Goal: Information Seeking & Learning: Learn about a topic

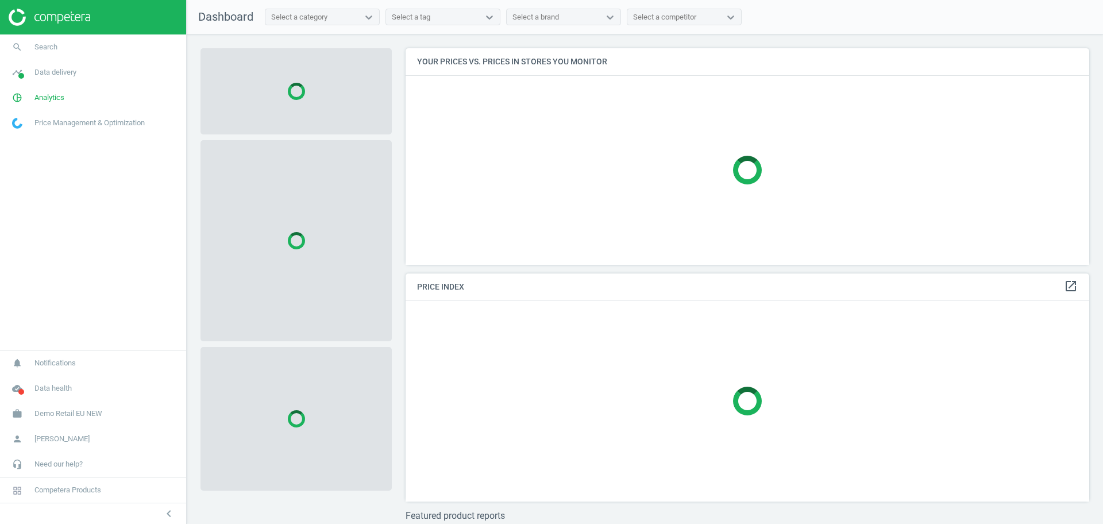
scroll to position [238, 695]
click at [94, 414] on span "Demo Retail EU NEW" at bounding box center [68, 414] width 68 height 10
click at [28, 379] on span "Switch campaign" at bounding box center [38, 379] width 51 height 9
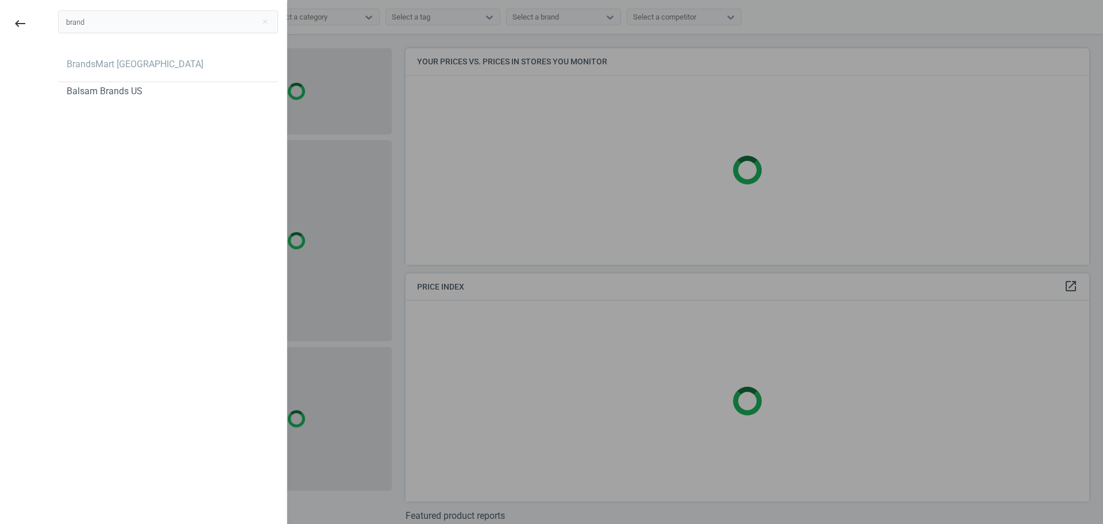
type input "brand"
click at [98, 287] on div "brand close BrandsMart USA Balsam Brands US" at bounding box center [167, 264] width 237 height 524
click at [107, 67] on div "BrandsMart [GEOGRAPHIC_DATA]" at bounding box center [135, 64] width 137 height 13
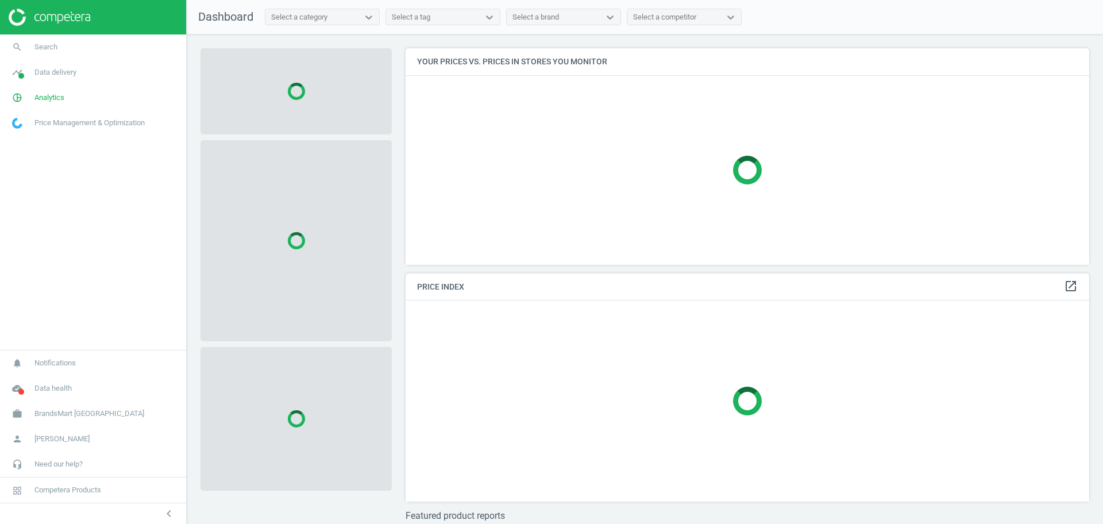
scroll to position [238, 695]
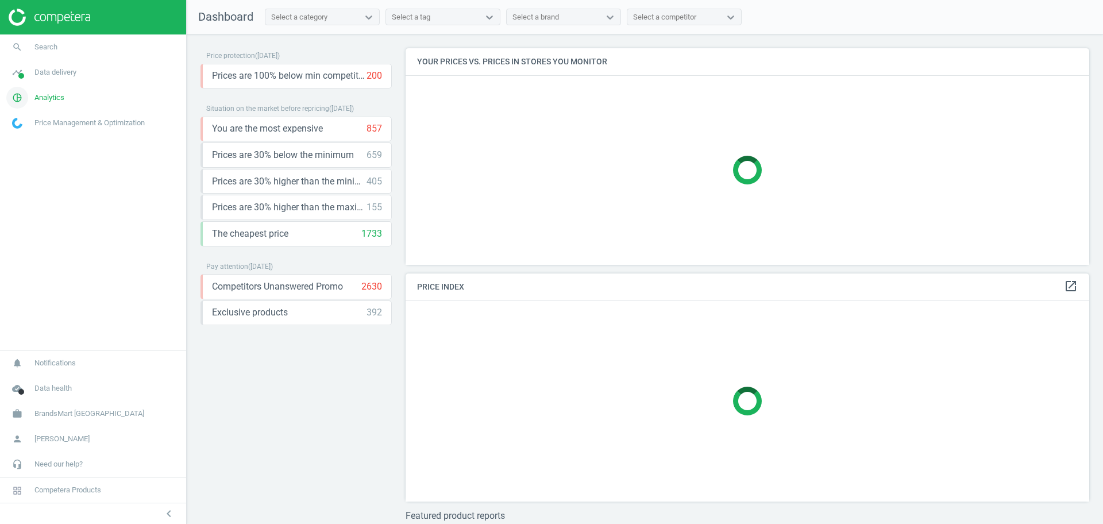
click at [56, 100] on span "Analytics" at bounding box center [49, 98] width 30 height 10
click at [24, 136] on span "Products" at bounding box center [26, 139] width 27 height 9
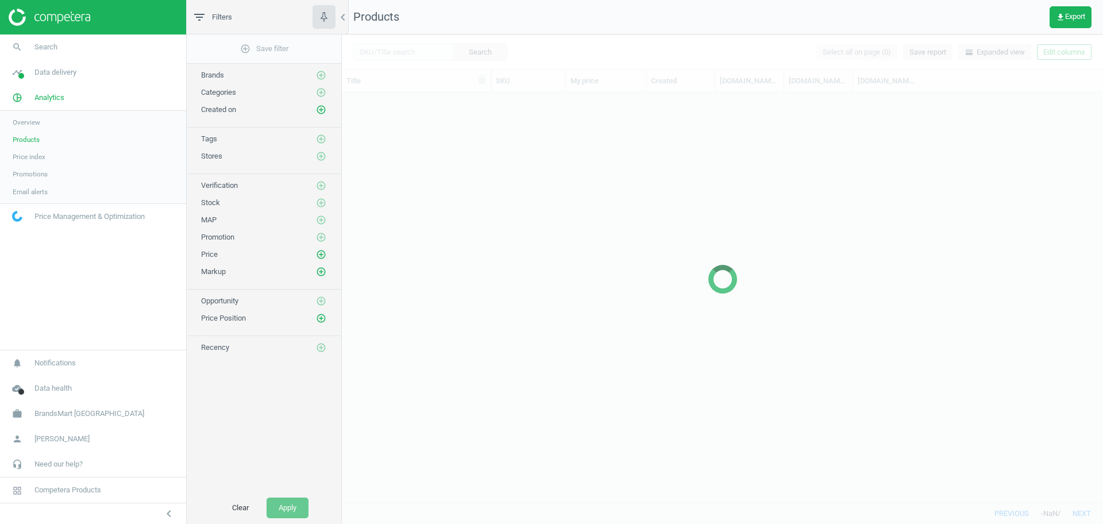
scroll to position [399, 750]
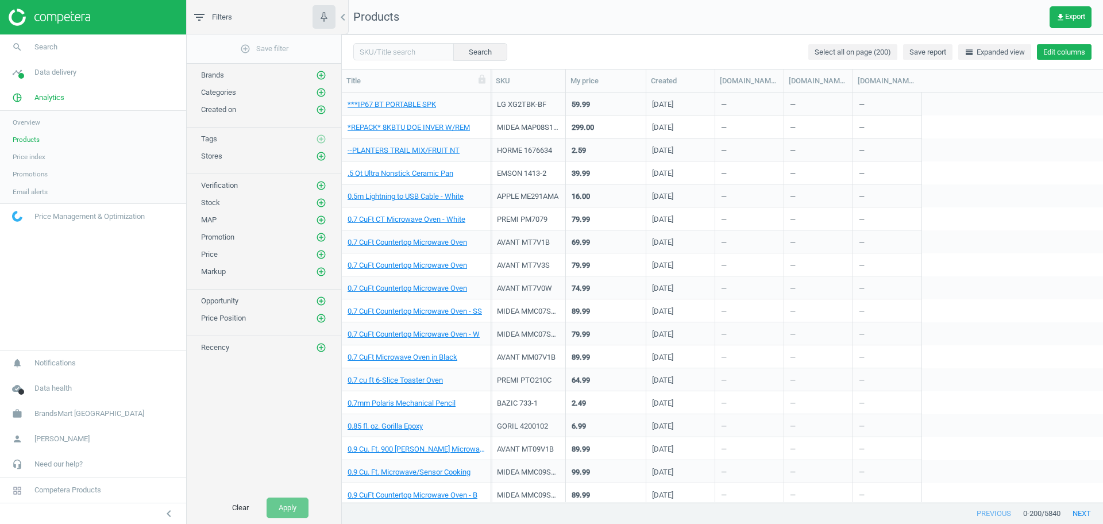
click at [1057, 55] on button "Edit columns" at bounding box center [1064, 52] width 55 height 16
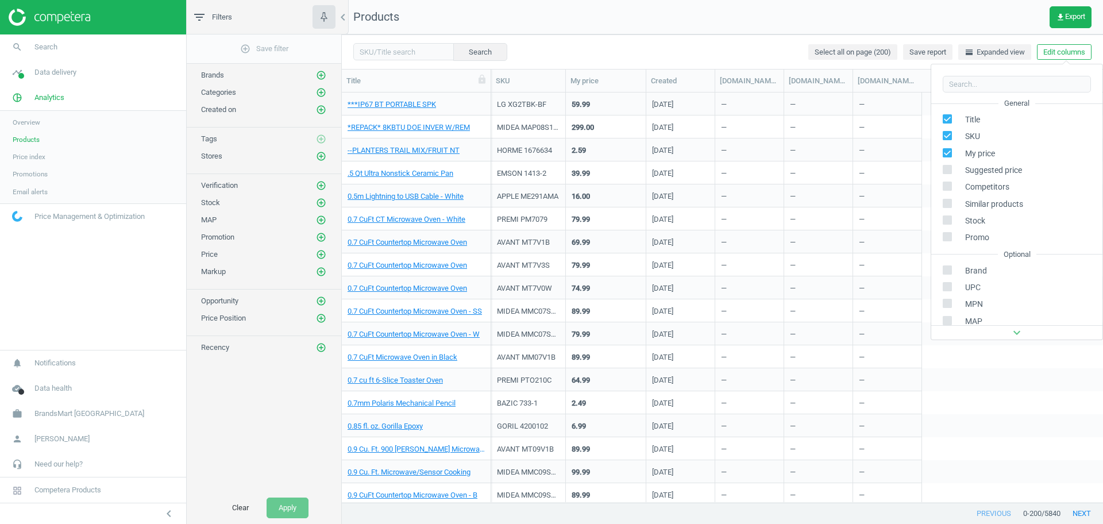
scroll to position [182, 0]
click at [978, 234] on div "Stores custom fields" at bounding box center [989, 237] width 70 height 10
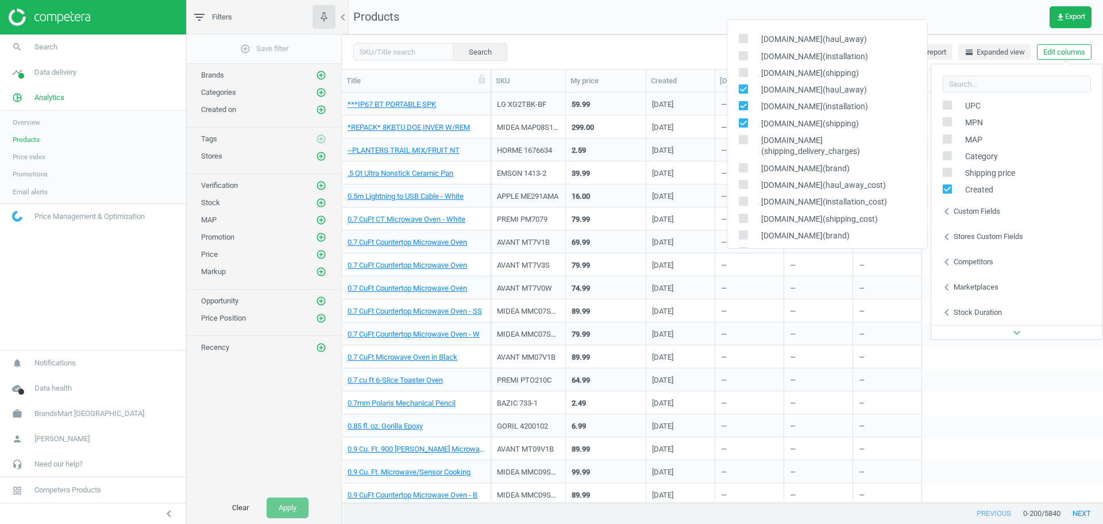
click at [637, 26] on nav "Products get_app Export" at bounding box center [722, 17] width 761 height 34
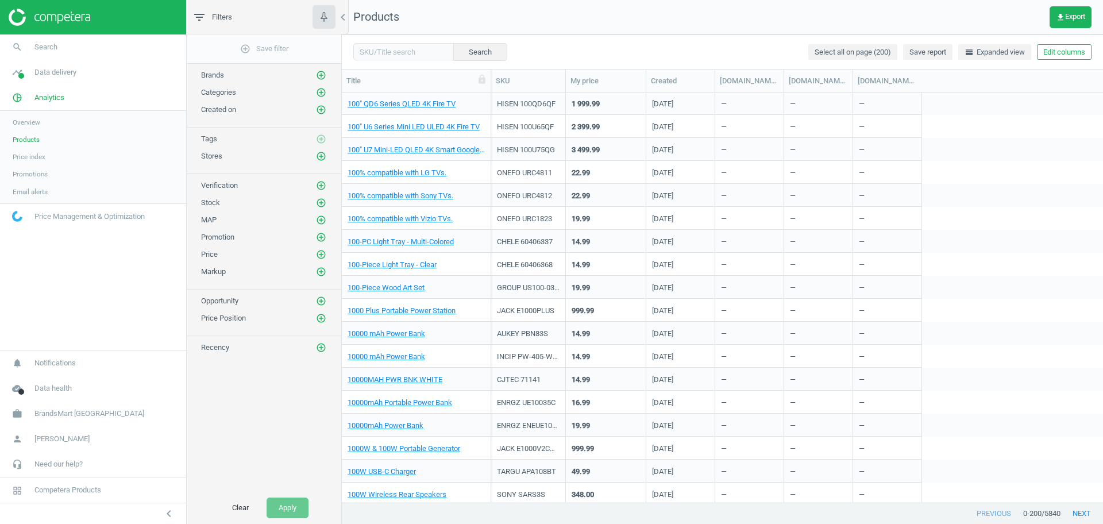
scroll to position [4187, 0]
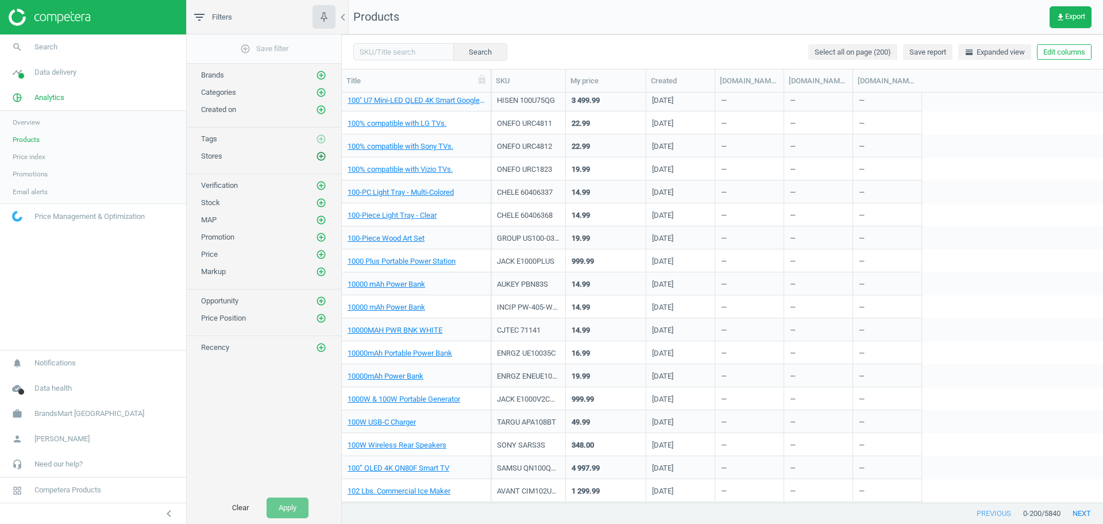
click at [317, 153] on icon "add_circle_outline" at bounding box center [321, 156] width 10 height 10
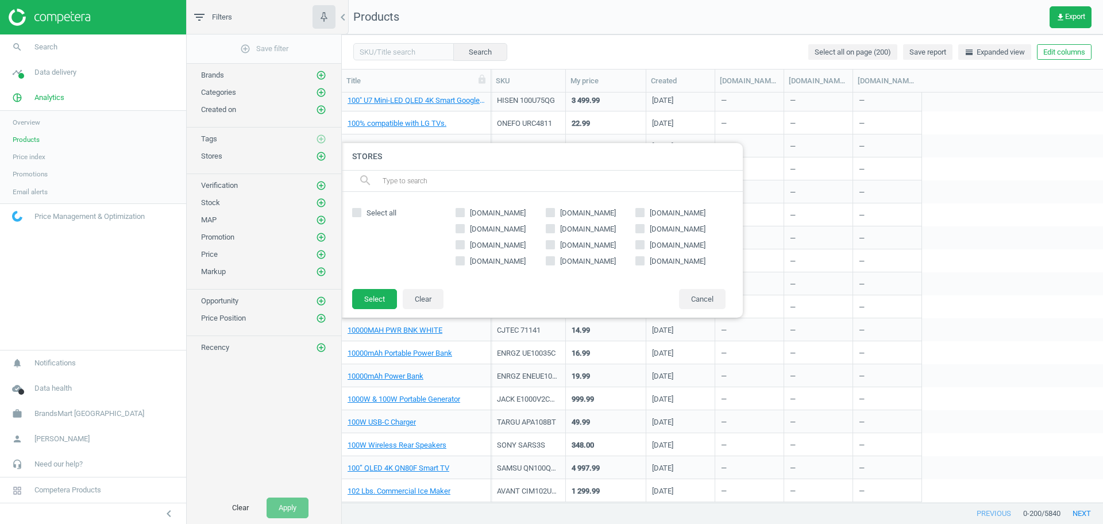
click at [580, 214] on span "[DOMAIN_NAME]" at bounding box center [588, 213] width 60 height 10
click at [554, 214] on input "[DOMAIN_NAME]" at bounding box center [549, 212] width 7 height 7
checkbox input "true"
click at [369, 294] on button "Select" at bounding box center [374, 299] width 45 height 21
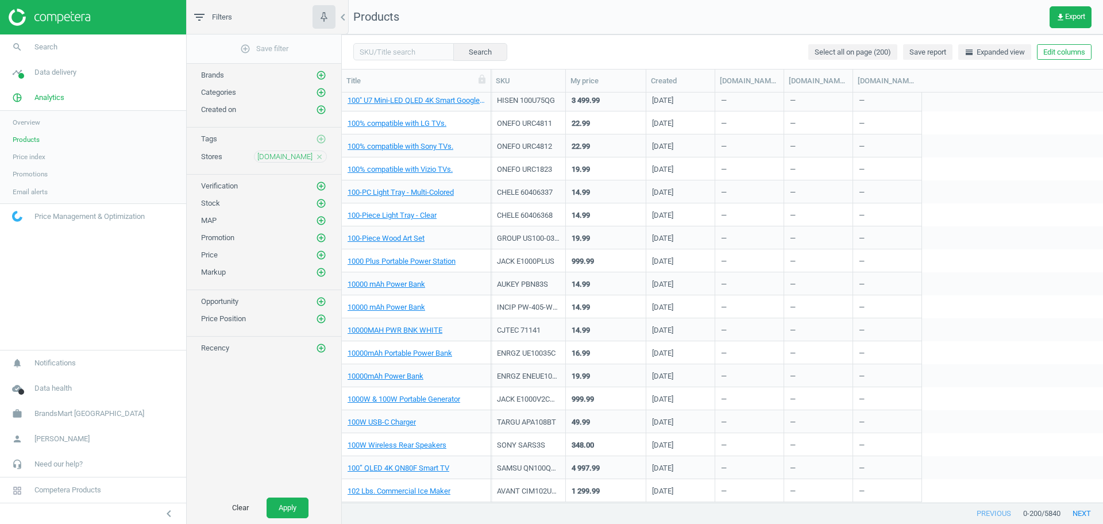
click at [324, 196] on div "Stock add_circle_outline" at bounding box center [264, 200] width 155 height 17
click at [318, 201] on icon "add_circle_outline" at bounding box center [321, 203] width 10 height 10
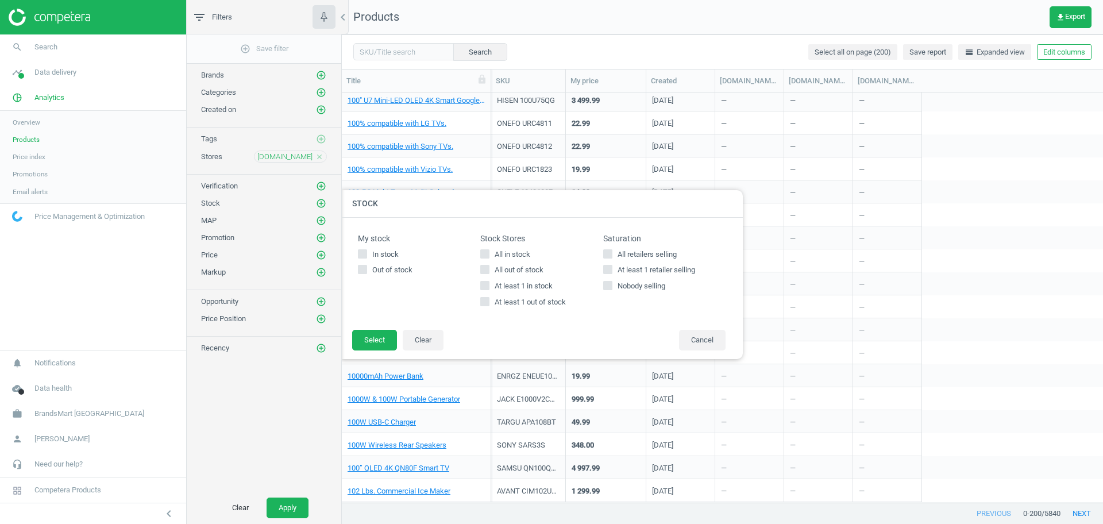
click at [479, 254] on label "In stock" at bounding box center [419, 254] width 122 height 10
click at [367, 254] on input "In stock" at bounding box center [362, 253] width 7 height 7
click at [479, 254] on label "In stock" at bounding box center [419, 254] width 122 height 10
click at [367, 254] on input "In stock" at bounding box center [362, 253] width 7 height 7
checkbox input "false"
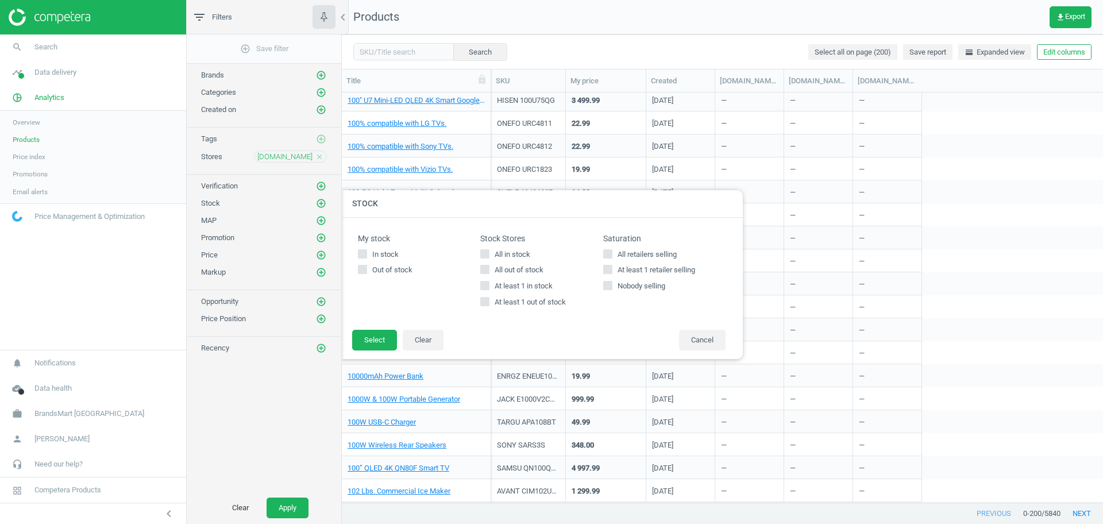
click at [488, 255] on input "All in stock" at bounding box center [484, 253] width 7 height 7
checkbox input "true"
click at [376, 334] on button "Select" at bounding box center [374, 340] width 45 height 21
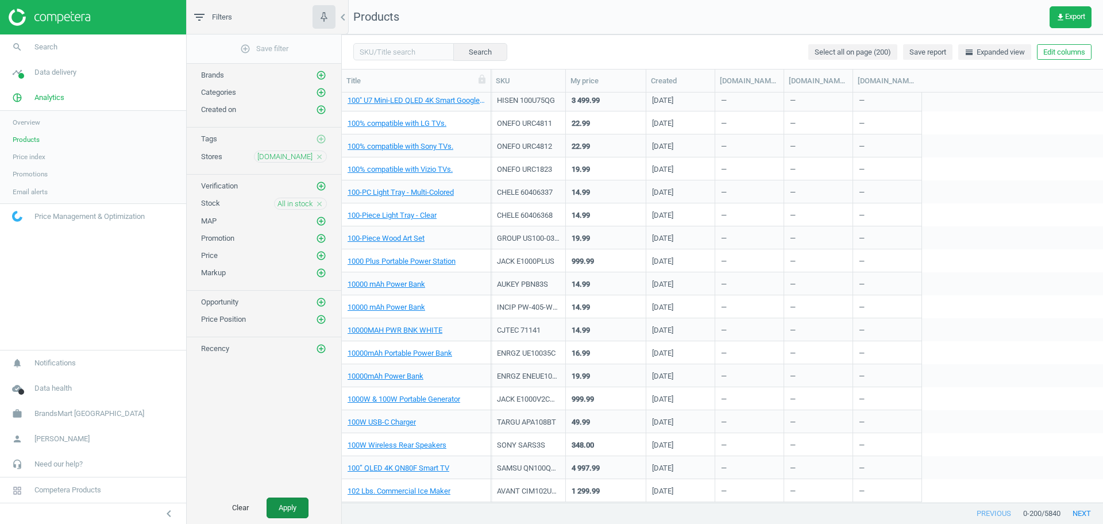
click at [282, 499] on button "Apply" at bounding box center [288, 508] width 42 height 21
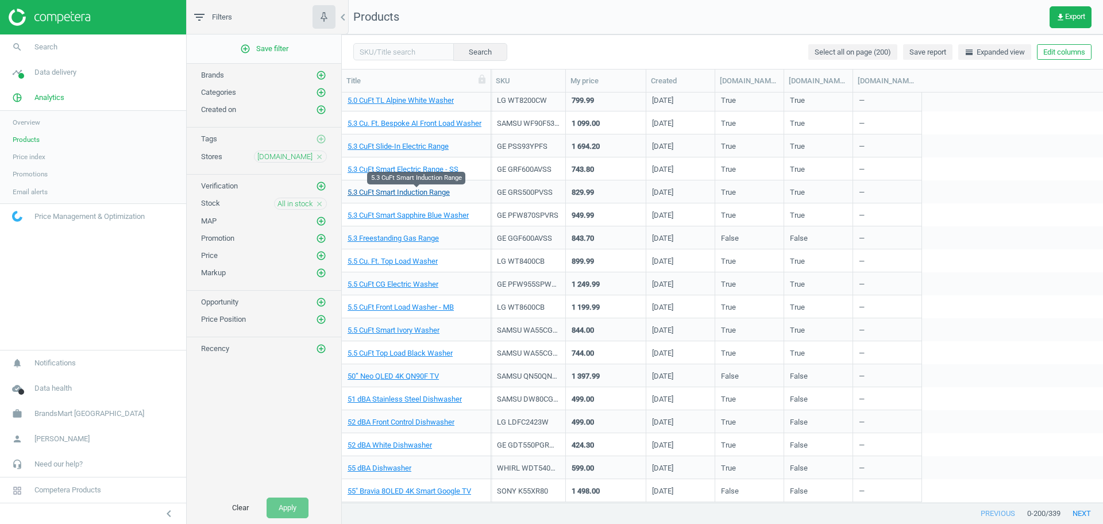
click at [400, 194] on link "5.3 CuFt Smart Induction Range" at bounding box center [399, 192] width 102 height 10
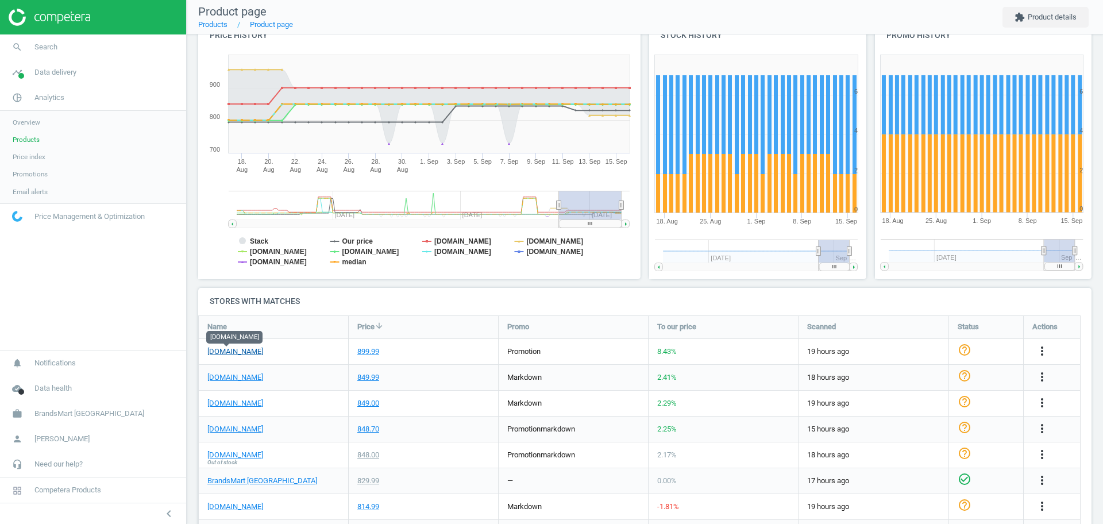
click at [225, 354] on link "costco.com" at bounding box center [235, 351] width 56 height 10
click at [218, 354] on link "costco.com" at bounding box center [235, 351] width 56 height 10
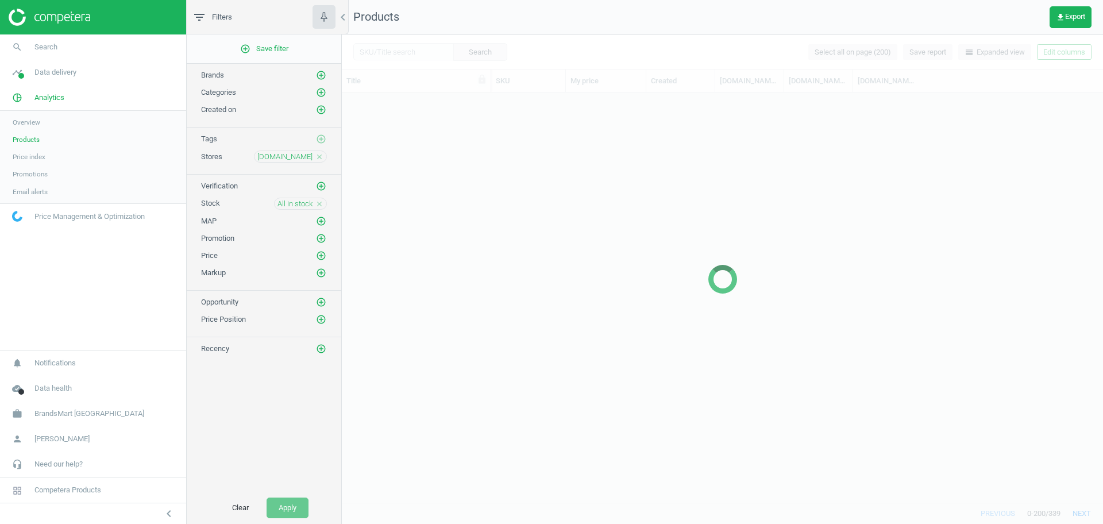
scroll to position [3888, 0]
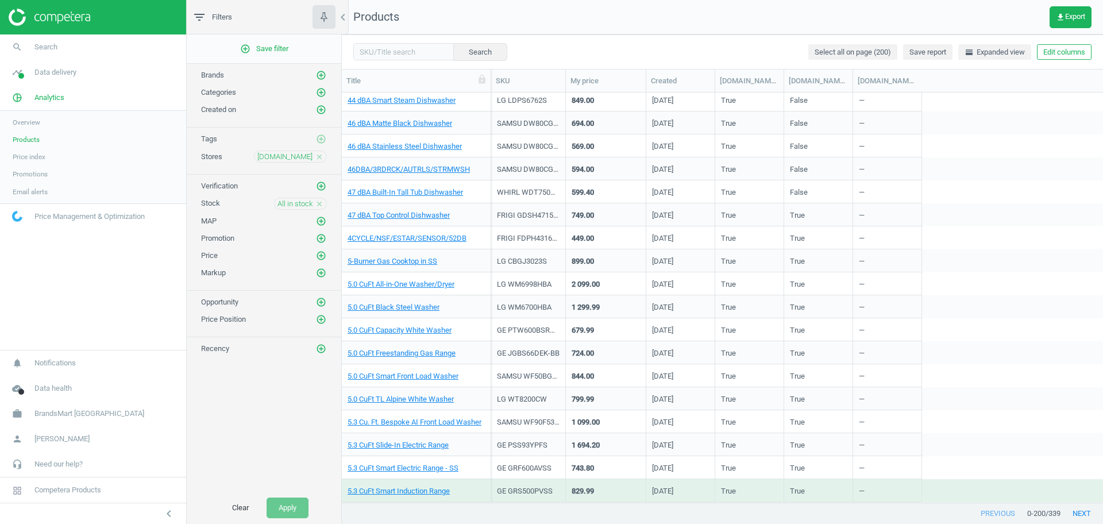
click at [847, 253] on div "True" at bounding box center [818, 260] width 69 height 23
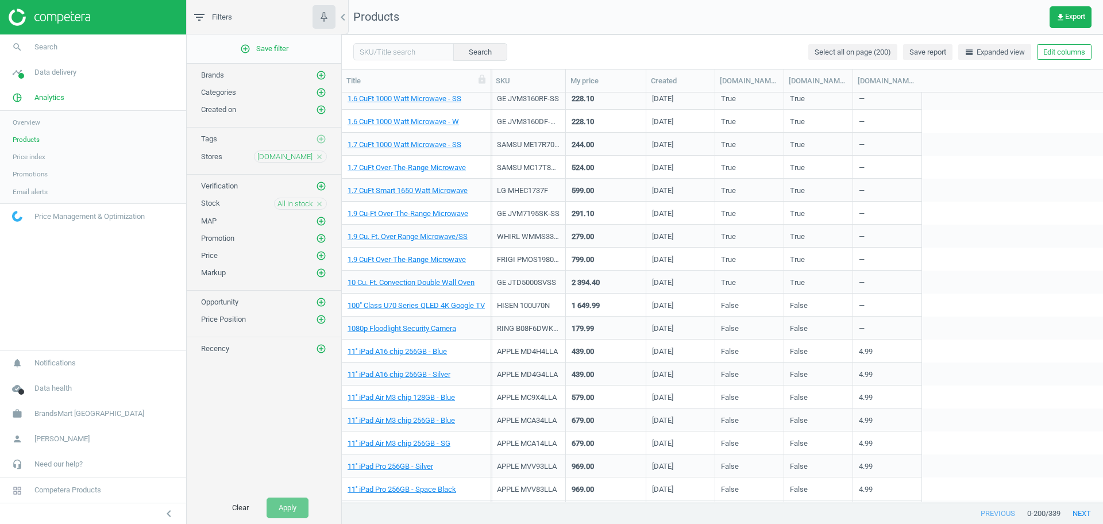
scroll to position [12, 0]
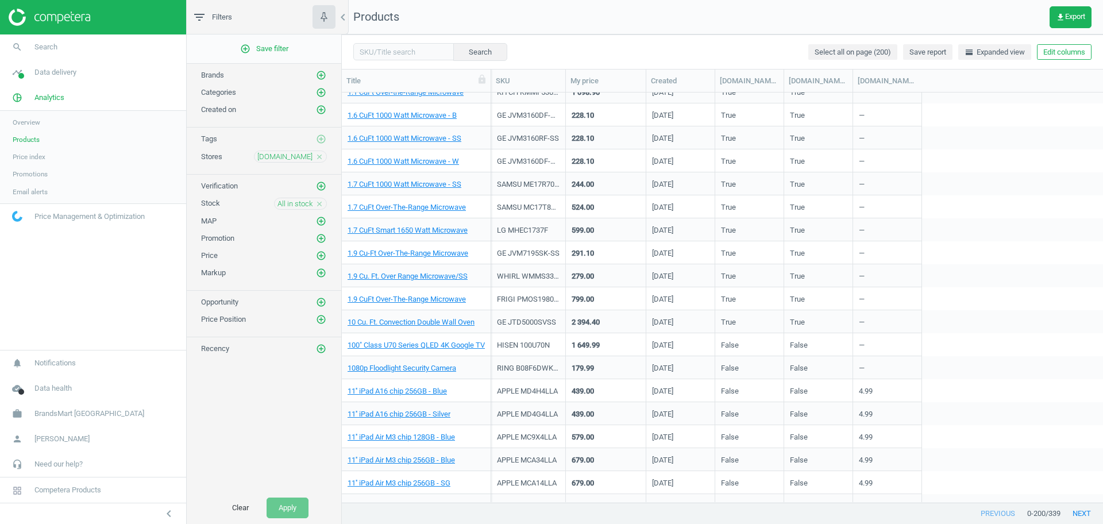
click at [317, 204] on icon "close" at bounding box center [319, 204] width 8 height 8
click at [318, 158] on icon "close" at bounding box center [319, 157] width 8 height 8
click at [326, 157] on button "add_circle_outline" at bounding box center [320, 156] width 11 height 11
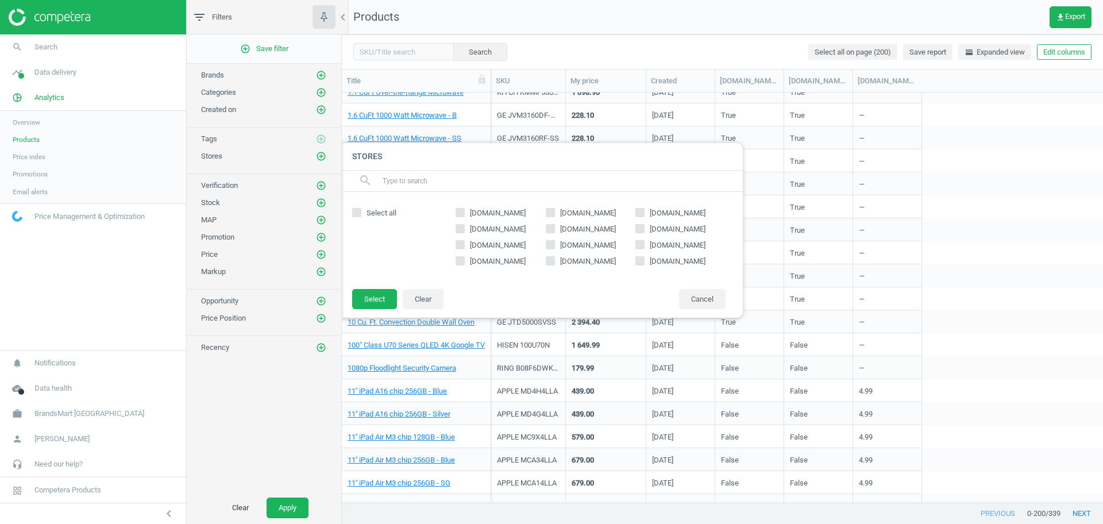
click at [469, 232] on span "kelleyappliance.com" at bounding box center [498, 229] width 60 height 10
click at [464, 232] on input "kelleyappliance.com" at bounding box center [460, 228] width 7 height 7
checkbox input "true"
click at [369, 304] on button "Select" at bounding box center [374, 299] width 45 height 21
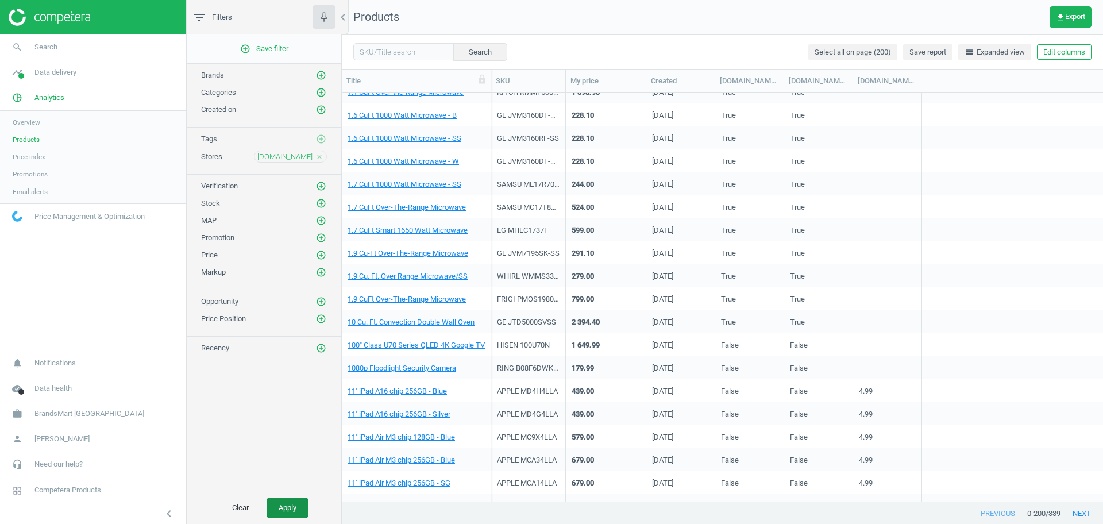
click at [290, 500] on button "Apply" at bounding box center [288, 508] width 42 height 21
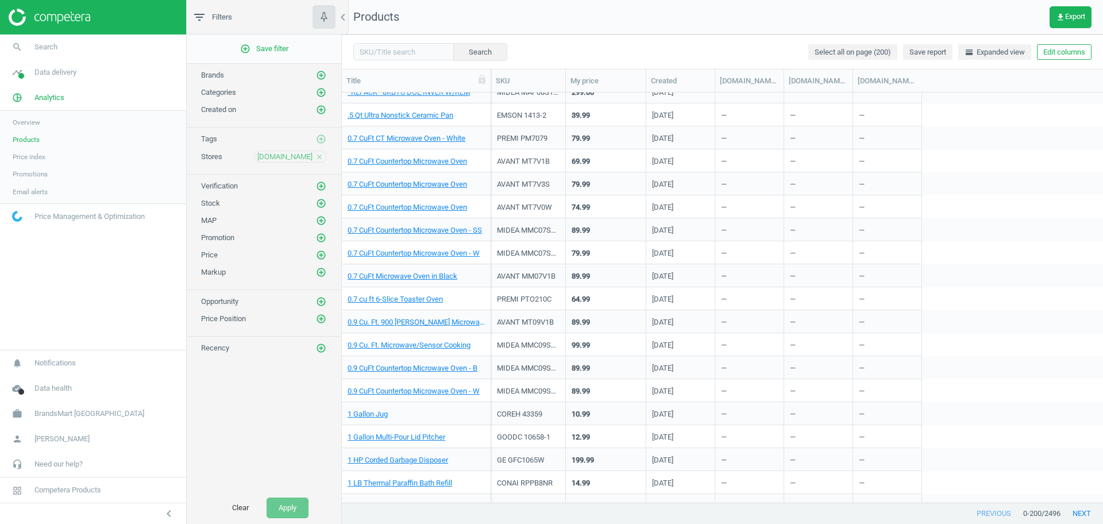
click at [319, 209] on div "MAP add_circle_outline" at bounding box center [264, 217] width 155 height 17
click at [323, 202] on icon "add_circle_outline" at bounding box center [321, 203] width 10 height 10
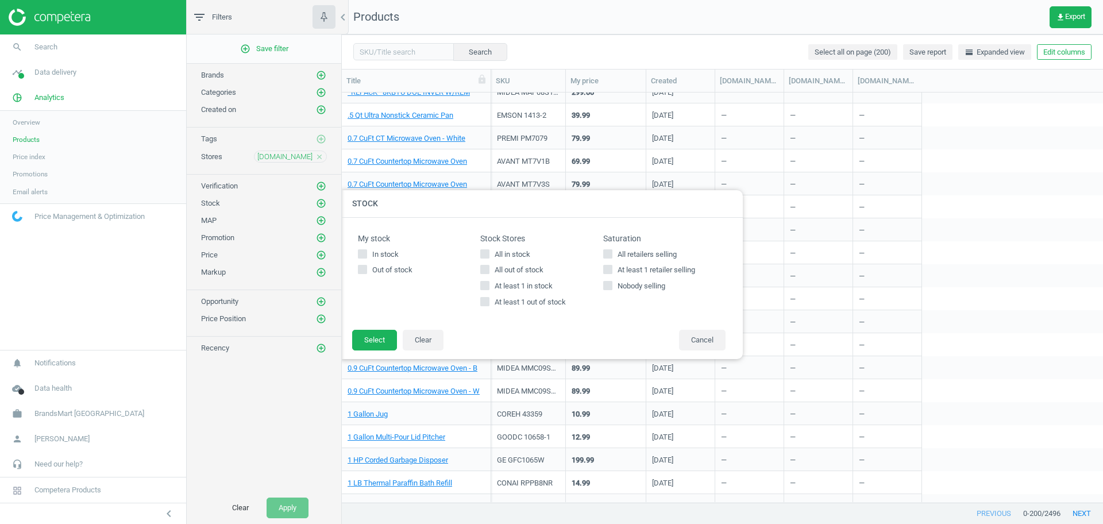
click at [514, 268] on span "All out of stock" at bounding box center [518, 270] width 53 height 10
click at [489, 268] on input "All out of stock" at bounding box center [484, 269] width 7 height 7
checkbox input "true"
click at [380, 341] on button "Select" at bounding box center [374, 340] width 45 height 21
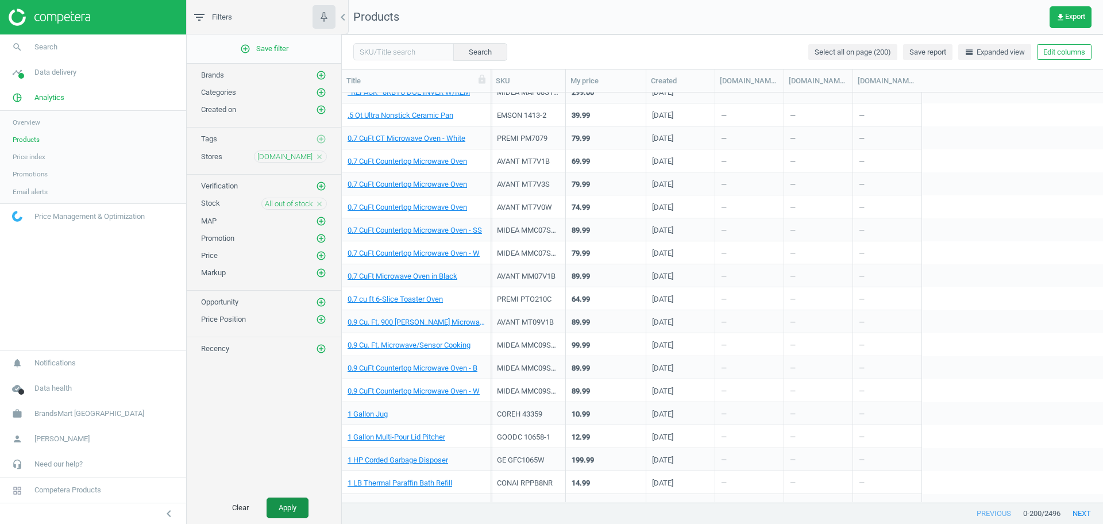
click at [292, 505] on button "Apply" at bounding box center [288, 508] width 42 height 21
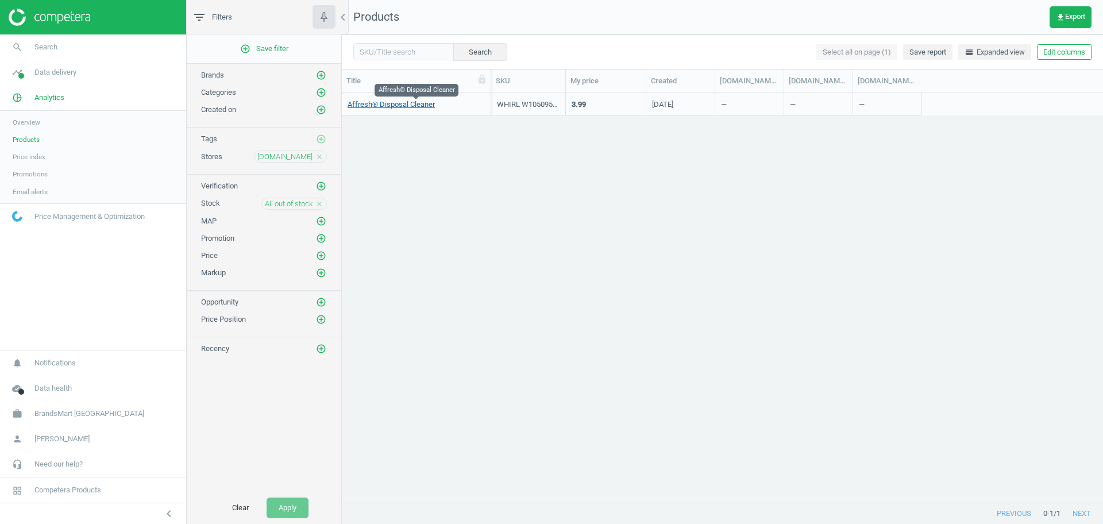
click at [406, 106] on link "Affresh® Disposal Cleaner" at bounding box center [391, 104] width 87 height 10
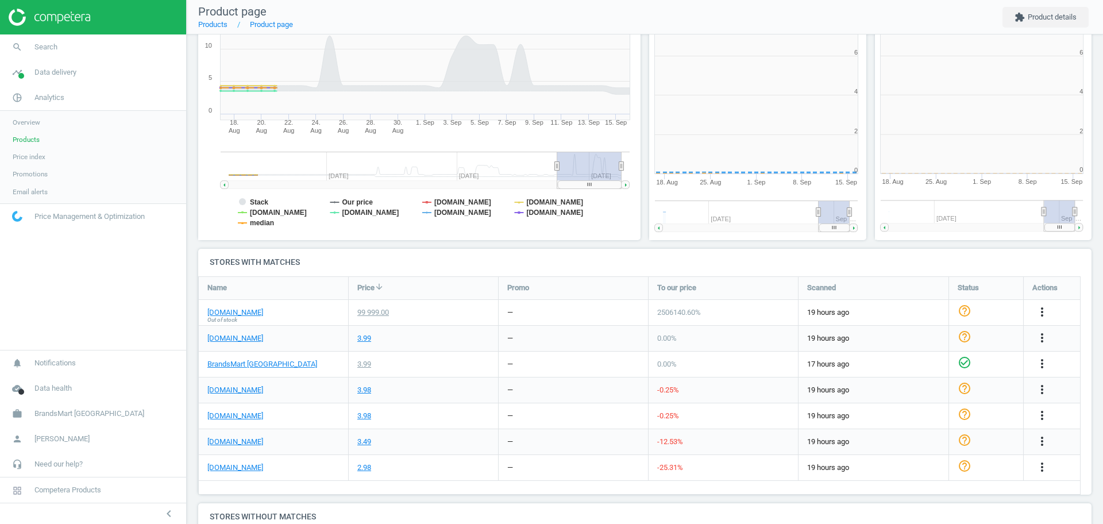
scroll to position [6, 6]
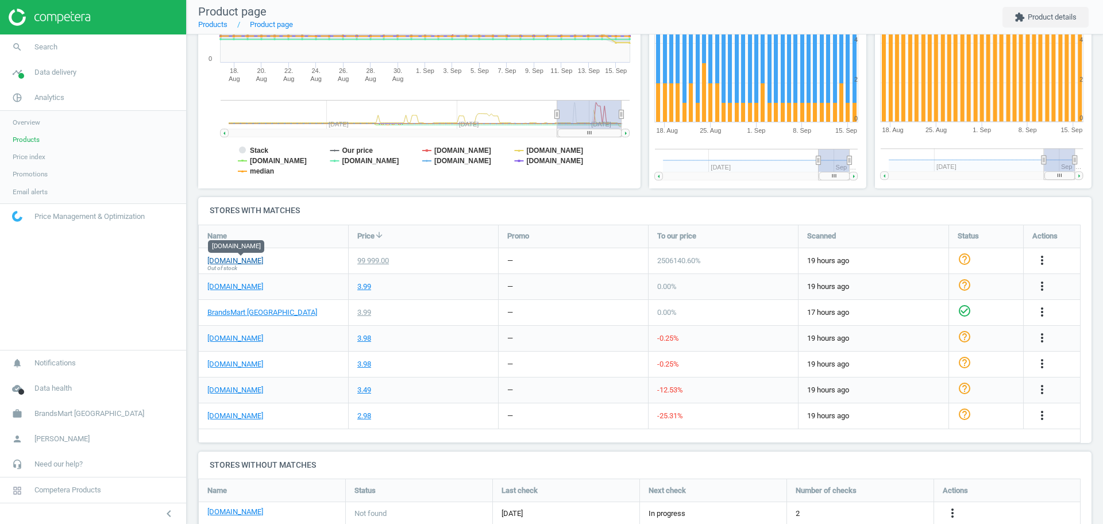
click at [242, 263] on link "kelleyappliance.com" at bounding box center [235, 261] width 56 height 10
click at [248, 261] on link "kelleyappliance.com" at bounding box center [235, 261] width 56 height 10
click at [28, 137] on span "Products" at bounding box center [26, 139] width 27 height 9
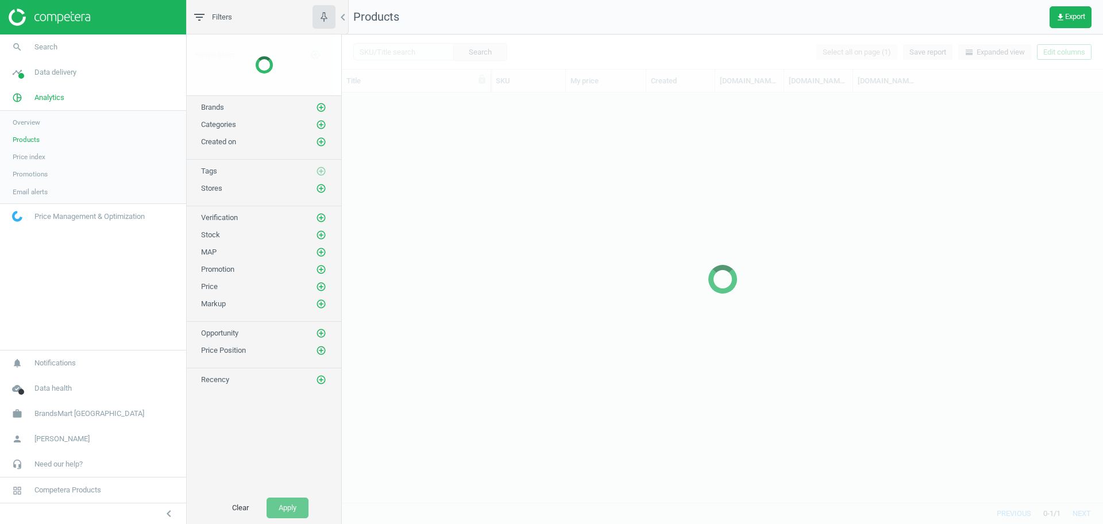
scroll to position [399, 750]
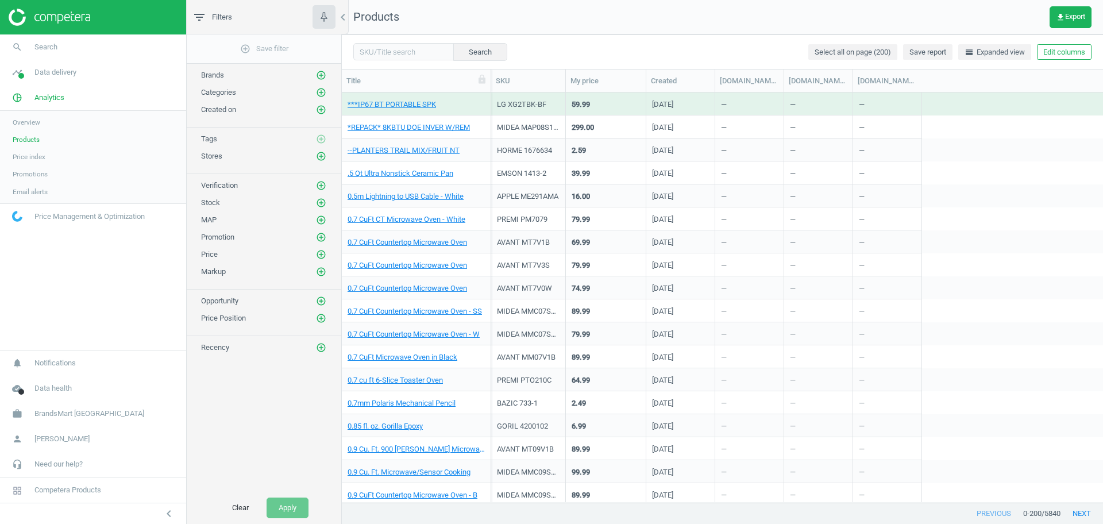
click at [1080, 52] on button "Edit columns" at bounding box center [1064, 52] width 55 height 16
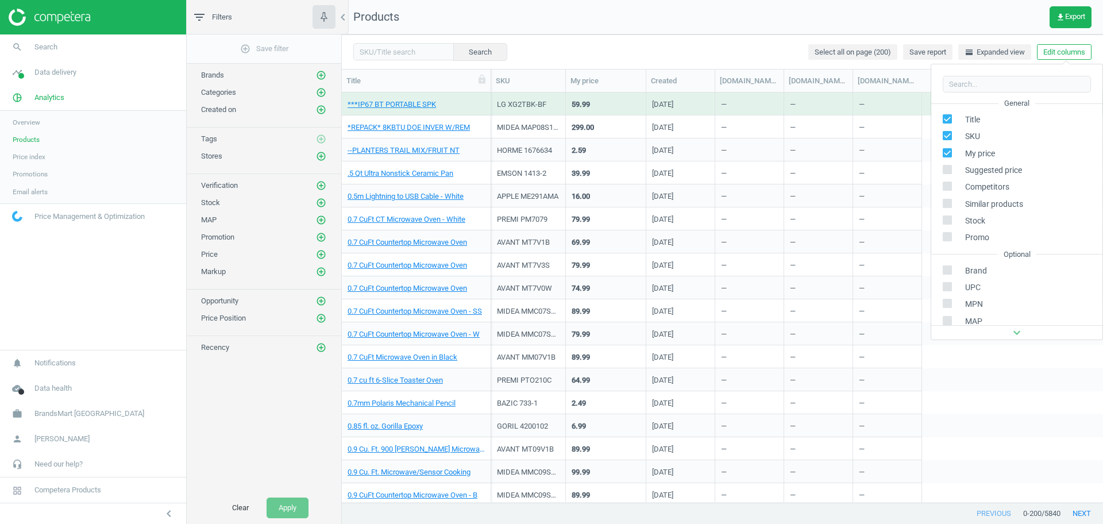
scroll to position [182, 0]
click at [986, 238] on div "Stores custom fields" at bounding box center [989, 237] width 70 height 10
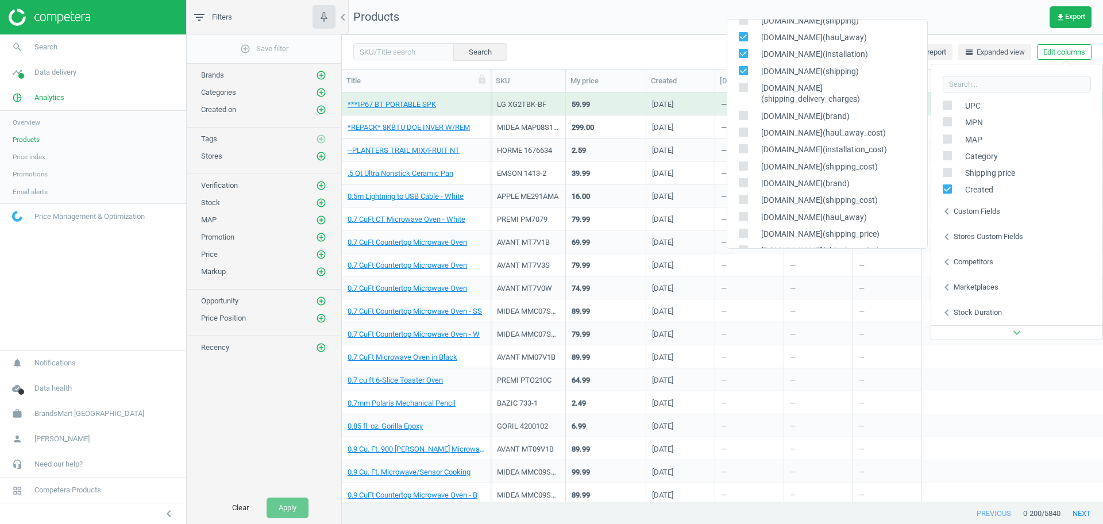
scroll to position [34, 0]
click at [745, 52] on input "checkbox" at bounding box center [742, 54] width 7 height 7
checkbox input "false"
click at [745, 68] on input "checkbox" at bounding box center [742, 71] width 7 height 7
checkbox input "false"
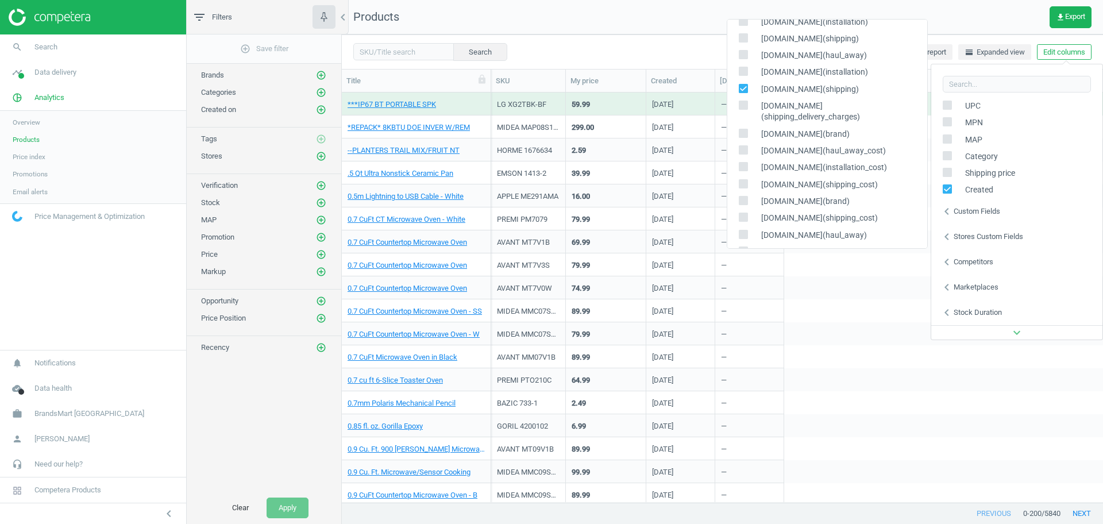
click at [741, 84] on icon at bounding box center [743, 88] width 9 height 9
click at [741, 84] on input "checkbox" at bounding box center [742, 87] width 7 height 7
checkbox input "false"
click at [748, 129] on label at bounding box center [747, 134] width 17 height 11
click at [747, 129] on input "checkbox" at bounding box center [742, 132] width 7 height 7
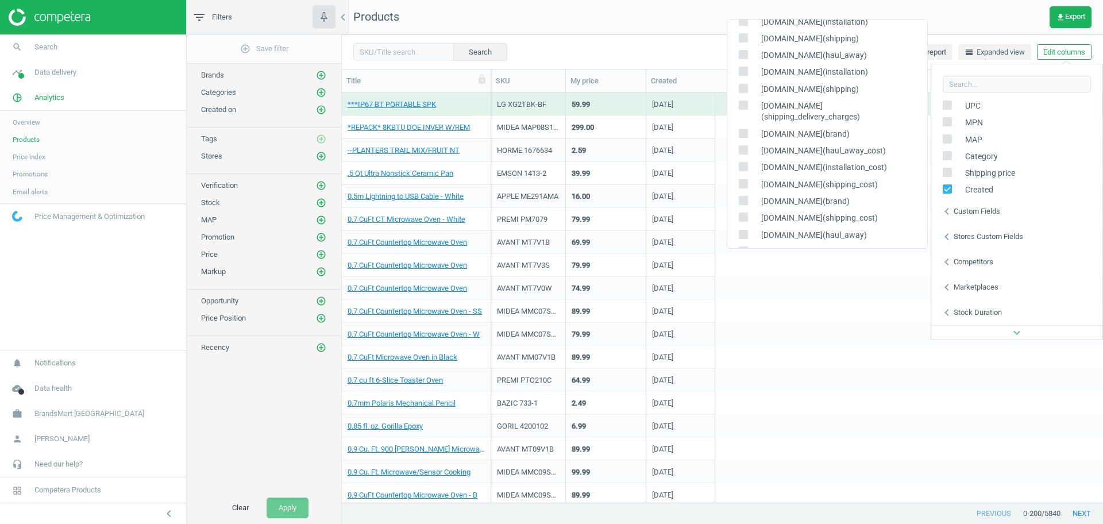
checkbox input "true"
click at [746, 147] on input "checkbox" at bounding box center [742, 150] width 7 height 7
checkbox input "true"
click at [746, 163] on input "checkbox" at bounding box center [742, 166] width 7 height 7
checkbox input "true"
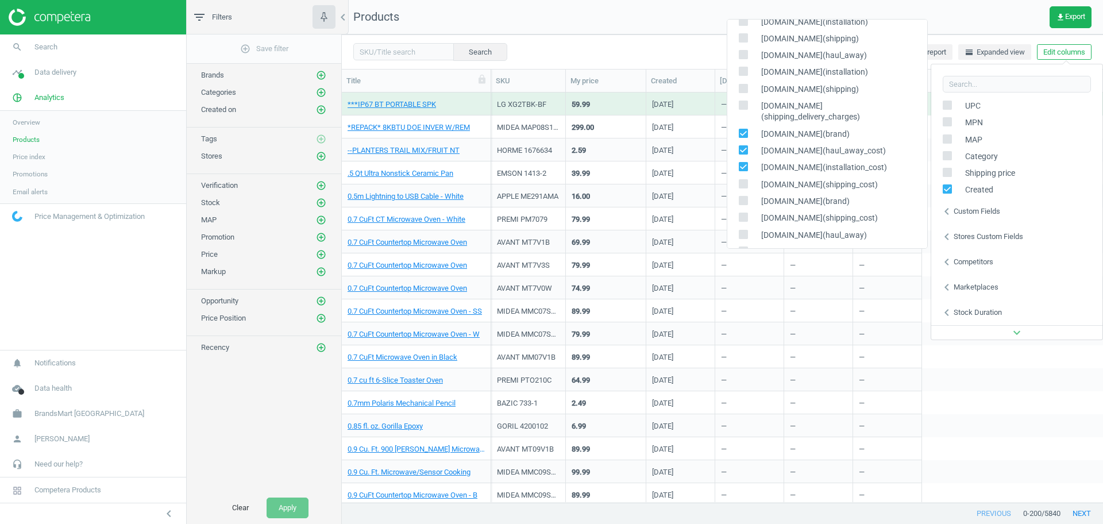
click at [745, 180] on input "checkbox" at bounding box center [742, 183] width 7 height 7
checkbox input "true"
click at [978, 30] on nav "Products get_app Export" at bounding box center [722, 17] width 761 height 34
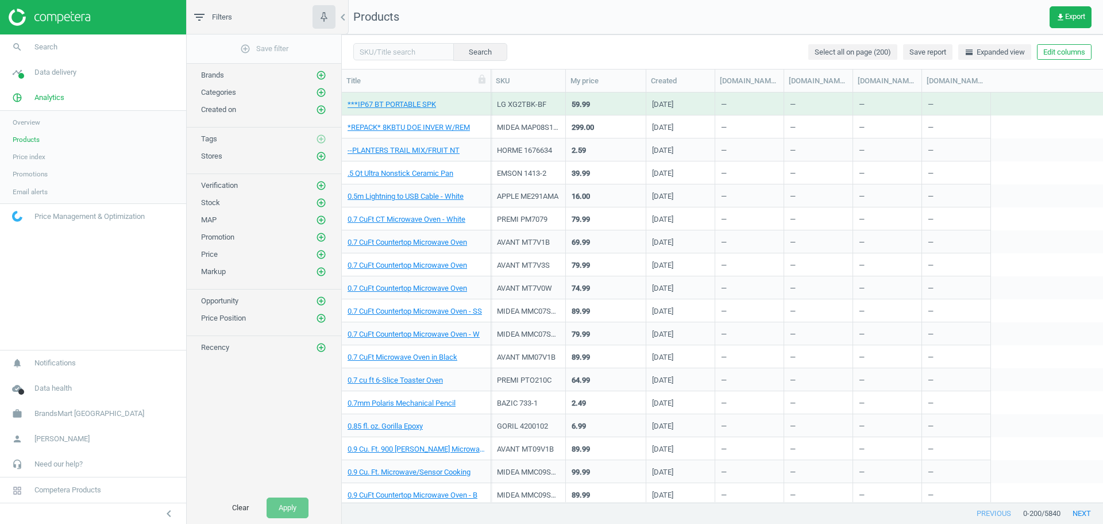
click at [446, 202] on div "0.5m Lightning to USB Cable - White" at bounding box center [416, 198] width 137 height 14
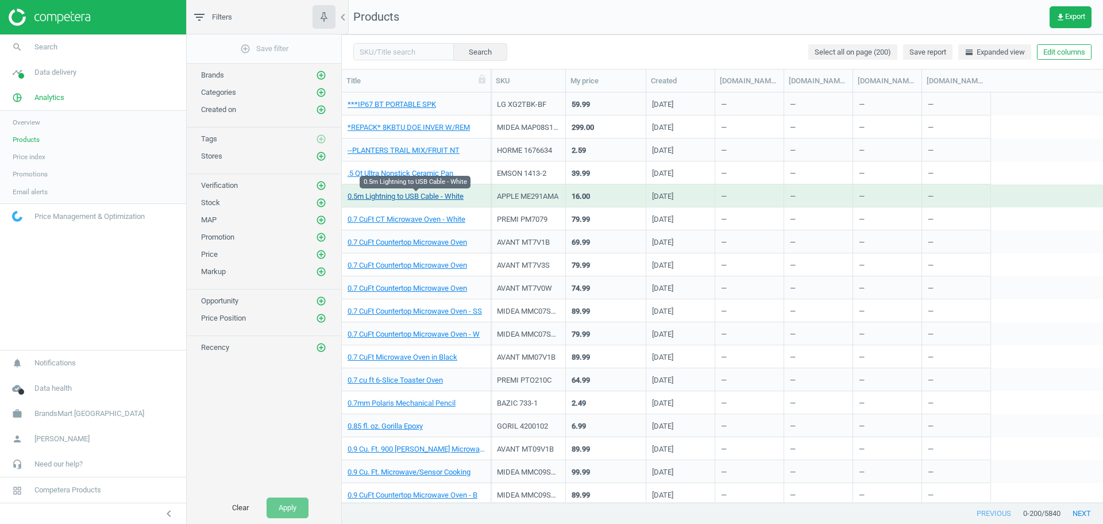
click at [454, 197] on link "0.5m Lightning to USB Cable - White" at bounding box center [406, 196] width 116 height 10
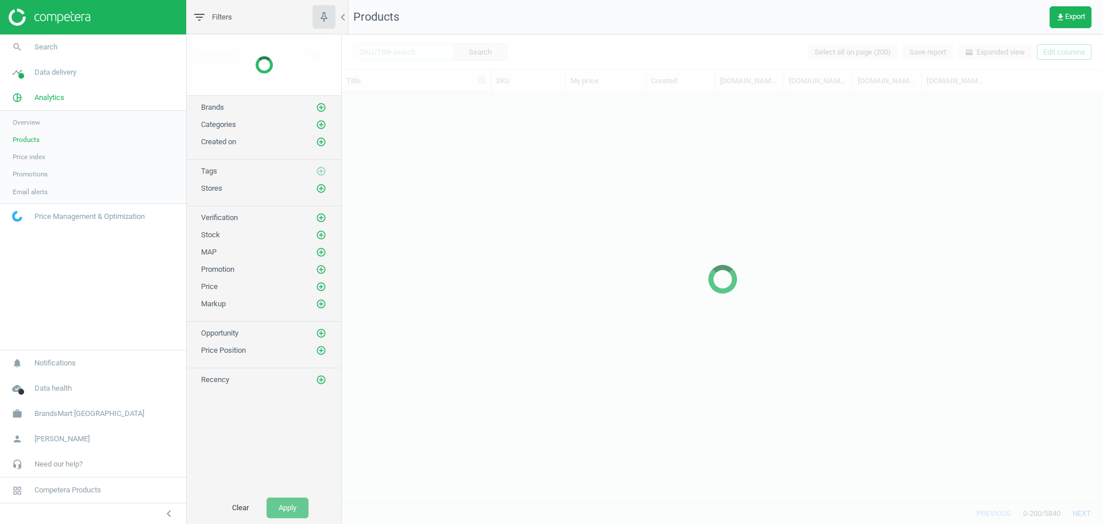
scroll to position [399, 750]
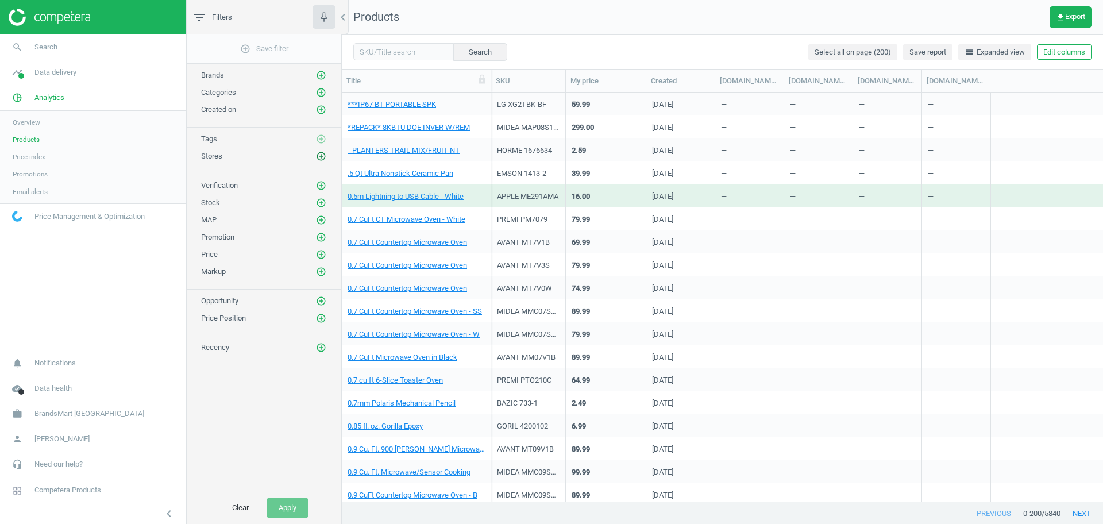
click at [321, 159] on icon "add_circle_outline" at bounding box center [321, 156] width 10 height 10
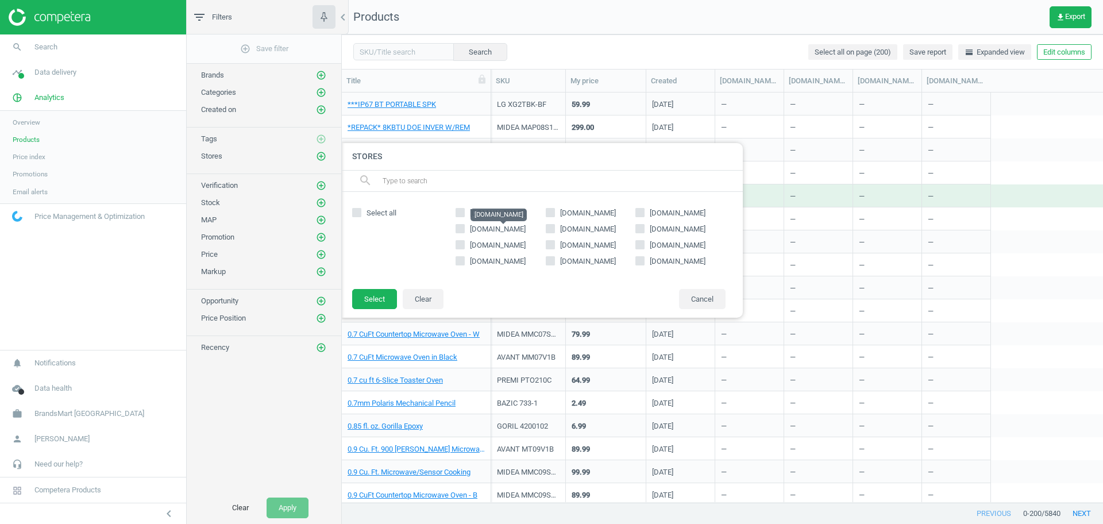
click at [489, 227] on span "kelleyappliance.com" at bounding box center [498, 229] width 56 height 9
click at [464, 227] on input "kelleyappliance.com" at bounding box center [460, 228] width 7 height 7
checkbox input "true"
click at [375, 300] on button "Select" at bounding box center [374, 299] width 45 height 21
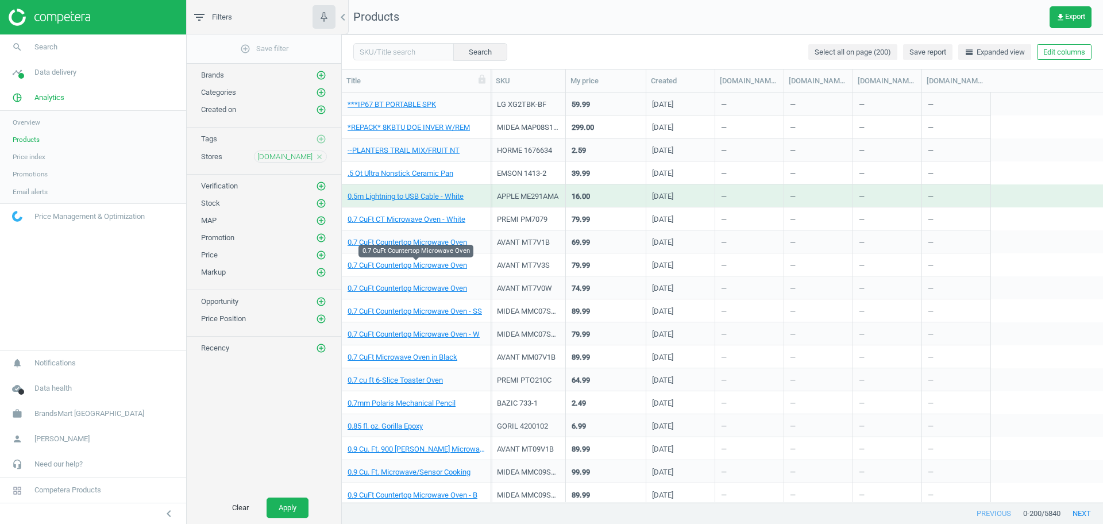
drag, startPoint x: 321, startPoint y: 234, endPoint x: 493, endPoint y: 299, distance: 184.0
click at [493, 299] on div "filter_list Filters chevron_left add_circle_outline Save filter Brands add_circ…" at bounding box center [645, 262] width 916 height 524
click at [323, 238] on icon "add_circle_outline" at bounding box center [321, 238] width 10 height 10
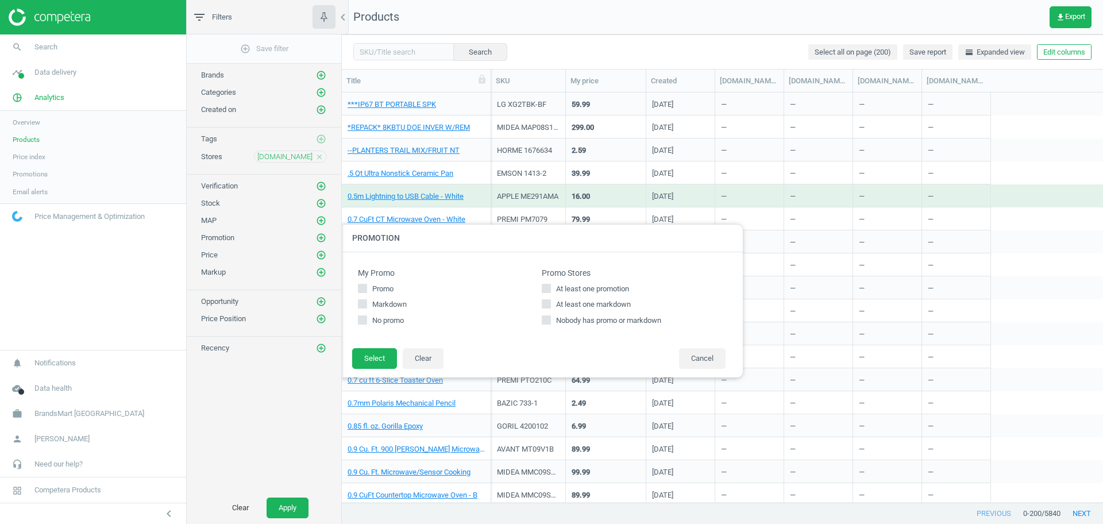
click at [552, 291] on label "At least one promotion" at bounding box center [634, 289] width 184 height 10
click at [550, 291] on input "At least one promotion" at bounding box center [546, 287] width 7 height 7
checkbox input "true"
click at [383, 360] on button "Select" at bounding box center [374, 358] width 45 height 21
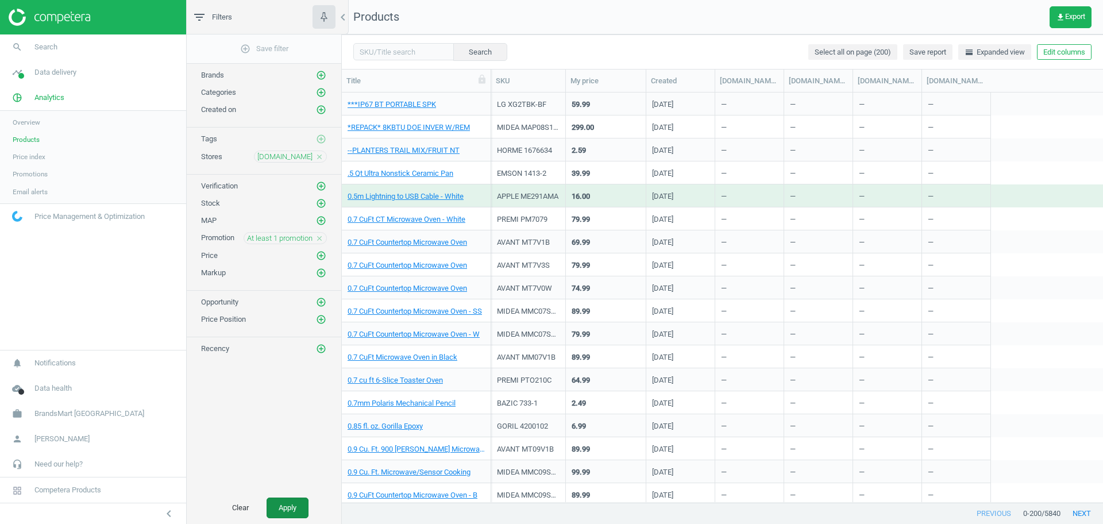
click at [282, 504] on button "Apply" at bounding box center [288, 508] width 42 height 21
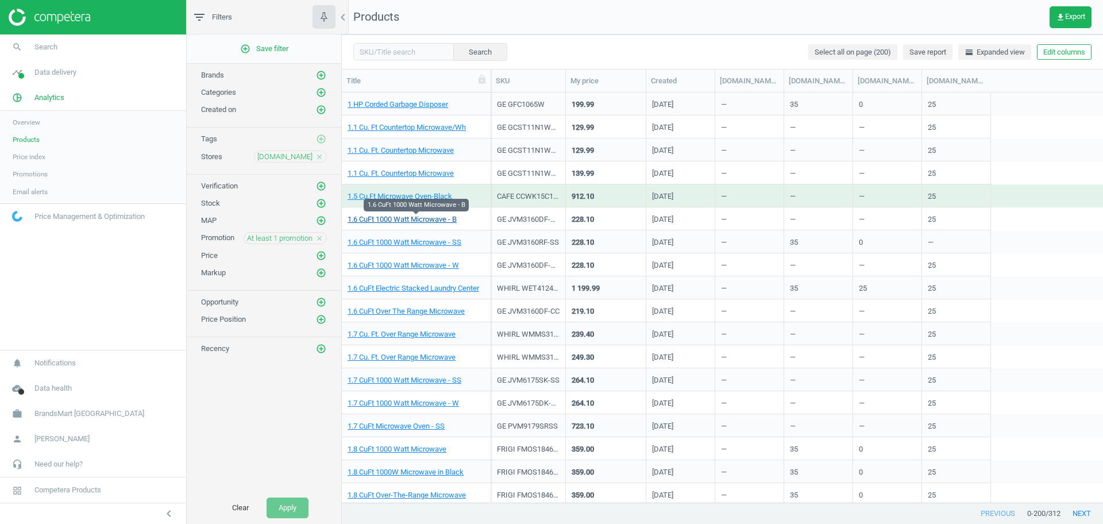
click at [436, 215] on link "1.6 CuFt 1000 Watt Microwave - B" at bounding box center [402, 219] width 109 height 10
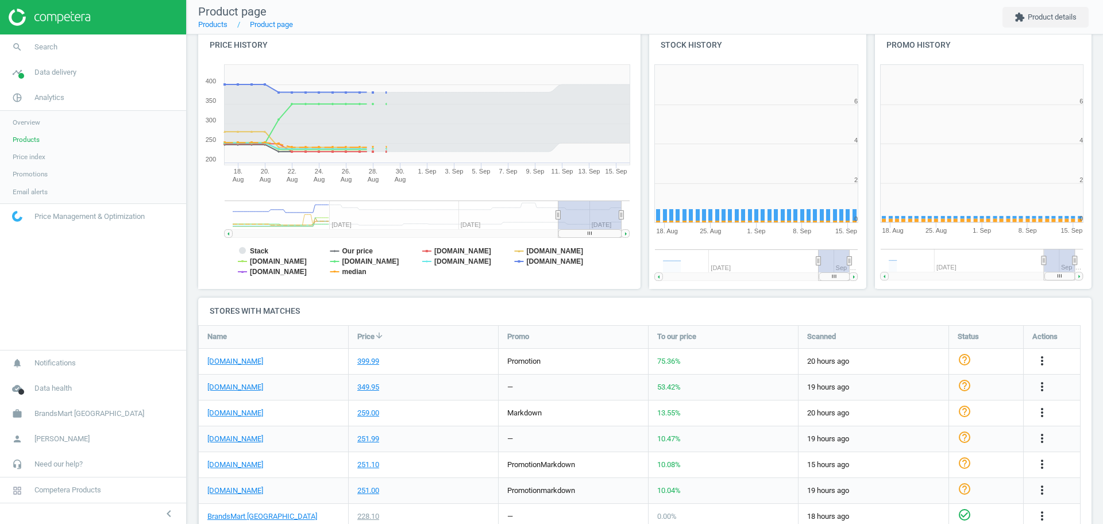
scroll to position [252, 237]
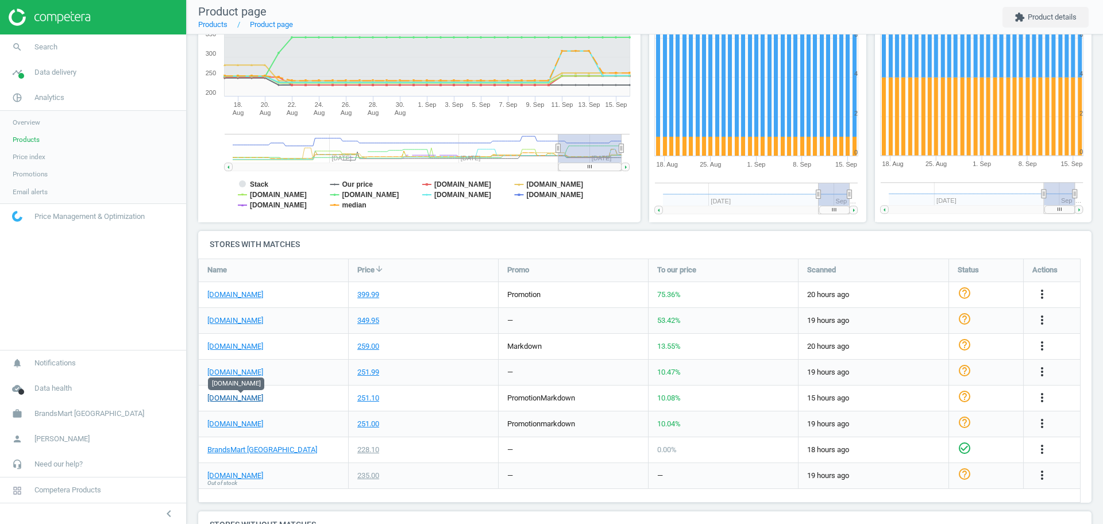
click at [251, 398] on link "kelleyappliance.com" at bounding box center [235, 398] width 56 height 10
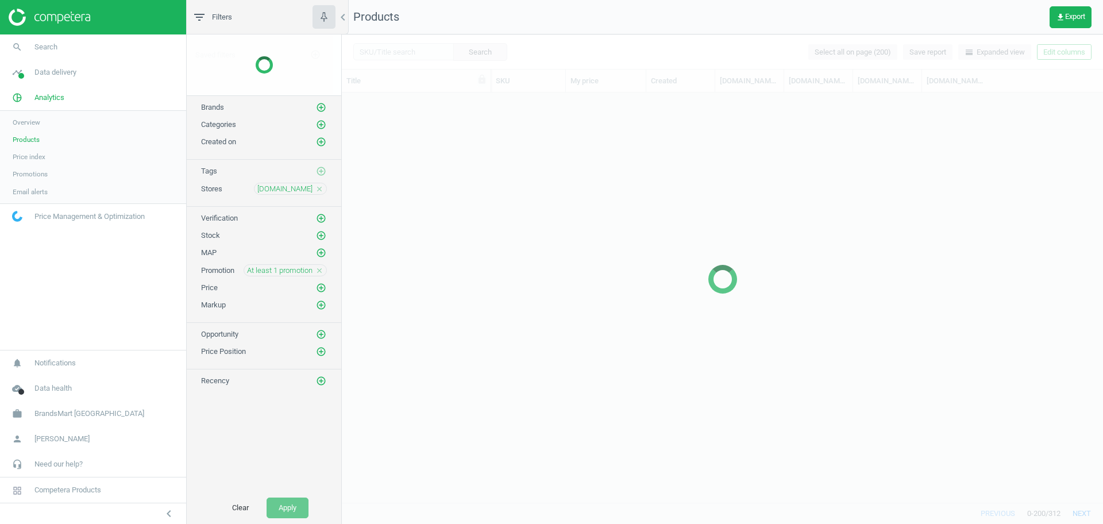
scroll to position [399, 750]
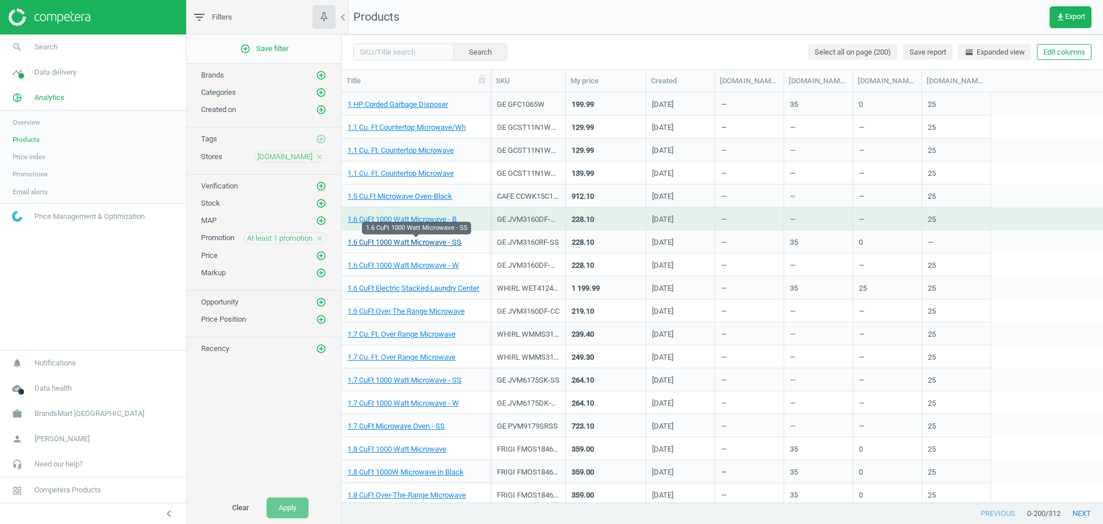
click at [406, 243] on link "1.6 CuFt 1000 Watt Microwave - SS" at bounding box center [405, 242] width 114 height 10
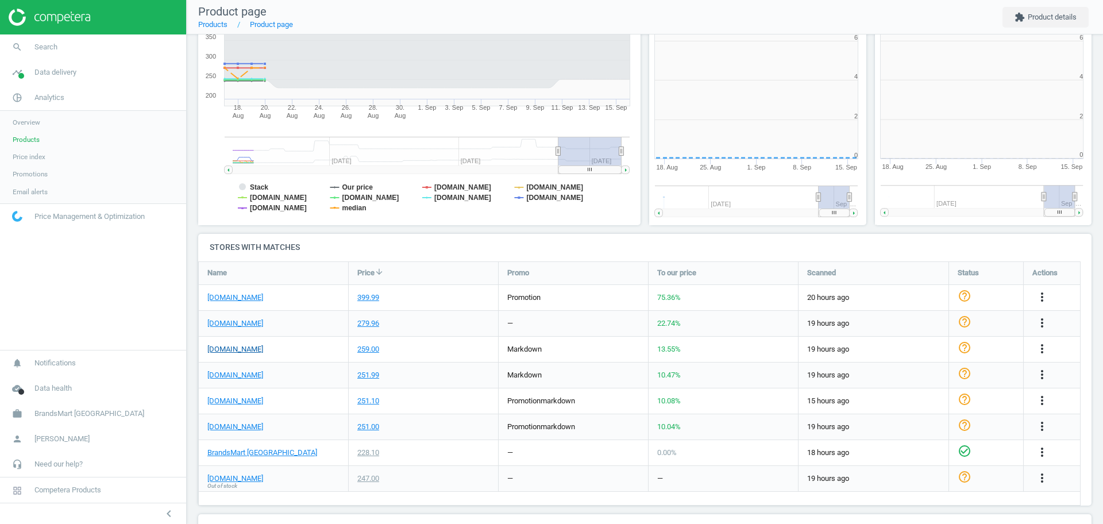
scroll to position [252, 237]
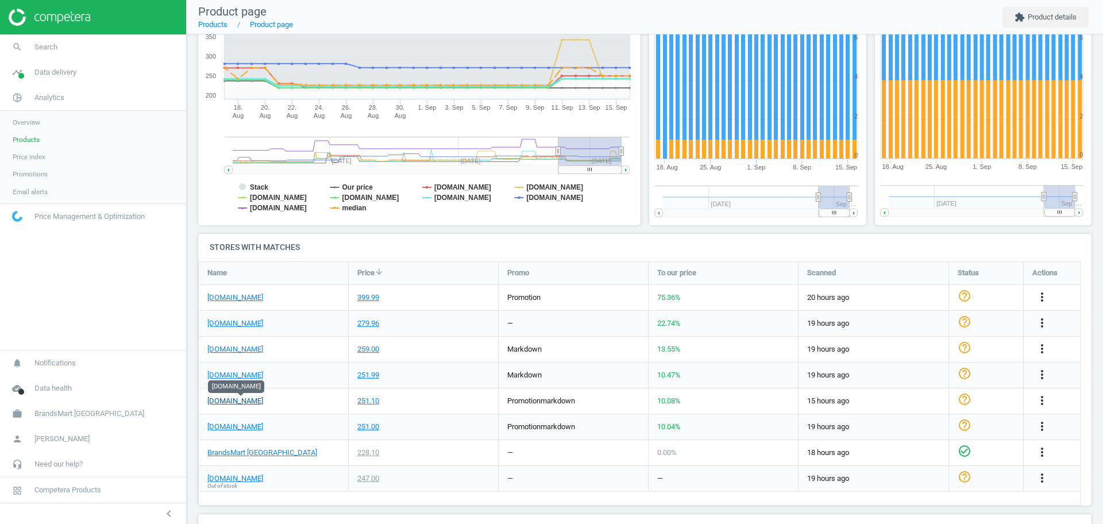
click at [231, 399] on link "kelleyappliance.com" at bounding box center [235, 401] width 56 height 10
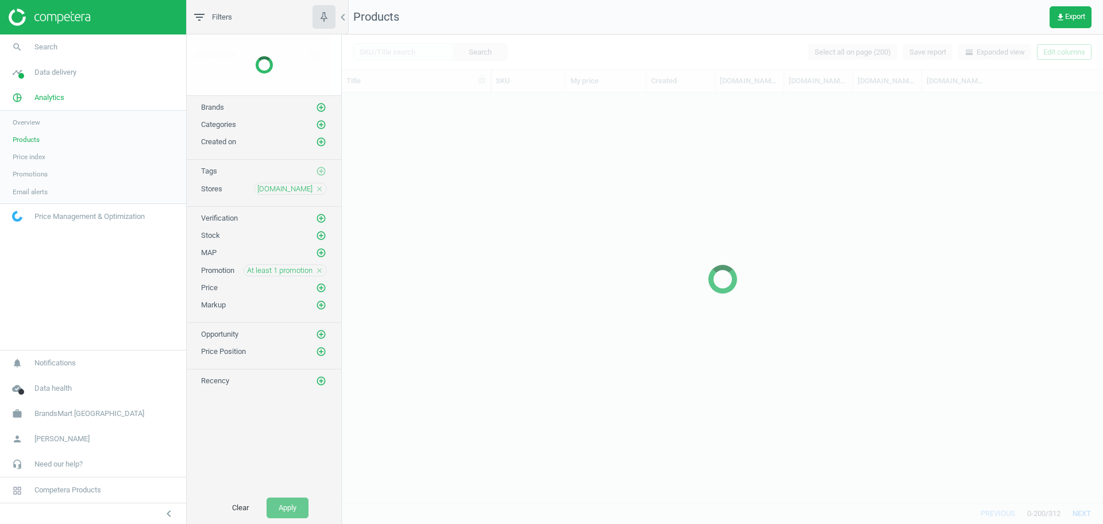
scroll to position [399, 750]
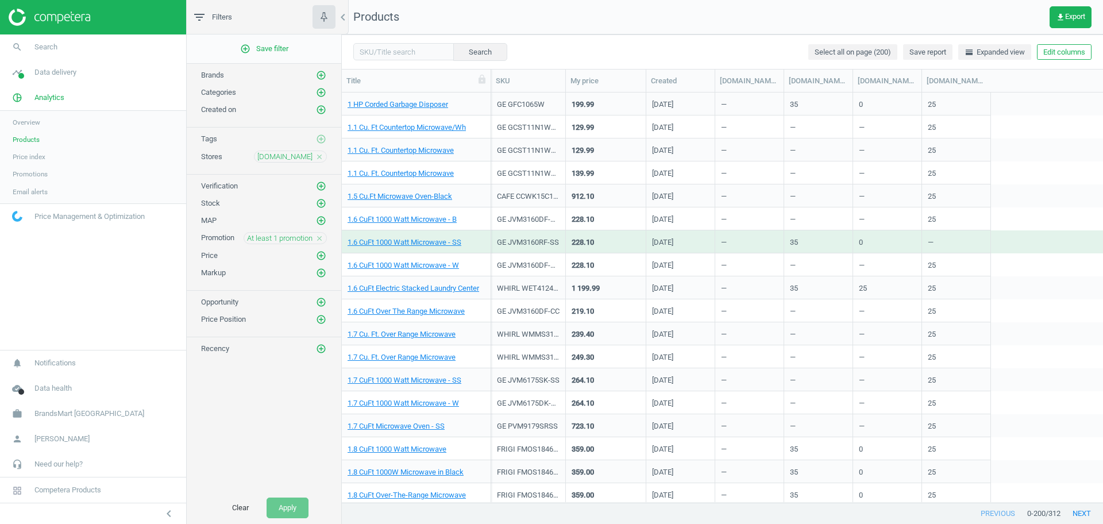
click at [315, 237] on icon "close" at bounding box center [319, 238] width 8 height 8
click at [321, 238] on icon "add_circle_outline" at bounding box center [321, 238] width 10 height 10
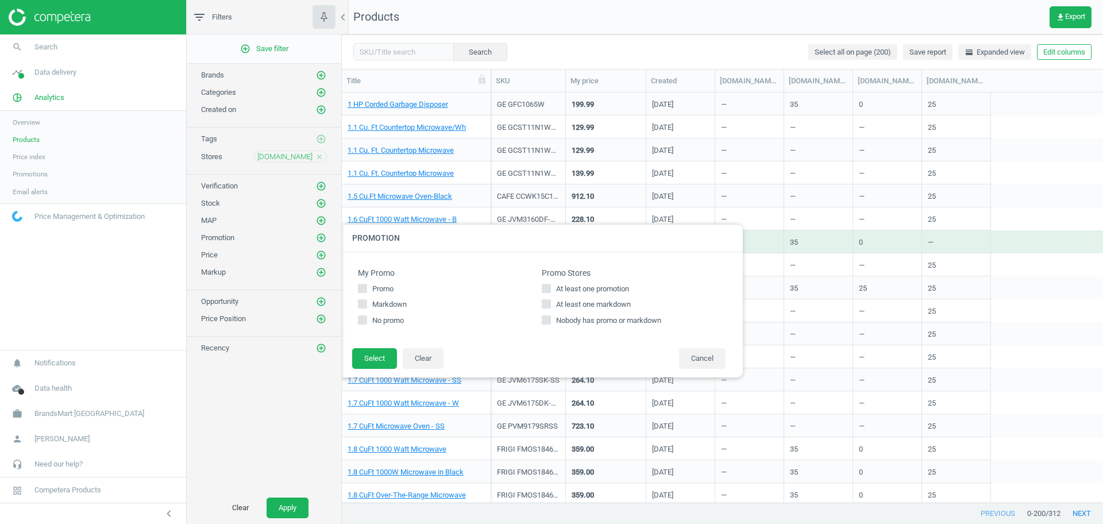
click at [589, 299] on span "At least one markdown" at bounding box center [593, 304] width 79 height 10
click at [550, 300] on input "At least one markdown" at bounding box center [546, 303] width 7 height 7
checkbox input "true"
click at [391, 358] on button "Select" at bounding box center [374, 358] width 45 height 21
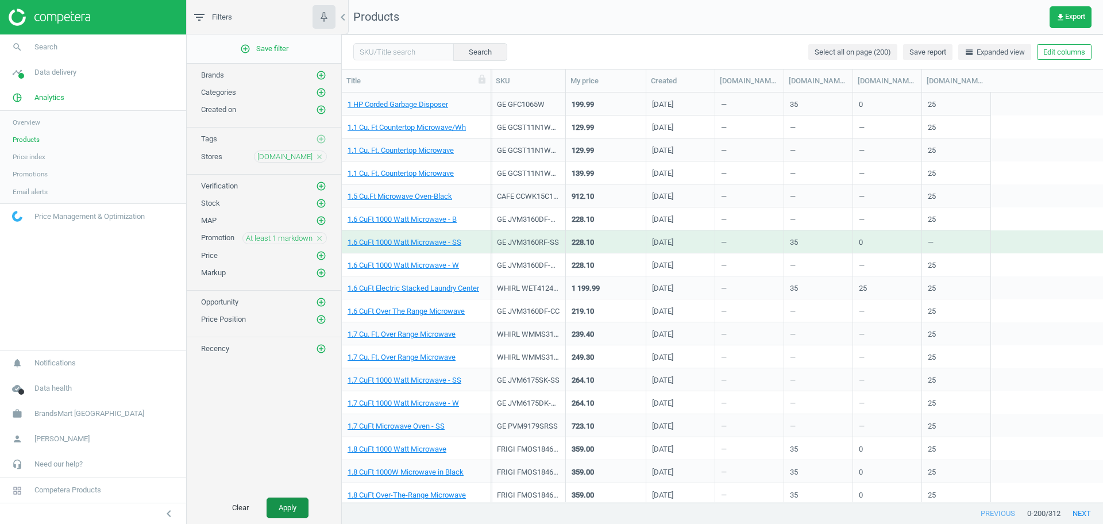
click at [293, 511] on button "Apply" at bounding box center [288, 508] width 42 height 21
click at [415, 286] on link "1.6 CuFt Electric Stacked Laundry Center" at bounding box center [414, 288] width 132 height 10
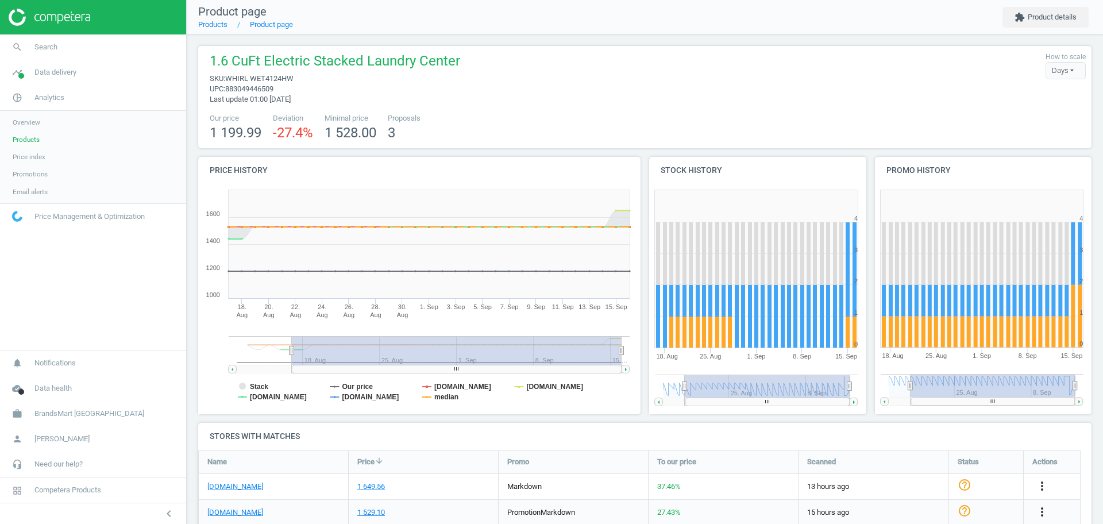
scroll to position [148, 0]
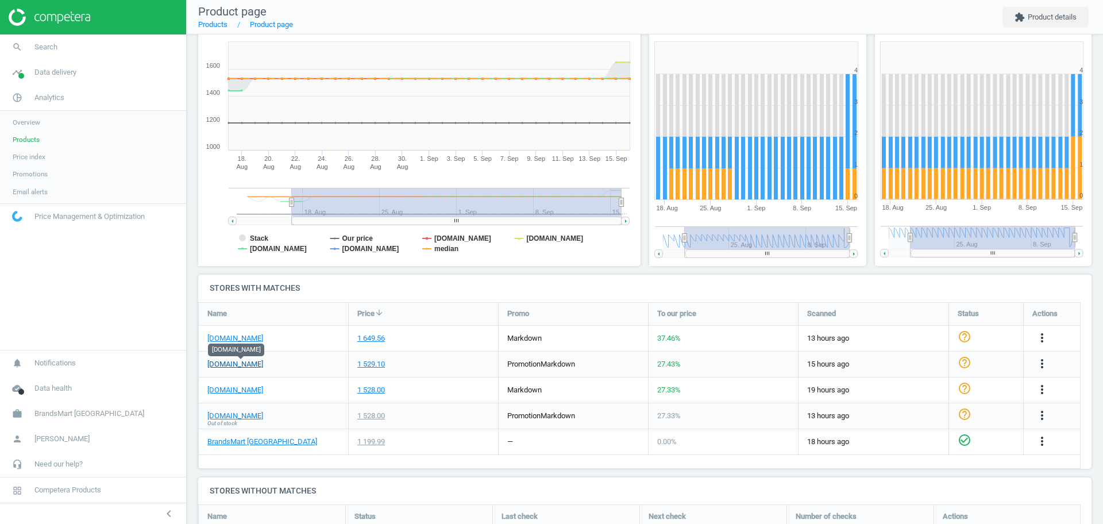
click at [250, 366] on link "kelleyappliance.com" at bounding box center [235, 364] width 56 height 10
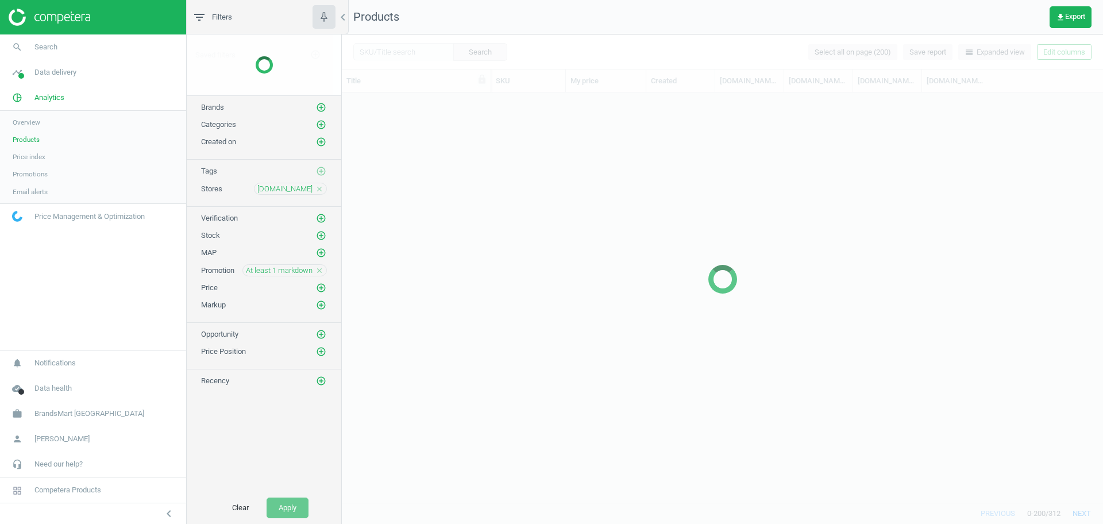
scroll to position [399, 750]
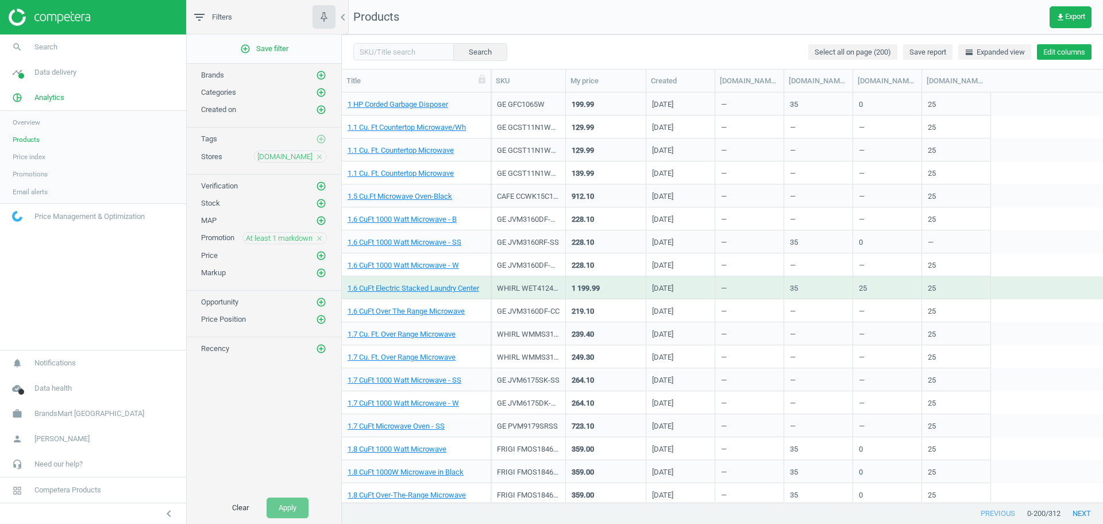
click at [1071, 51] on button "Edit columns" at bounding box center [1064, 52] width 55 height 16
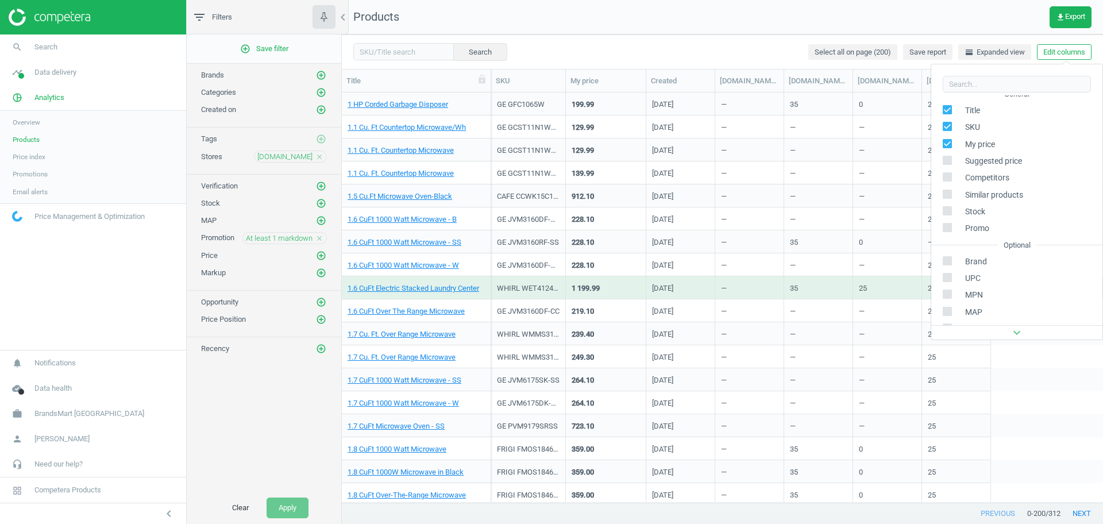
scroll to position [182, 0]
click at [1007, 232] on div "Stores custom fields" at bounding box center [989, 237] width 70 height 10
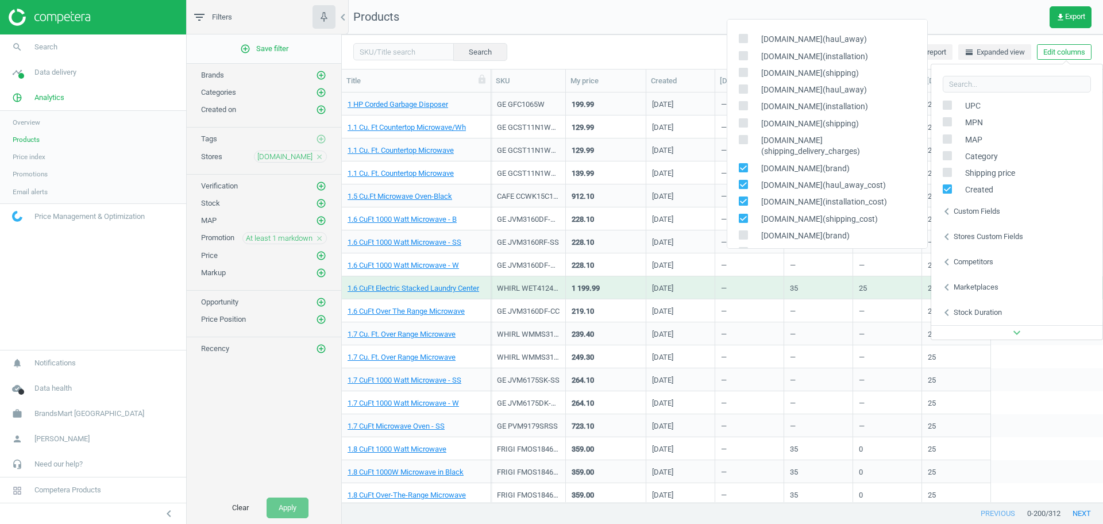
click at [585, 34] on div "Search Select all on page (200) Save report horizontal_split Expanded view Edit…" at bounding box center [722, 51] width 761 height 34
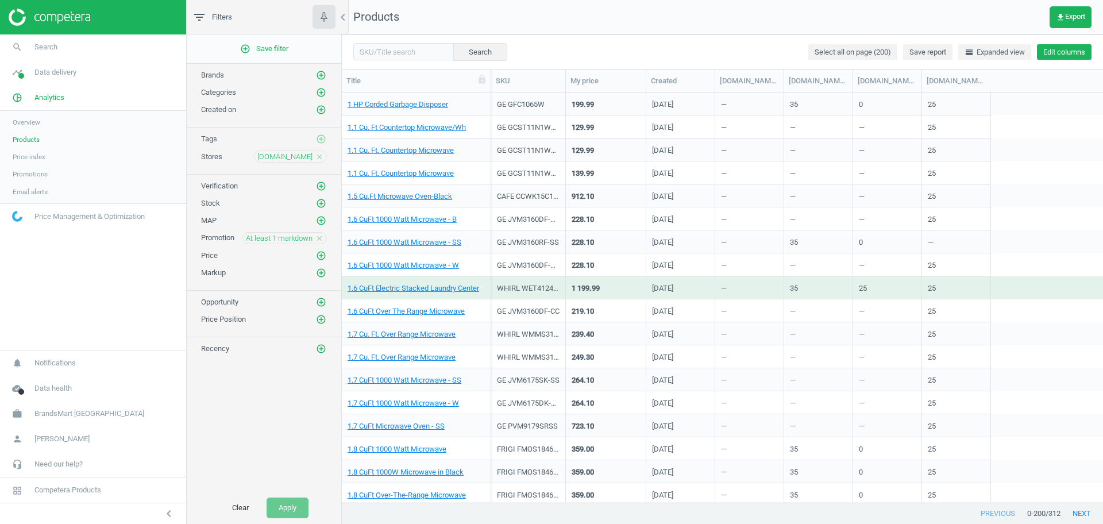
click at [1061, 53] on button "Edit columns" at bounding box center [1064, 52] width 55 height 16
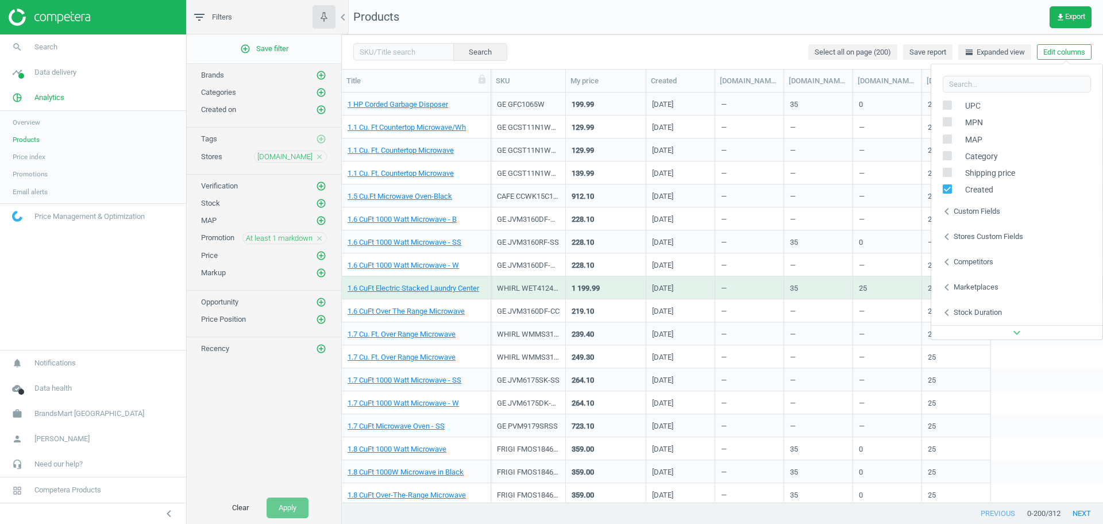
click at [997, 238] on div "Stores custom fields" at bounding box center [989, 237] width 70 height 10
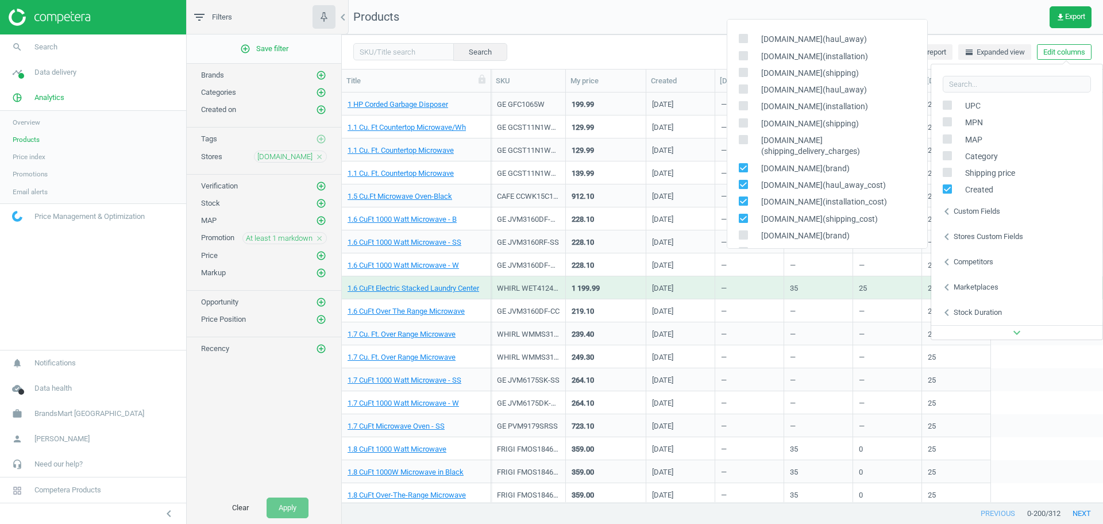
click at [712, 24] on nav "Products get_app Export" at bounding box center [722, 17] width 761 height 34
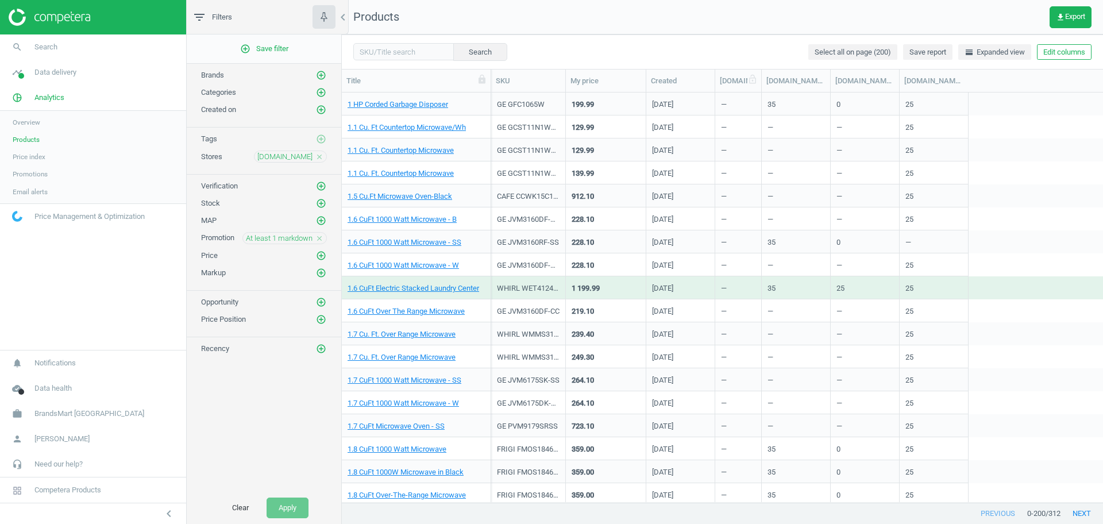
drag, startPoint x: 783, startPoint y: 83, endPoint x: 762, endPoint y: 82, distance: 21.3
click at [762, 82] on div at bounding box center [761, 81] width 11 height 22
drag, startPoint x: 827, startPoint y: 80, endPoint x: 907, endPoint y: 88, distance: 79.8
click at [907, 88] on div at bounding box center [909, 81] width 11 height 22
click at [416, 240] on link "1.6 CuFt 1000 Watt Microwave - SS" at bounding box center [405, 242] width 114 height 10
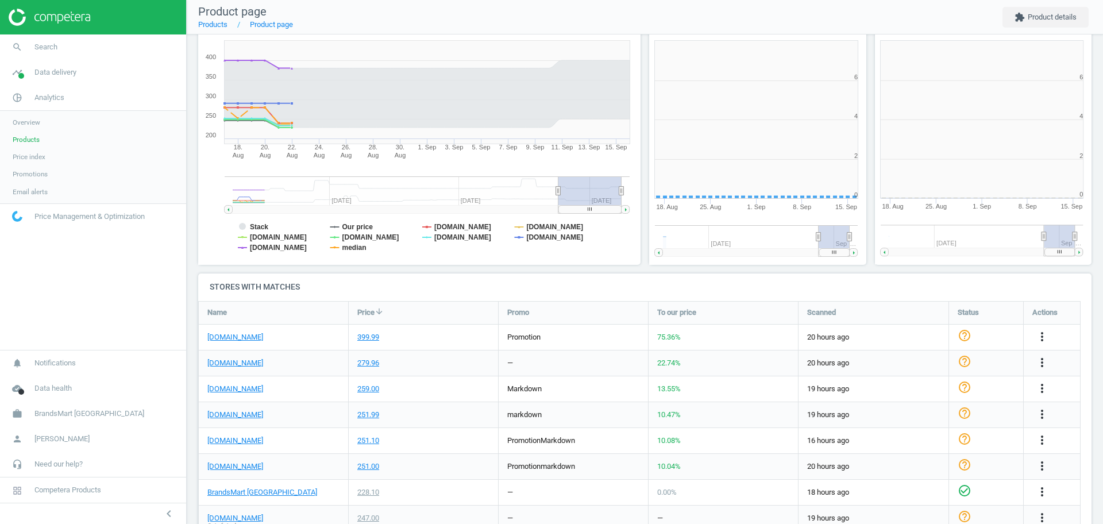
scroll to position [252, 237]
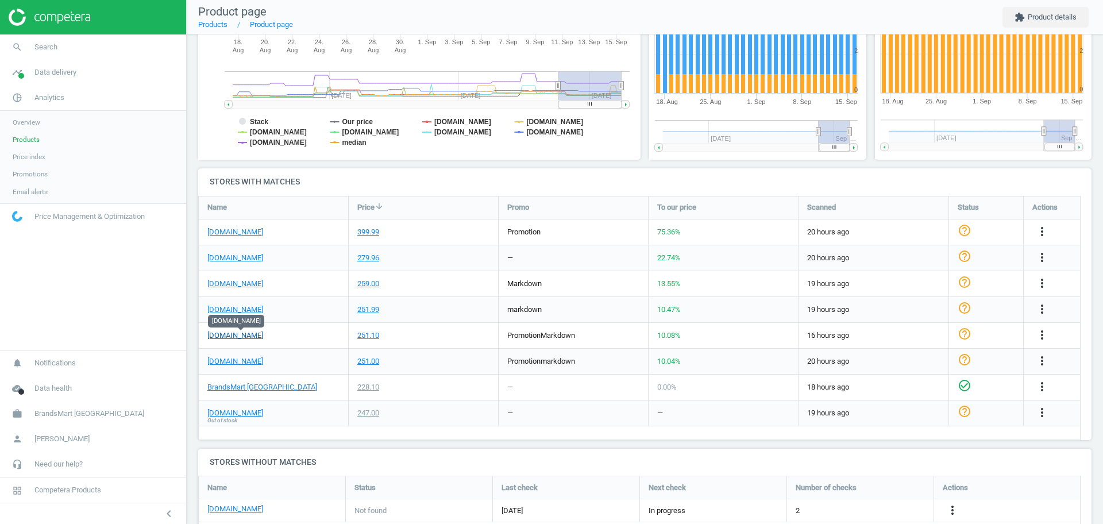
click at [222, 336] on link "kelleyappliance.com" at bounding box center [235, 335] width 56 height 10
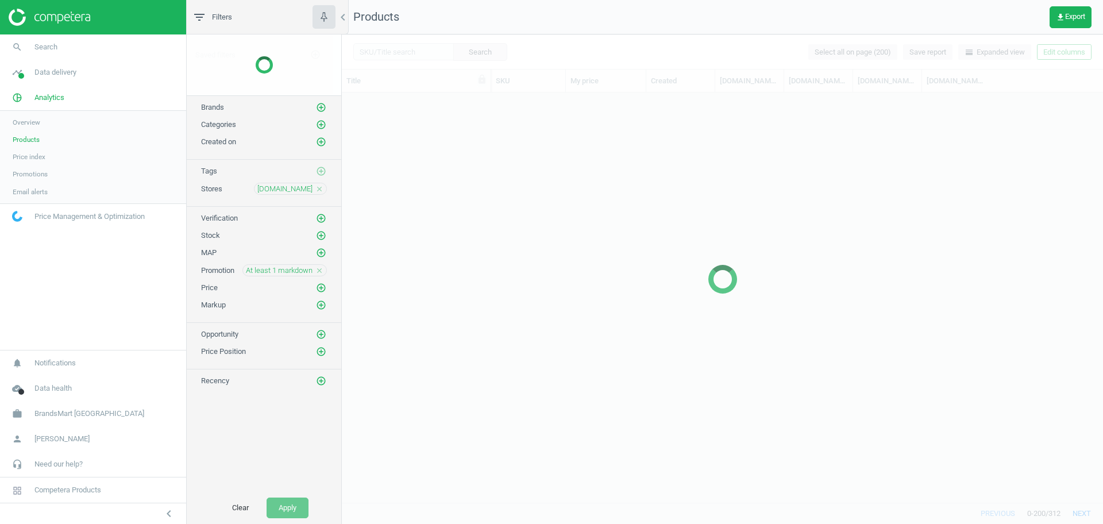
scroll to position [399, 750]
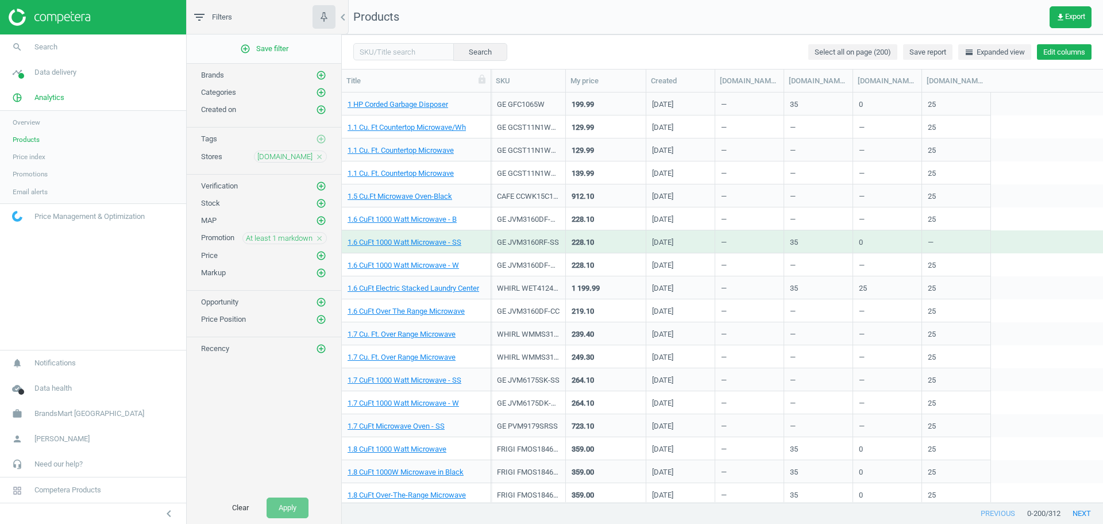
click at [1078, 51] on button "Edit columns" at bounding box center [1064, 52] width 55 height 16
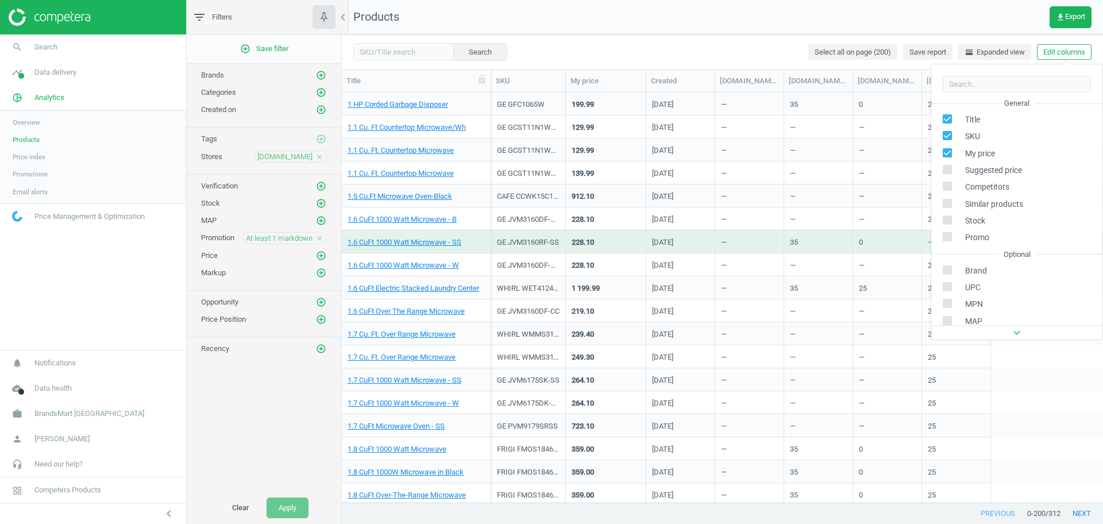
scroll to position [182, 0]
click at [985, 239] on div "Stores custom fields" at bounding box center [989, 237] width 70 height 10
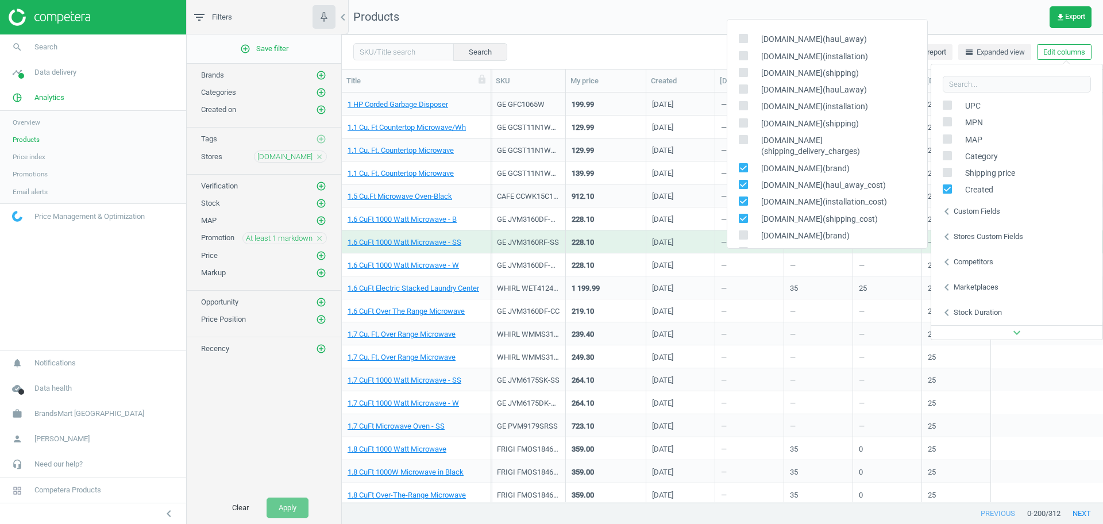
click at [662, 39] on div "Search Select all on page (200) Save report horizontal_split Expanded view Edit…" at bounding box center [722, 51] width 761 height 34
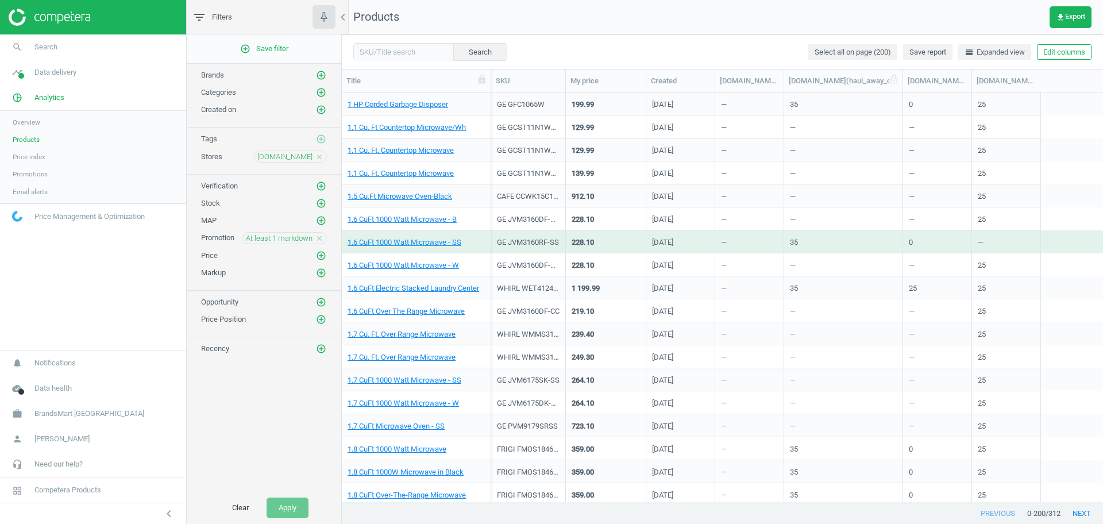
drag, startPoint x: 852, startPoint y: 81, endPoint x: 877, endPoint y: 85, distance: 25.6
click at [897, 85] on div at bounding box center [902, 81] width 11 height 22
drag, startPoint x: 783, startPoint y: 87, endPoint x: 813, endPoint y: 89, distance: 30.0
click at [829, 89] on div at bounding box center [834, 81] width 11 height 22
drag, startPoint x: 977, startPoint y: 83, endPoint x: 1015, endPoint y: 88, distance: 38.2
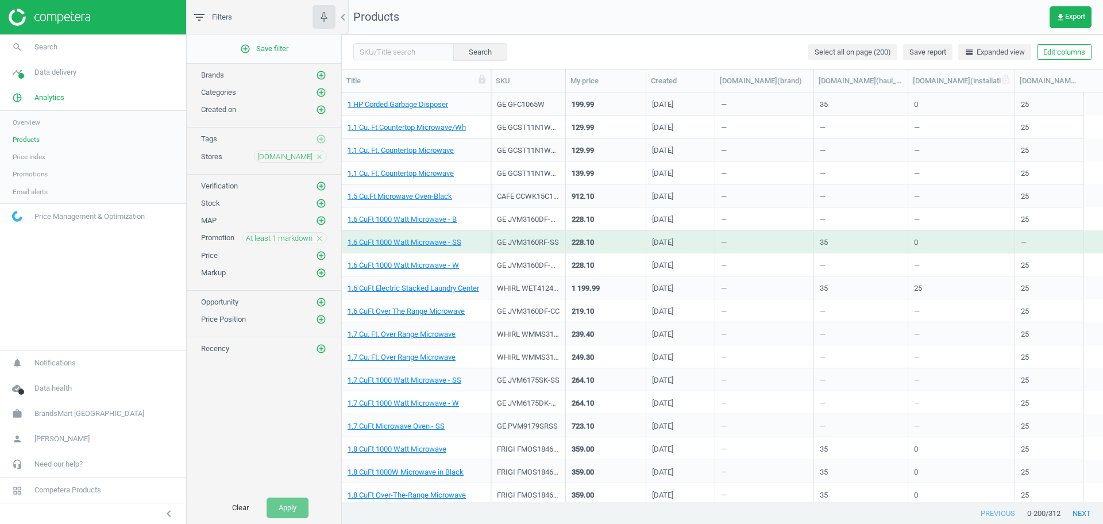
click at [1015, 88] on div at bounding box center [1014, 81] width 11 height 22
click at [453, 290] on link "1.6 CuFt Electric Stacked Laundry Center" at bounding box center [414, 288] width 132 height 10
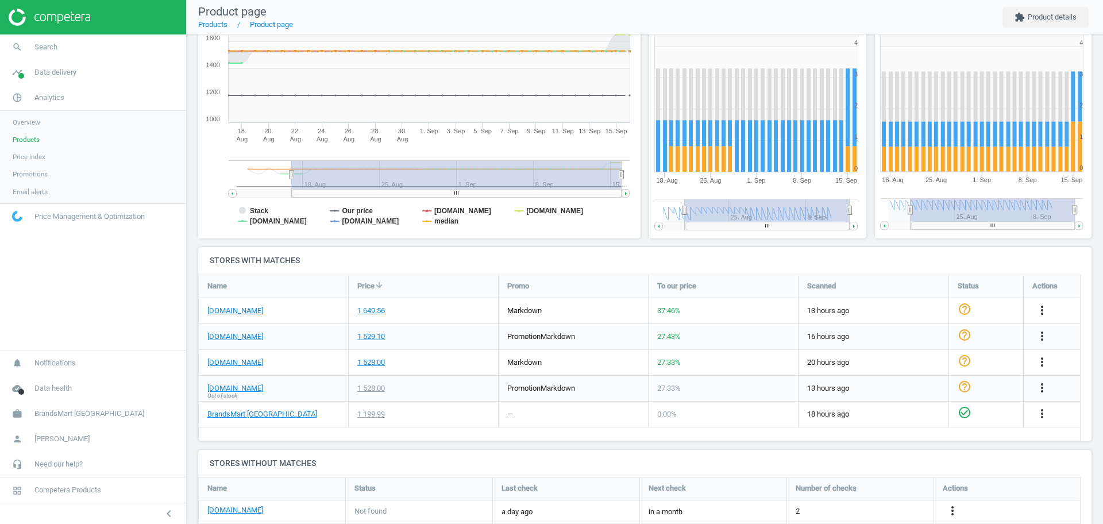
scroll to position [183, 0]
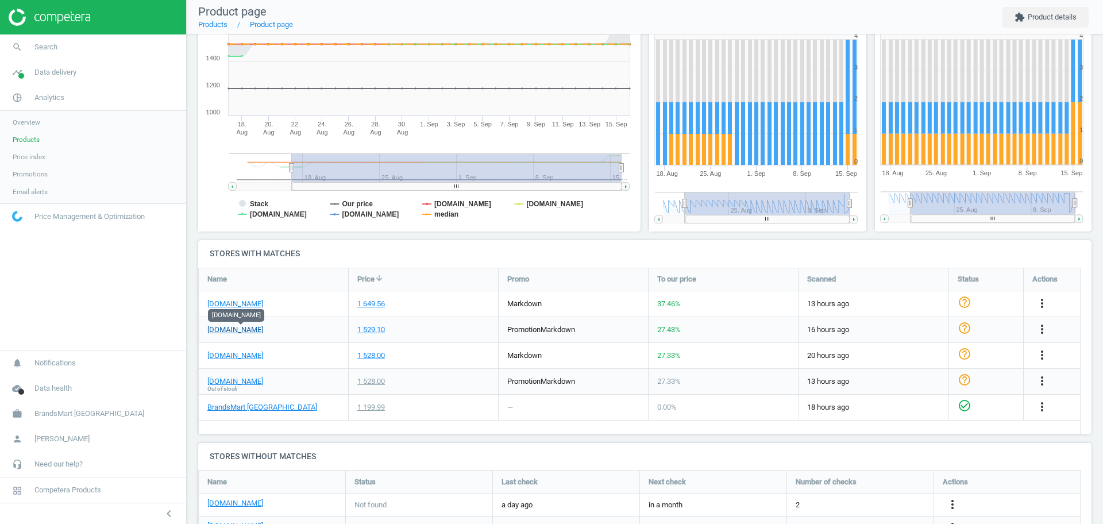
click at [230, 329] on link "kelleyappliance.com" at bounding box center [235, 330] width 56 height 10
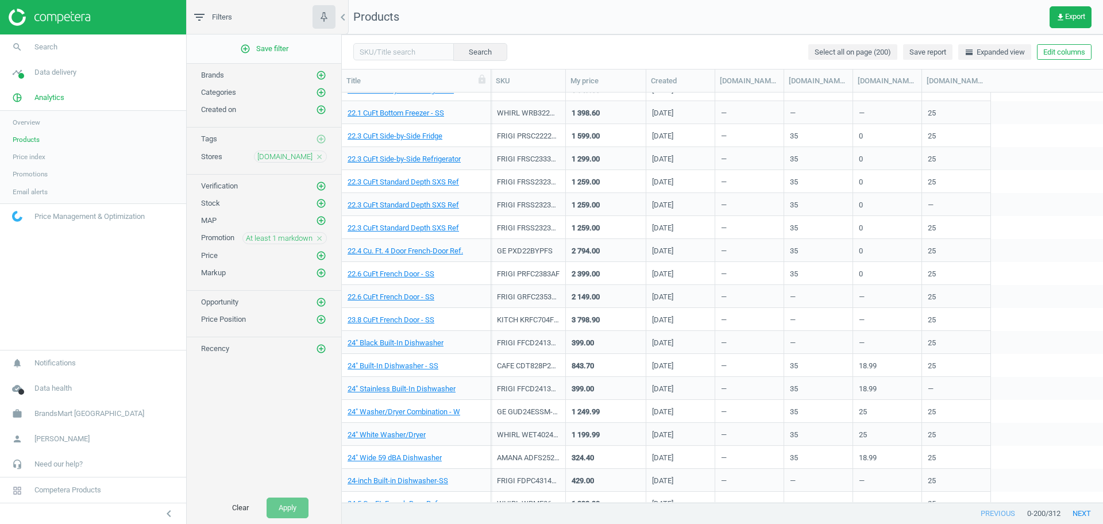
scroll to position [1881, 0]
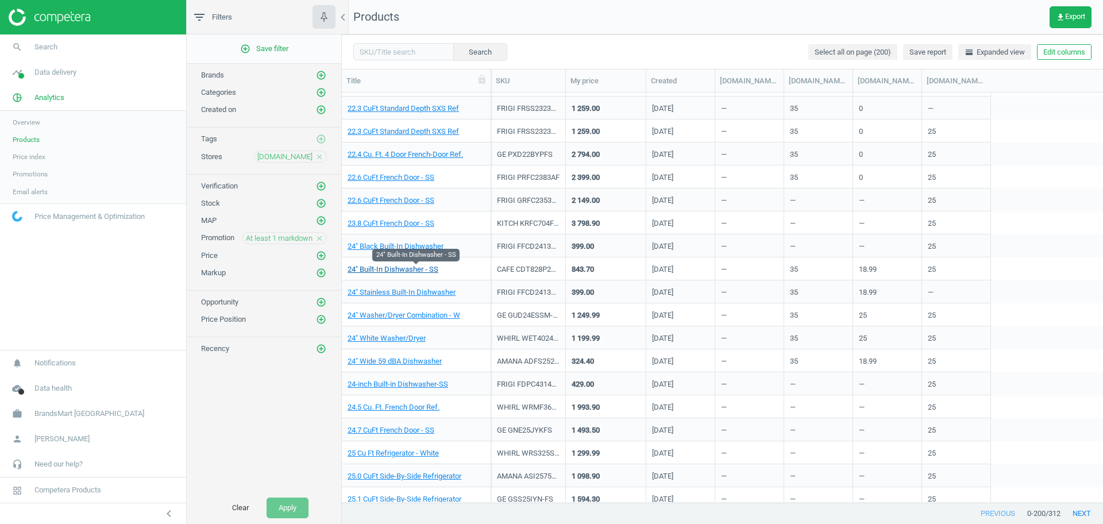
click at [426, 271] on link "24" Built-In Dishwasher - SS" at bounding box center [393, 269] width 91 height 10
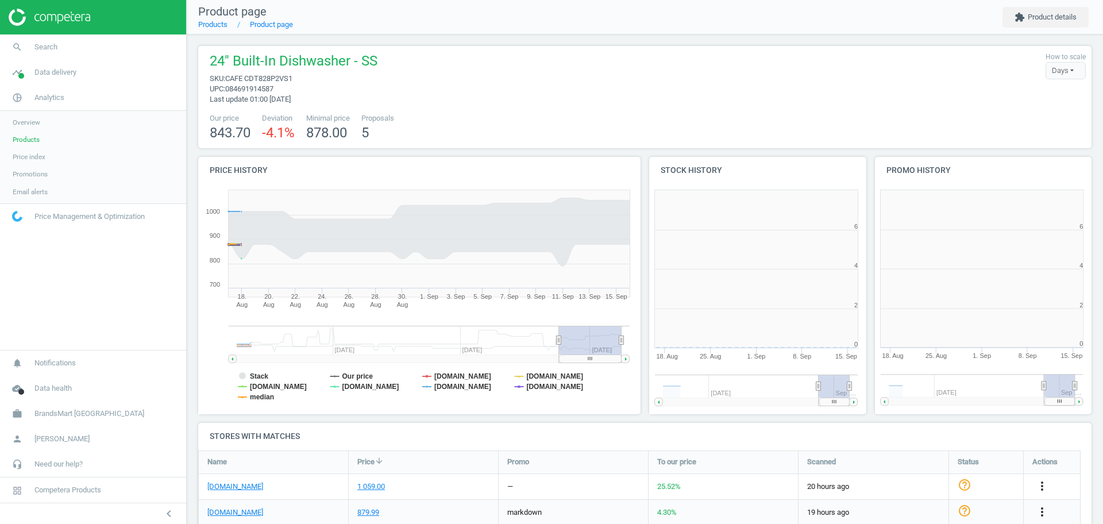
scroll to position [6, 6]
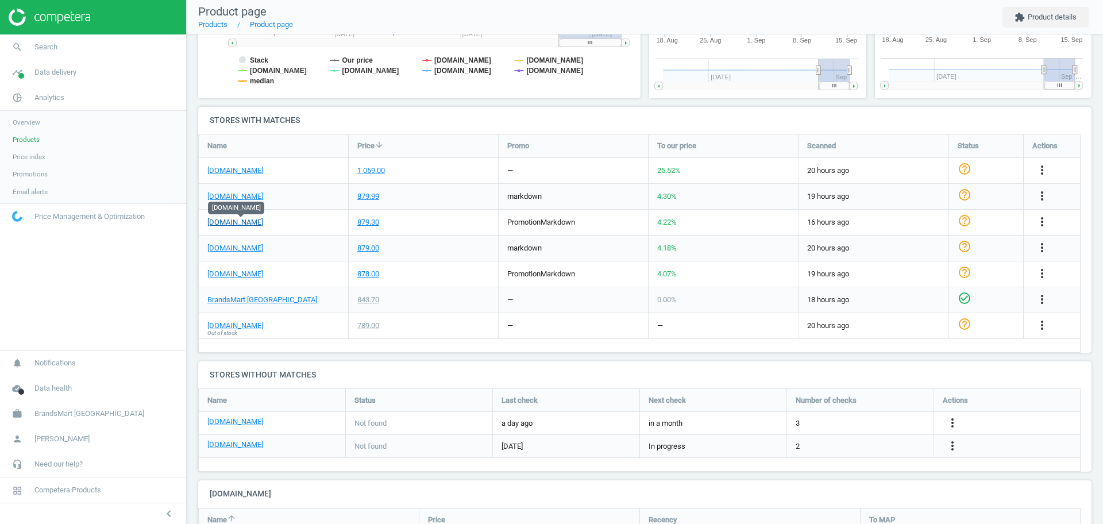
click at [230, 224] on link "kelleyappliance.com" at bounding box center [235, 222] width 56 height 10
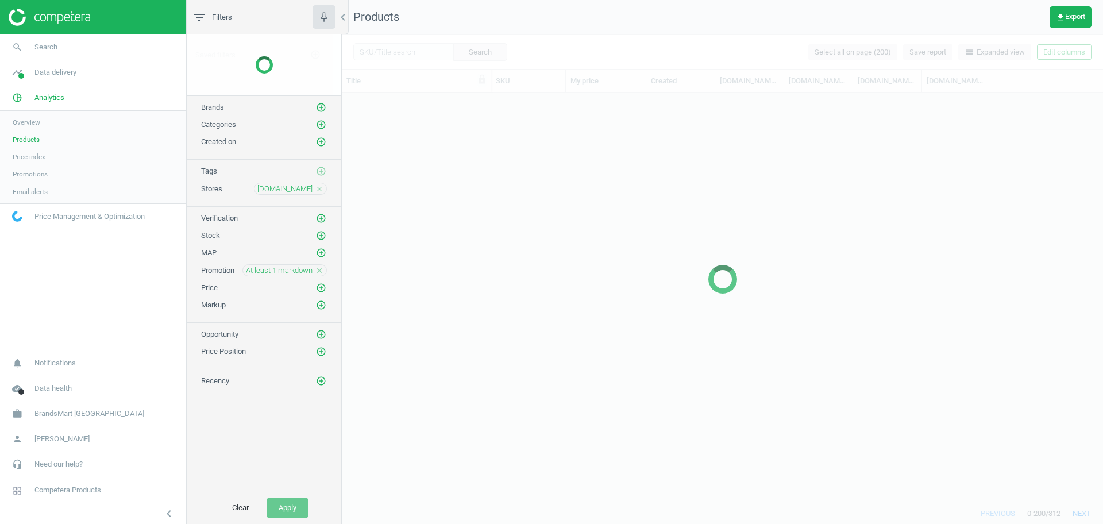
scroll to position [1659, 0]
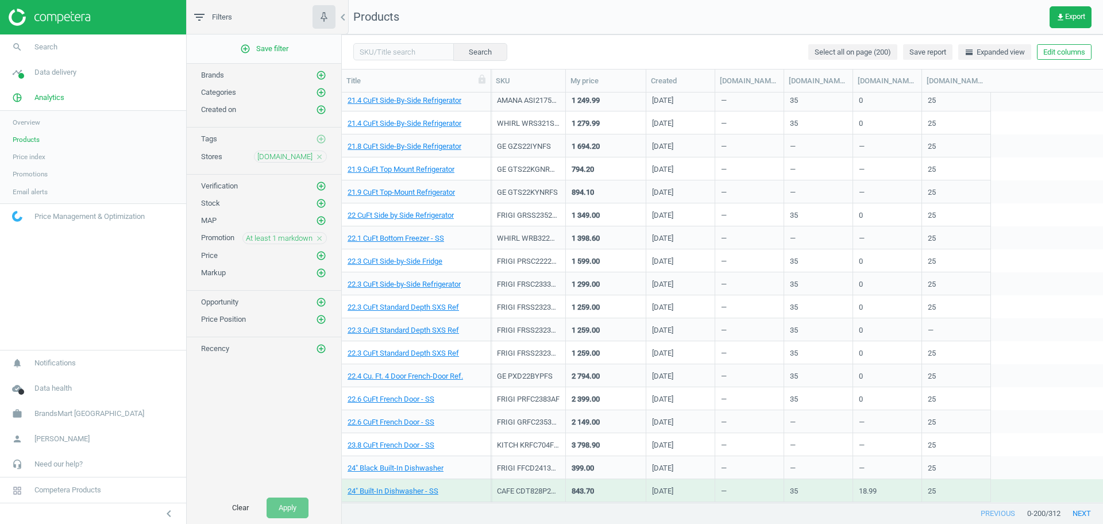
click at [1067, 47] on button "Edit columns" at bounding box center [1064, 52] width 55 height 16
click at [984, 234] on div "Stores custom fields" at bounding box center [989, 237] width 70 height 10
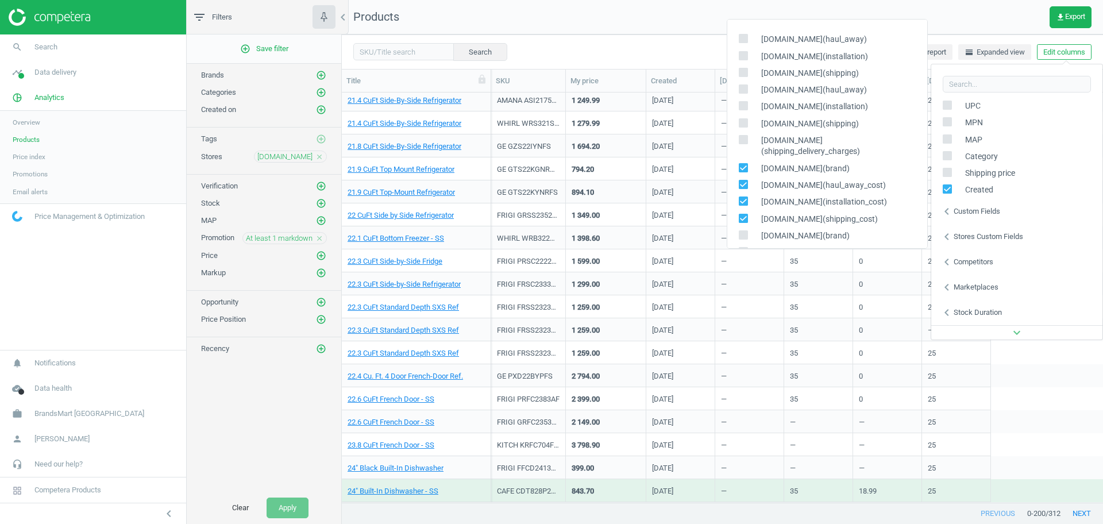
click at [612, 48] on div "Search Select all on page (200) Save report horizontal_split Expanded view Edit…" at bounding box center [722, 51] width 761 height 34
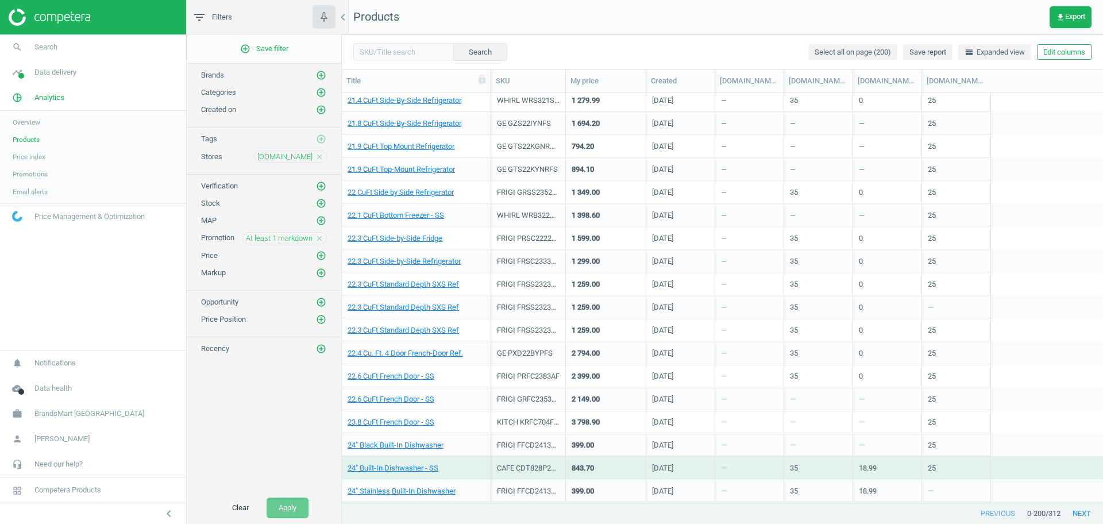
scroll to position [1682, 0]
drag, startPoint x: 785, startPoint y: 82, endPoint x: 916, endPoint y: 87, distance: 131.7
click at [916, 87] on div at bounding box center [915, 81] width 11 height 22
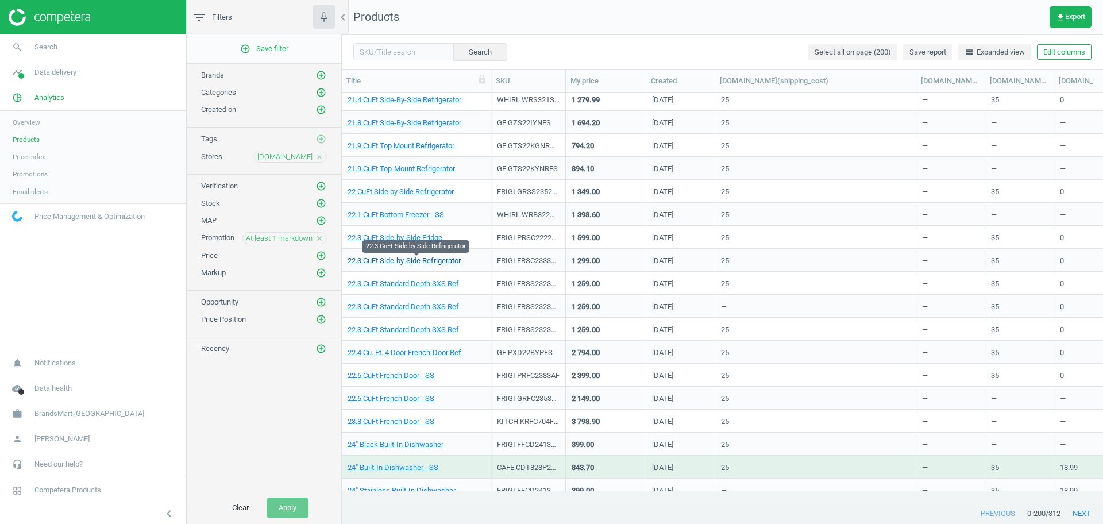
click at [401, 261] on link "22.3 CuFt Side-by-Side Refrigerator" at bounding box center [404, 261] width 113 height 10
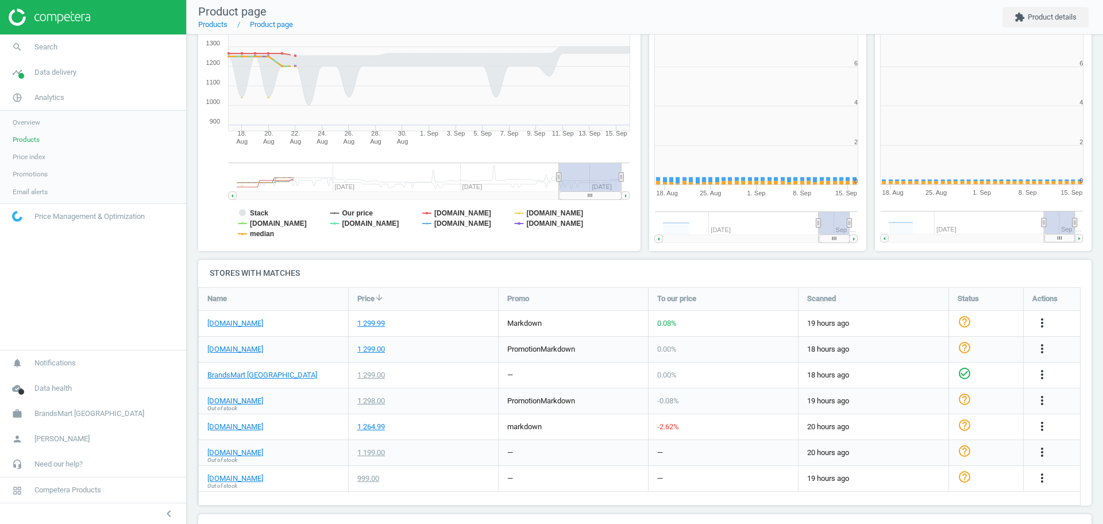
scroll to position [6, 6]
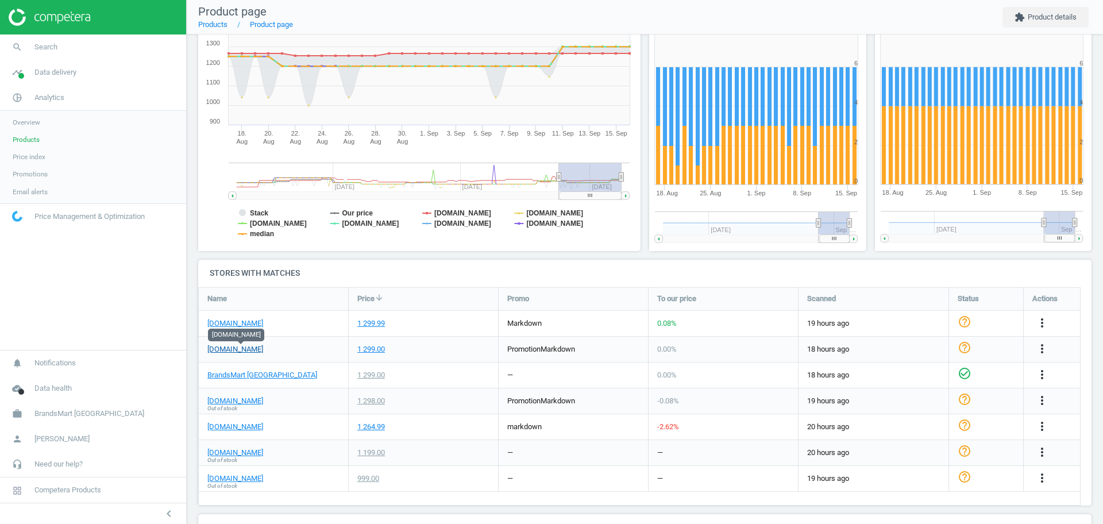
click at [255, 347] on link "kelleyappliance.com" at bounding box center [235, 349] width 56 height 10
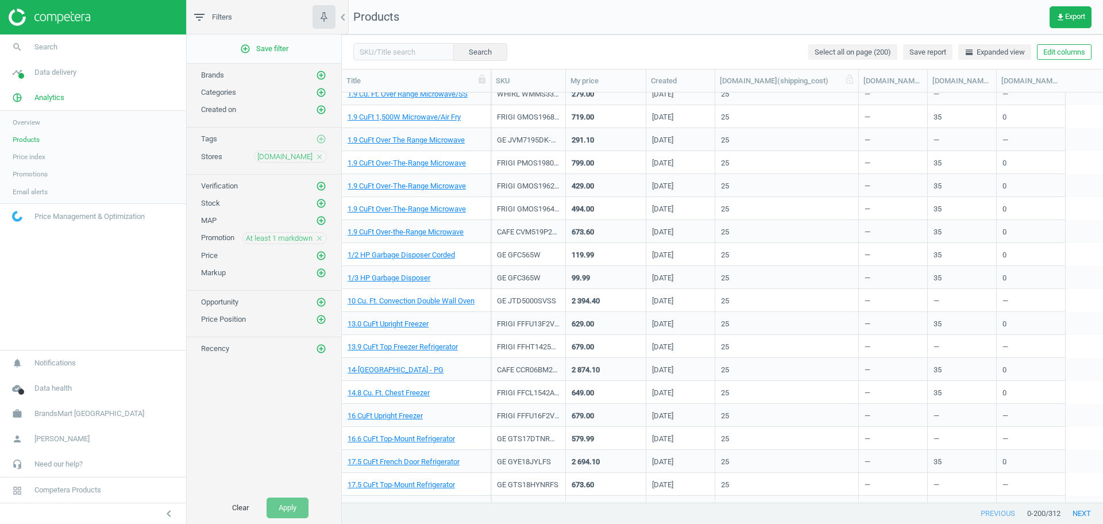
scroll to position [1463, 0]
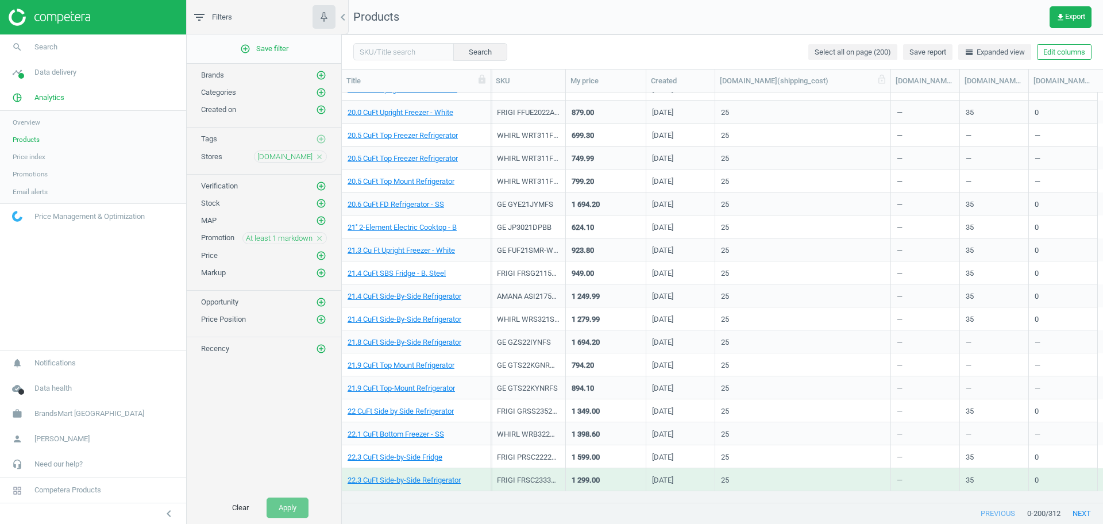
drag, startPoint x: 786, startPoint y: 81, endPoint x: 889, endPoint y: 78, distance: 102.9
click at [889, 78] on div at bounding box center [890, 81] width 11 height 22
click at [408, 248] on link "21.3 Cu Ft Upright Freezer - White" at bounding box center [401, 250] width 107 height 10
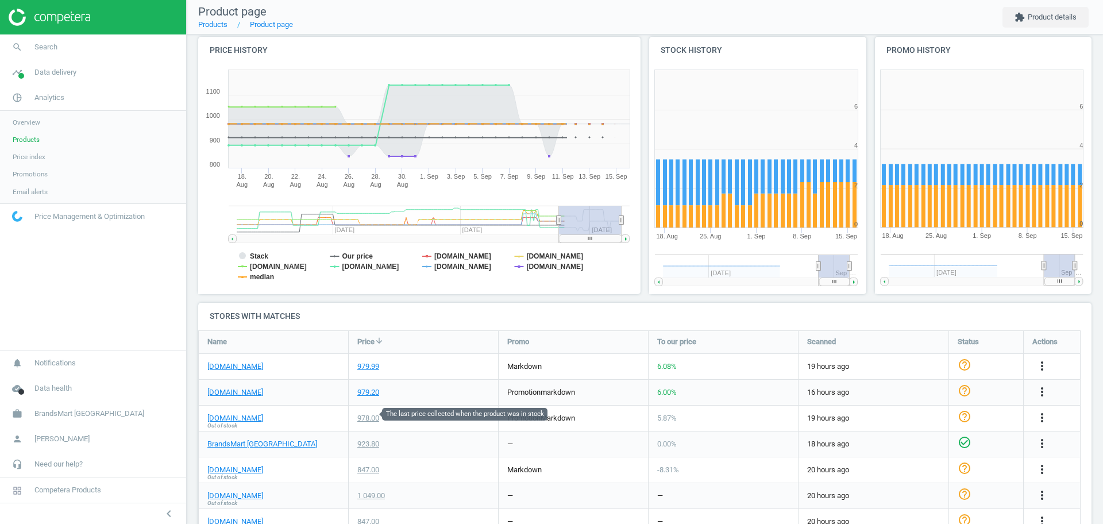
scroll to position [124, 0]
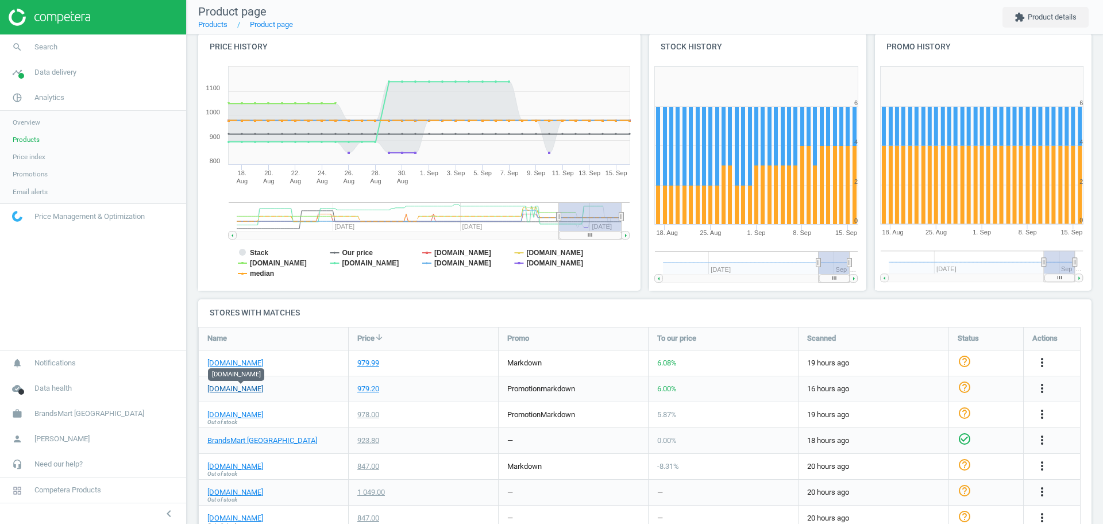
click at [259, 392] on link "kelleyappliance.com" at bounding box center [235, 389] width 56 height 10
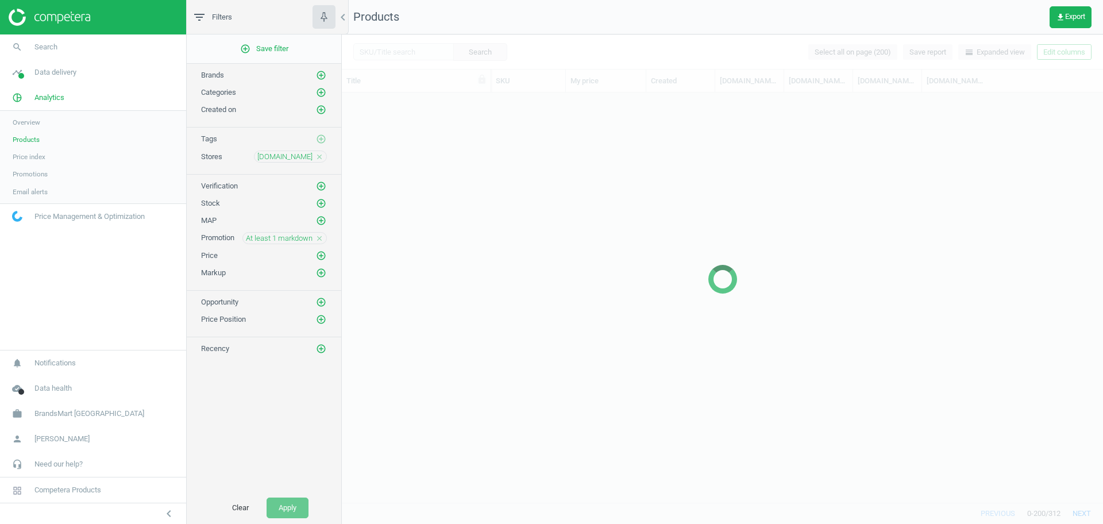
scroll to position [1222, 0]
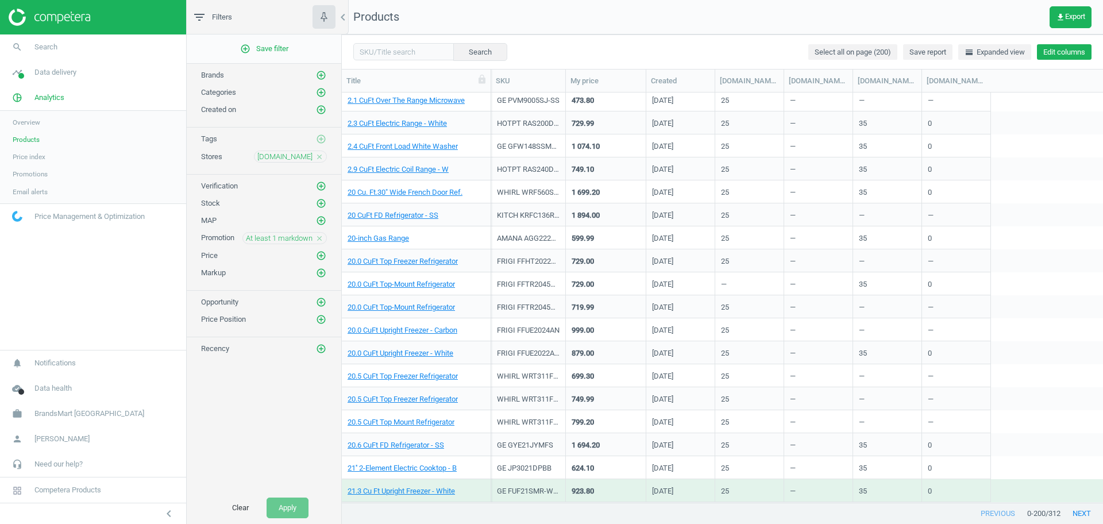
click at [1060, 47] on button "Edit columns" at bounding box center [1064, 52] width 55 height 16
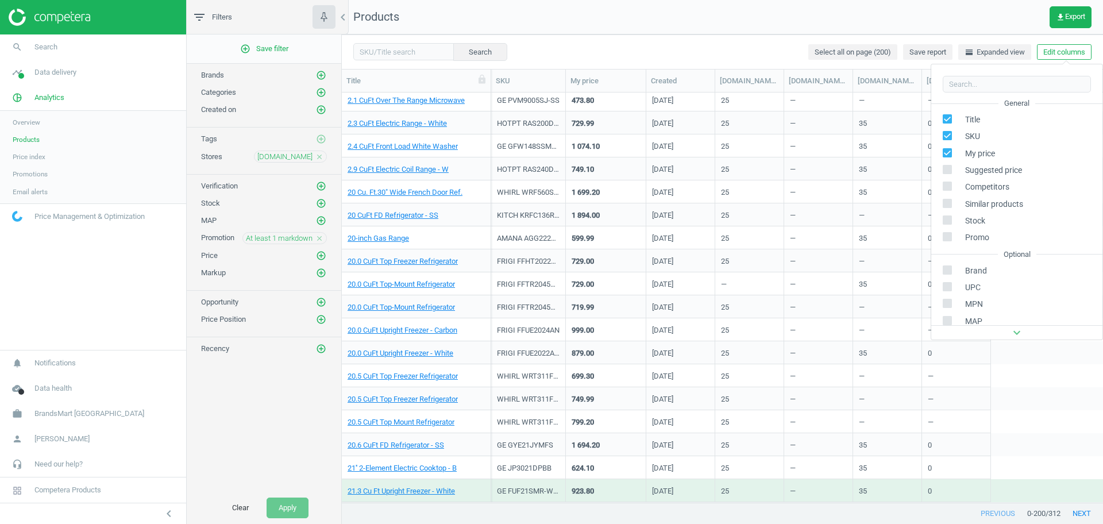
scroll to position [182, 0]
click at [983, 233] on div "Stores custom fields" at bounding box center [989, 237] width 70 height 10
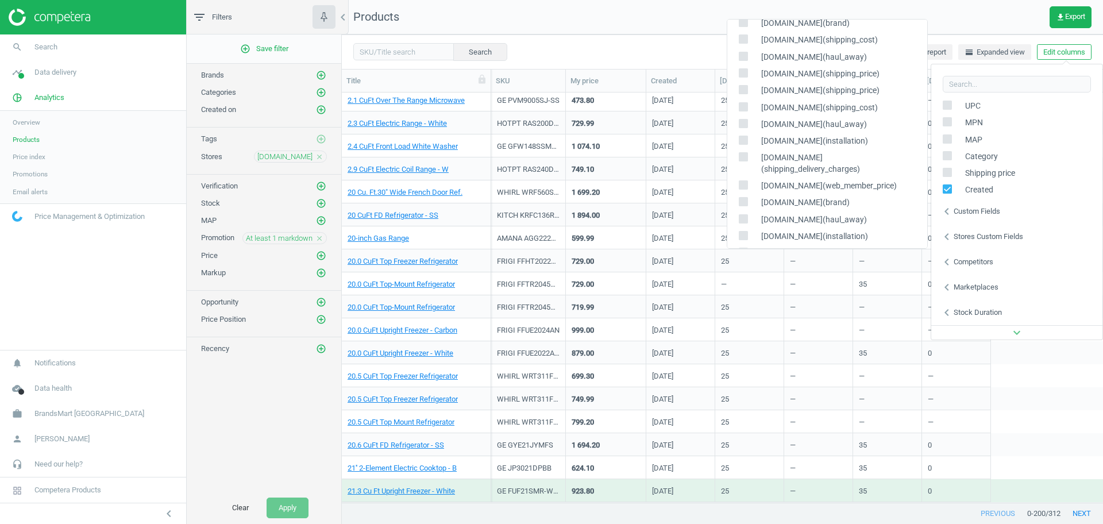
scroll to position [215, 0]
click at [318, 238] on div "At least 1 markdown close" at bounding box center [284, 238] width 84 height 12
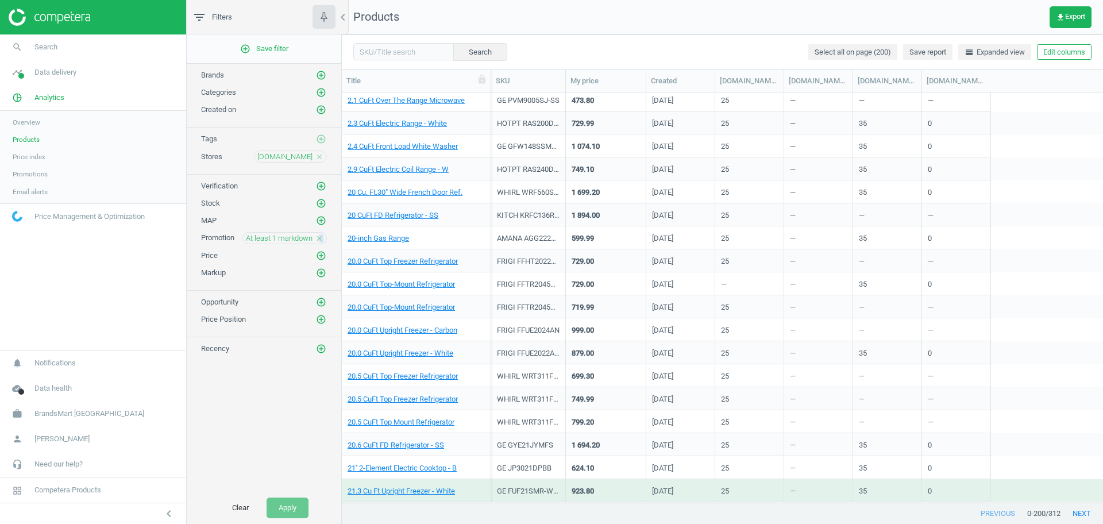
click at [318, 238] on icon "close" at bounding box center [319, 238] width 8 height 8
click at [318, 156] on icon "close" at bounding box center [319, 157] width 8 height 8
click at [322, 155] on icon "add_circle_outline" at bounding box center [321, 156] width 10 height 10
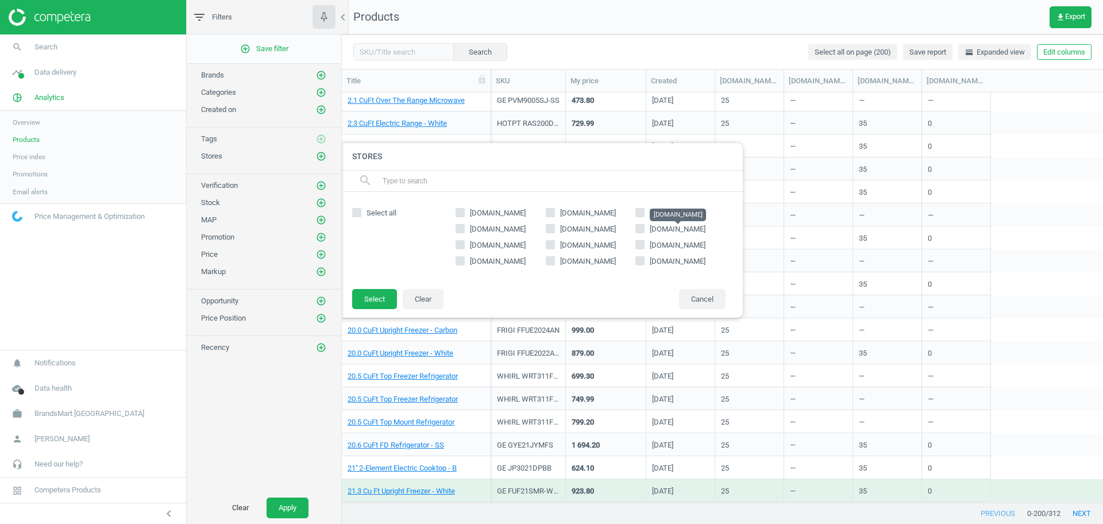
click at [677, 231] on span "cityfurniture.com" at bounding box center [678, 229] width 56 height 9
click at [644, 231] on input "cityfurniture.com" at bounding box center [640, 228] width 7 height 7
checkbox input "true"
click at [365, 303] on button "Select" at bounding box center [374, 299] width 45 height 21
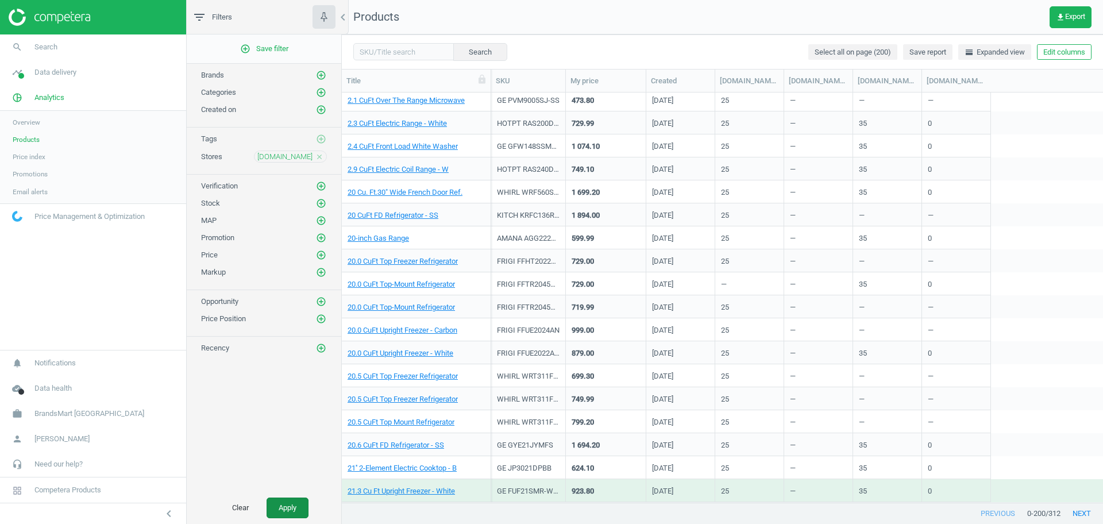
click at [279, 507] on button "Apply" at bounding box center [288, 508] width 42 height 21
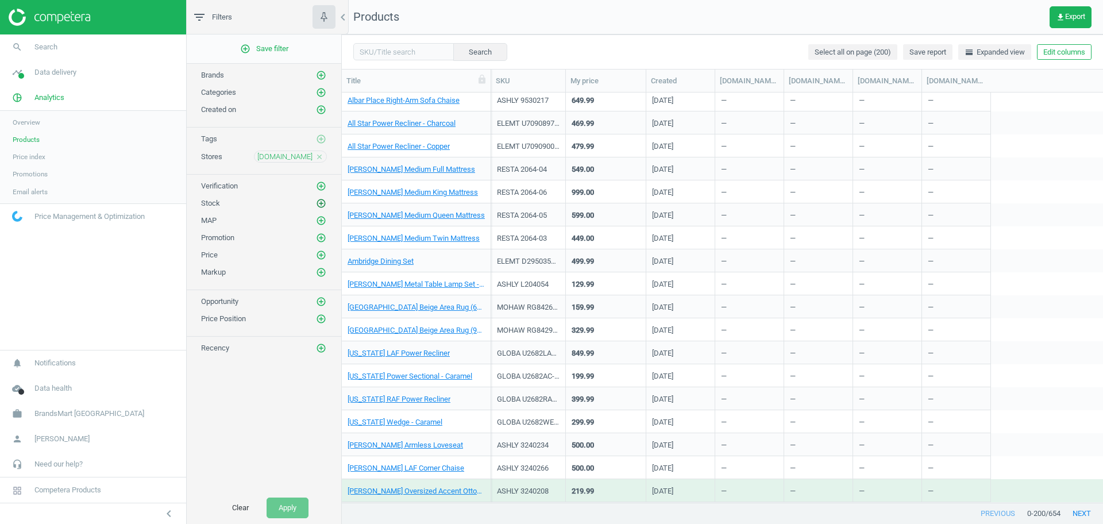
click at [322, 202] on icon "add_circle_outline" at bounding box center [321, 203] width 10 height 10
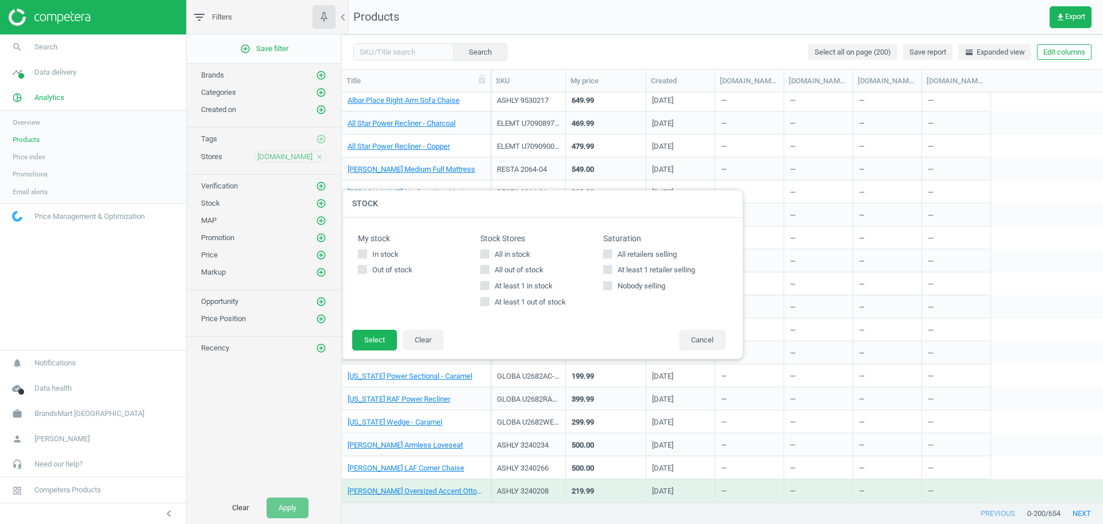
click at [514, 256] on span "All in stock" at bounding box center [512, 254] width 40 height 10
click at [489, 256] on input "All in stock" at bounding box center [484, 253] width 7 height 7
checkbox input "true"
click at [386, 340] on button "Select" at bounding box center [374, 340] width 45 height 21
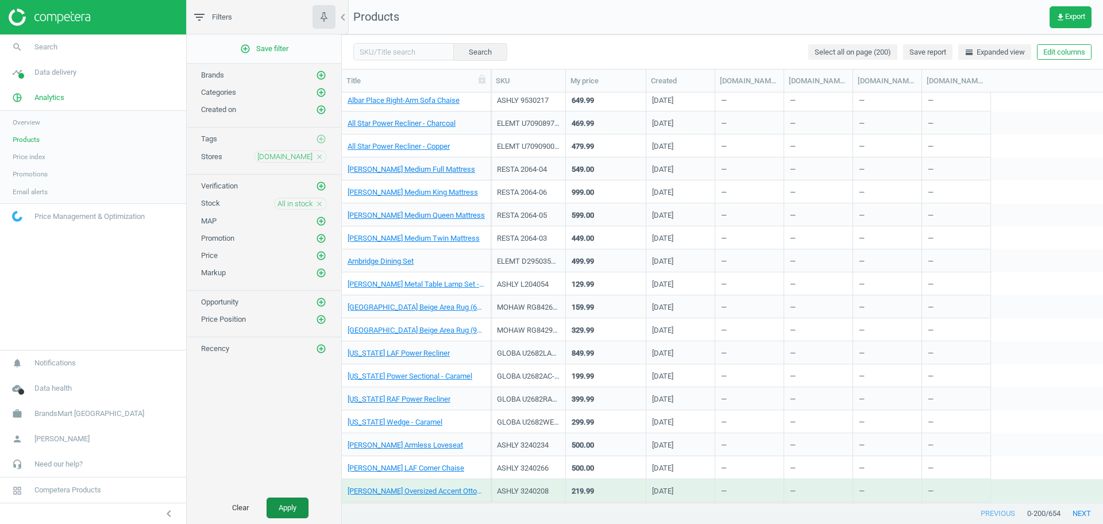
click at [290, 506] on button "Apply" at bounding box center [288, 508] width 42 height 21
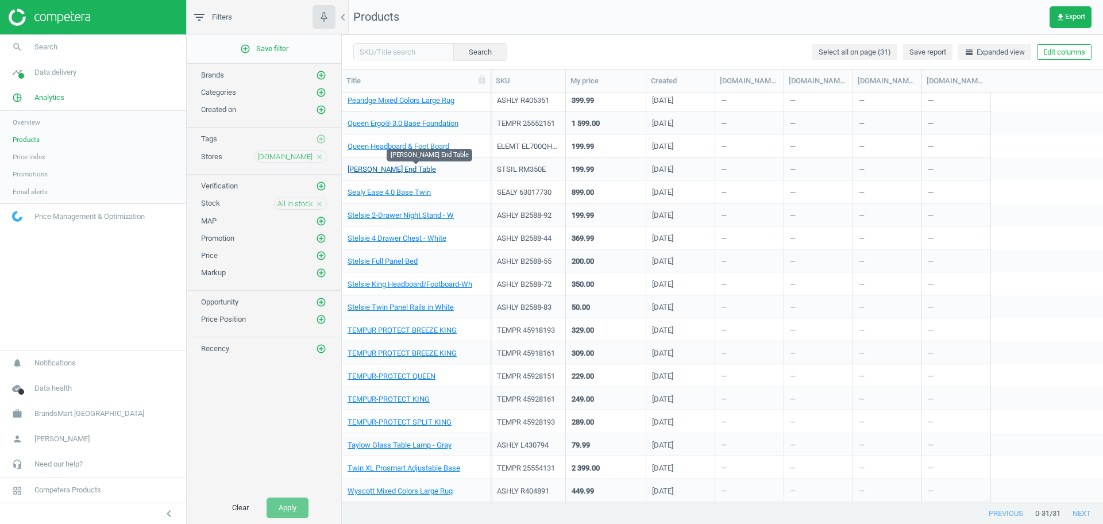
click at [396, 171] on link "Ramsey End Table" at bounding box center [392, 169] width 88 height 10
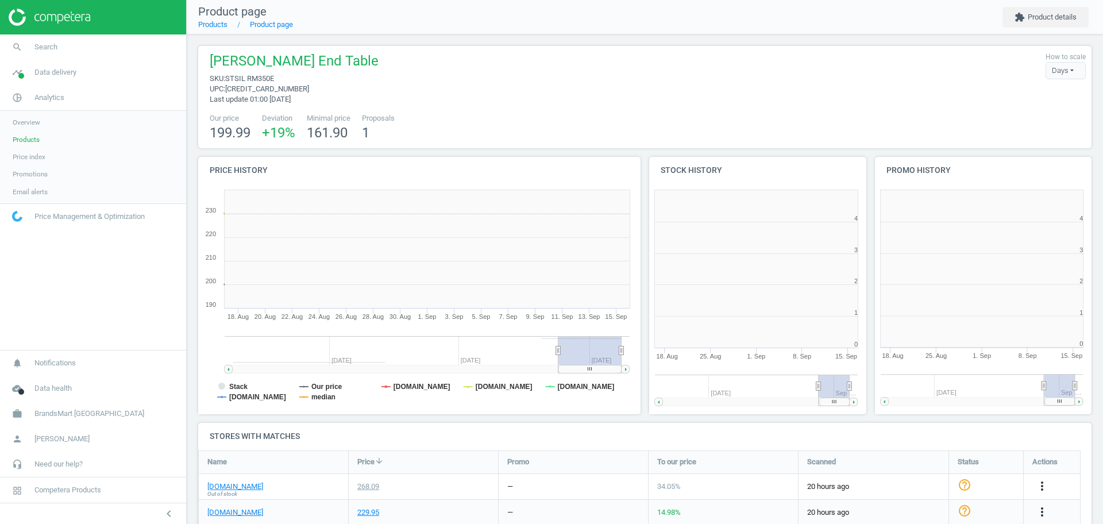
scroll to position [6, 6]
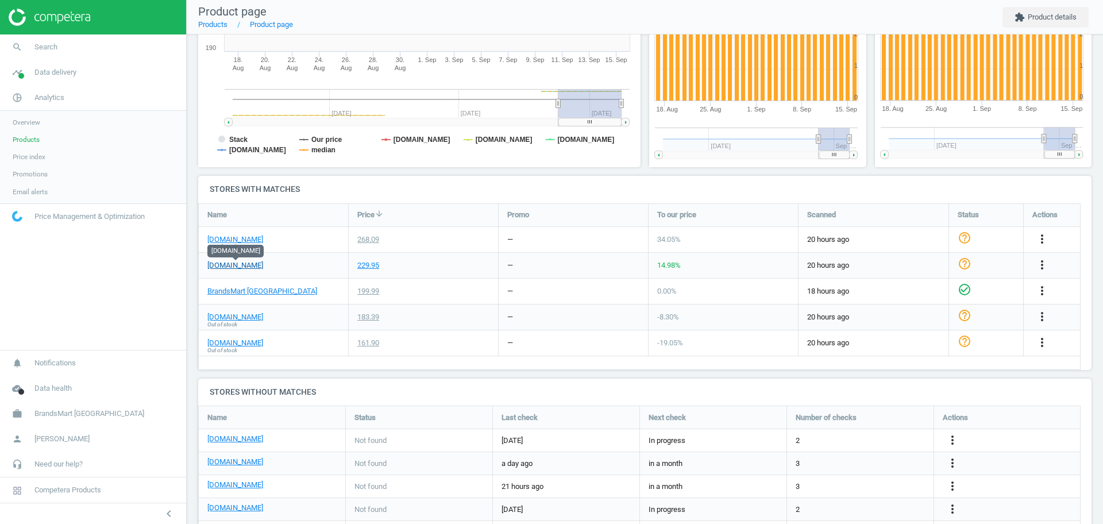
click at [244, 266] on link "cityfurniture.com" at bounding box center [235, 265] width 56 height 10
click at [36, 136] on span "Products" at bounding box center [26, 139] width 27 height 9
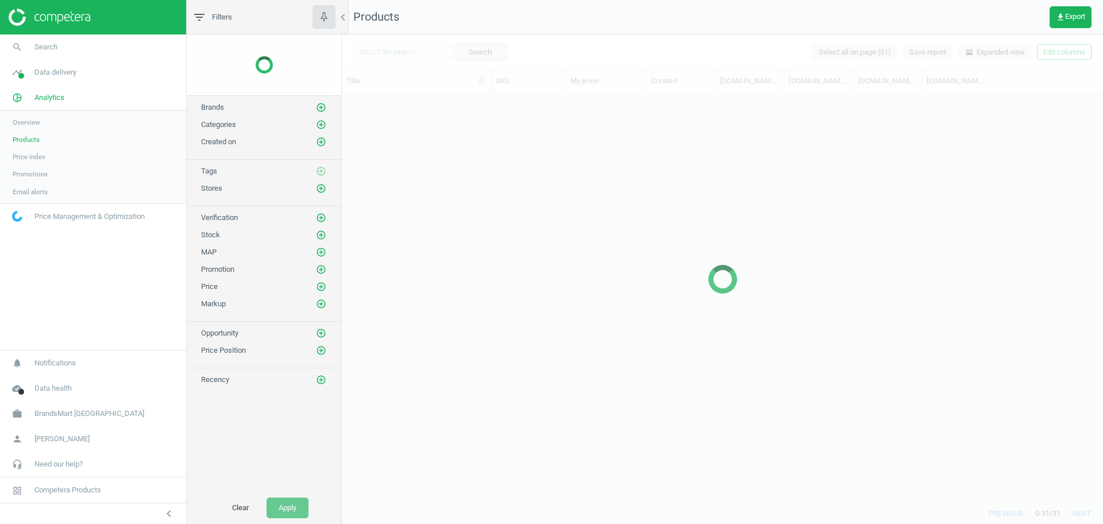
scroll to position [399, 750]
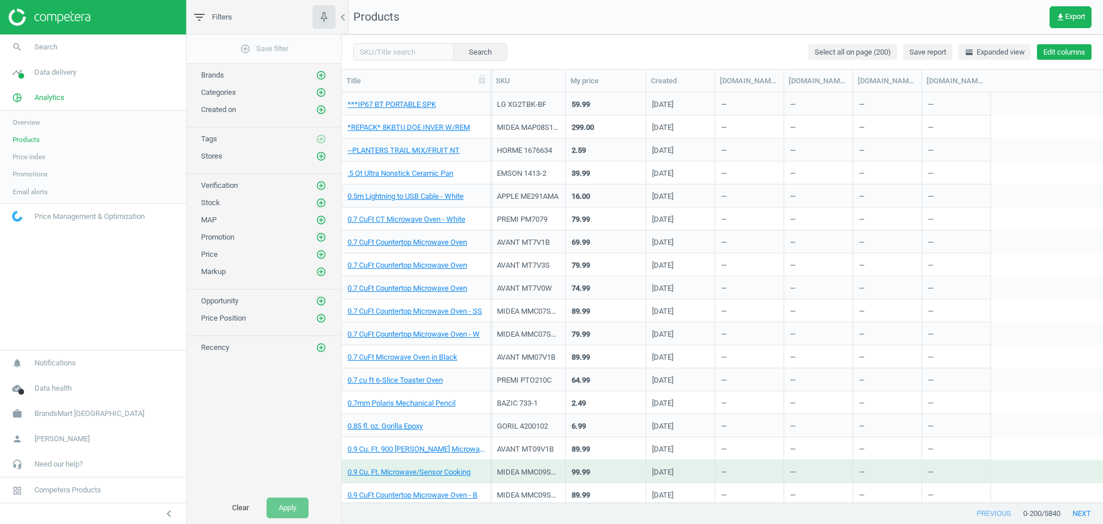
click at [1073, 50] on button "Edit columns" at bounding box center [1064, 52] width 55 height 16
click at [1011, 234] on div "Stores custom fields" at bounding box center [989, 237] width 70 height 10
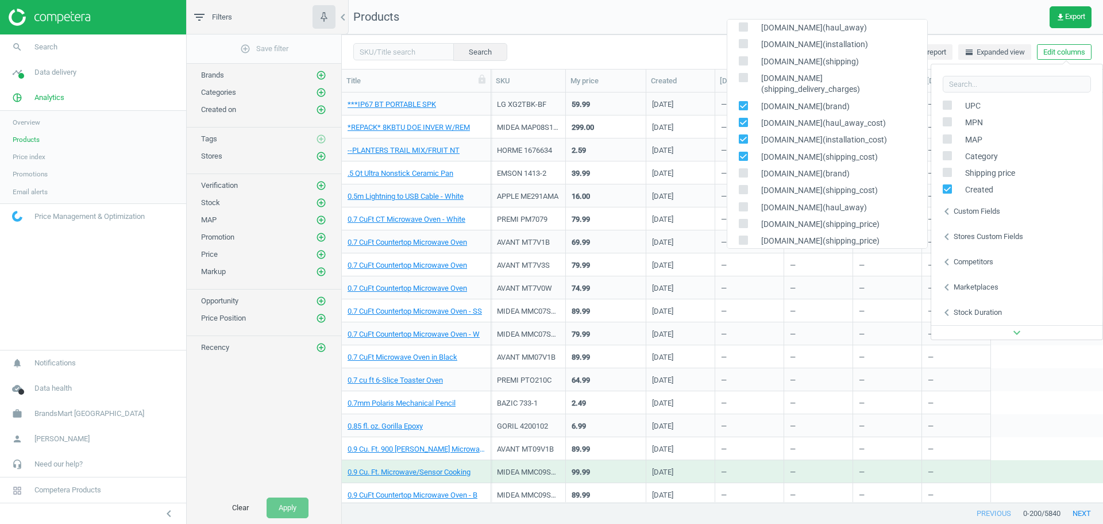
scroll to position [74, 0]
click at [746, 90] on icon at bounding box center [743, 94] width 9 height 9
click at [746, 90] on input "checkbox" at bounding box center [742, 93] width 7 height 7
checkbox input "false"
click at [746, 107] on input "checkbox" at bounding box center [742, 110] width 7 height 7
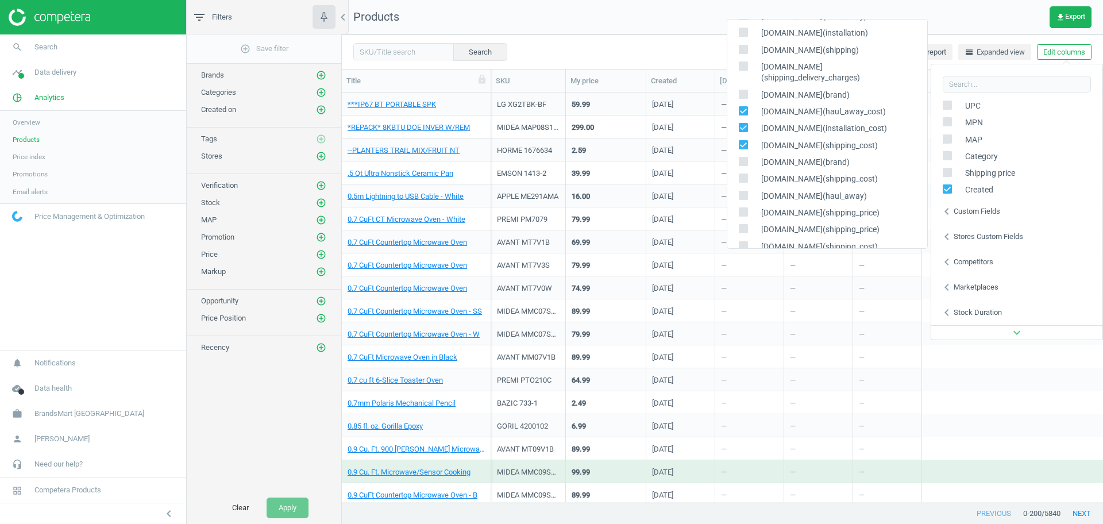
checkbox input "false"
click at [745, 124] on input "checkbox" at bounding box center [742, 127] width 7 height 7
checkbox input "false"
click at [744, 141] on input "checkbox" at bounding box center [742, 144] width 7 height 7
checkbox input "false"
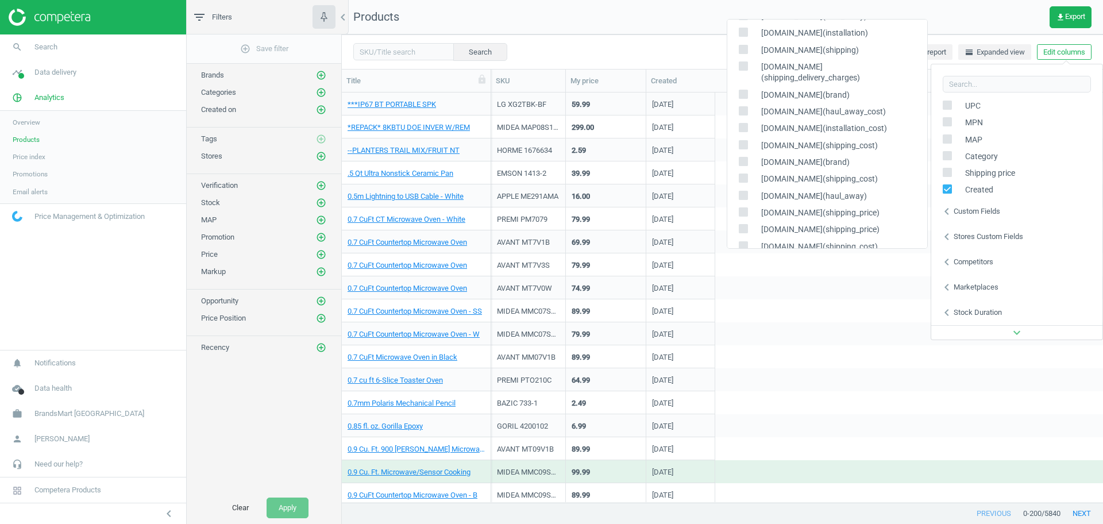
click at [744, 157] on input "checkbox" at bounding box center [742, 160] width 7 height 7
checkbox input "true"
click at [744, 174] on icon at bounding box center [743, 178] width 9 height 9
click at [744, 175] on input "checkbox" at bounding box center [742, 178] width 7 height 7
checkbox input "true"
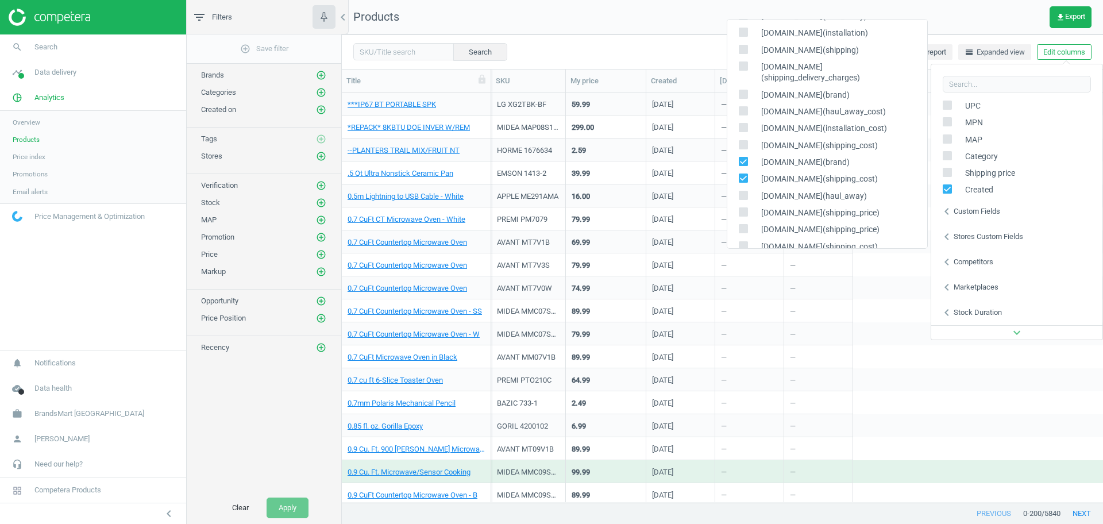
click at [630, 51] on div "Search Select all on page (200) Save report horizontal_split Expanded view Edit…" at bounding box center [722, 51] width 761 height 34
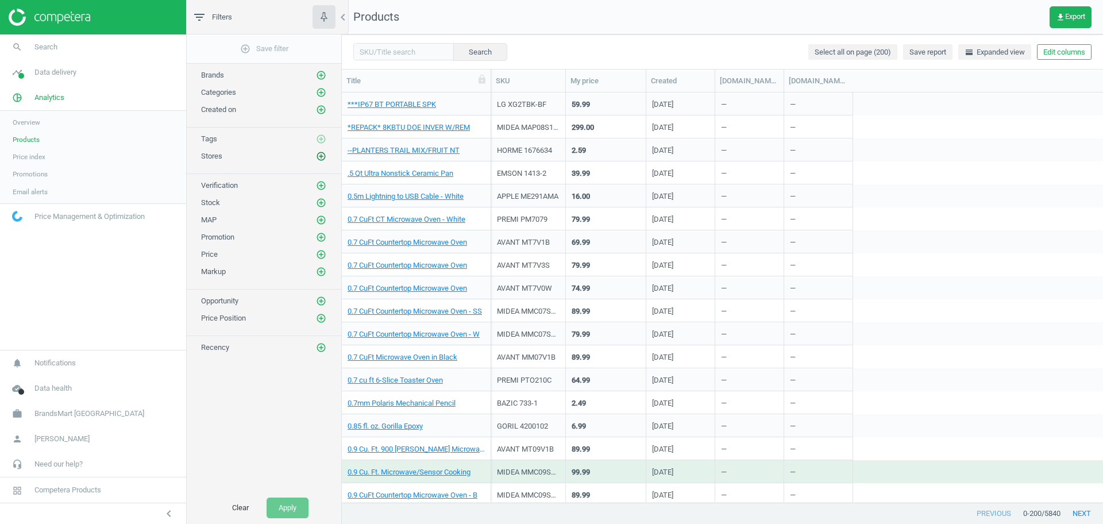
click at [321, 155] on icon "add_circle_outline" at bounding box center [321, 156] width 10 height 10
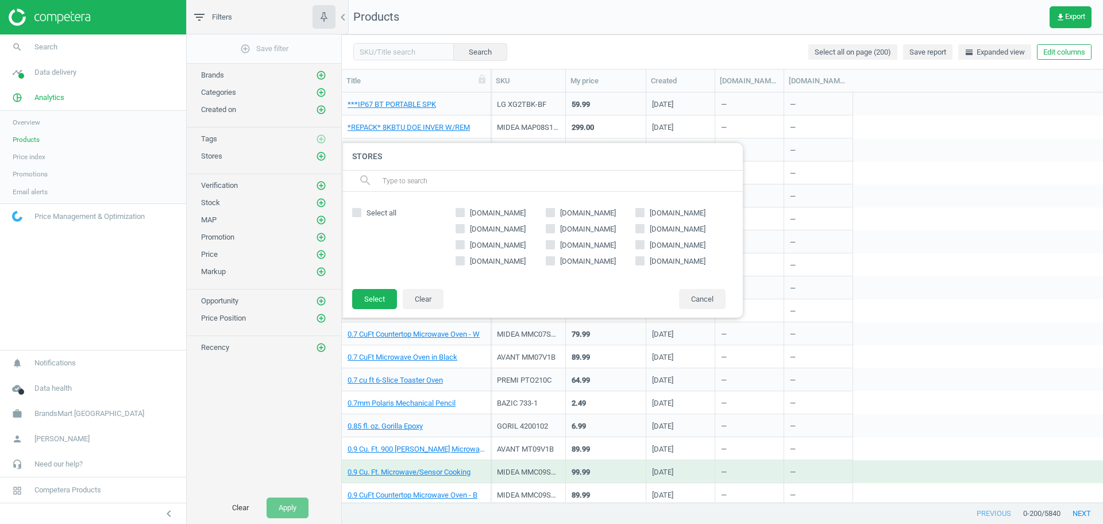
click at [476, 246] on span "roomstogo.com" at bounding box center [498, 245] width 60 height 10
click at [464, 246] on input "roomstogo.com" at bounding box center [460, 244] width 7 height 7
checkbox input "true"
click at [385, 296] on button "Select" at bounding box center [374, 299] width 45 height 21
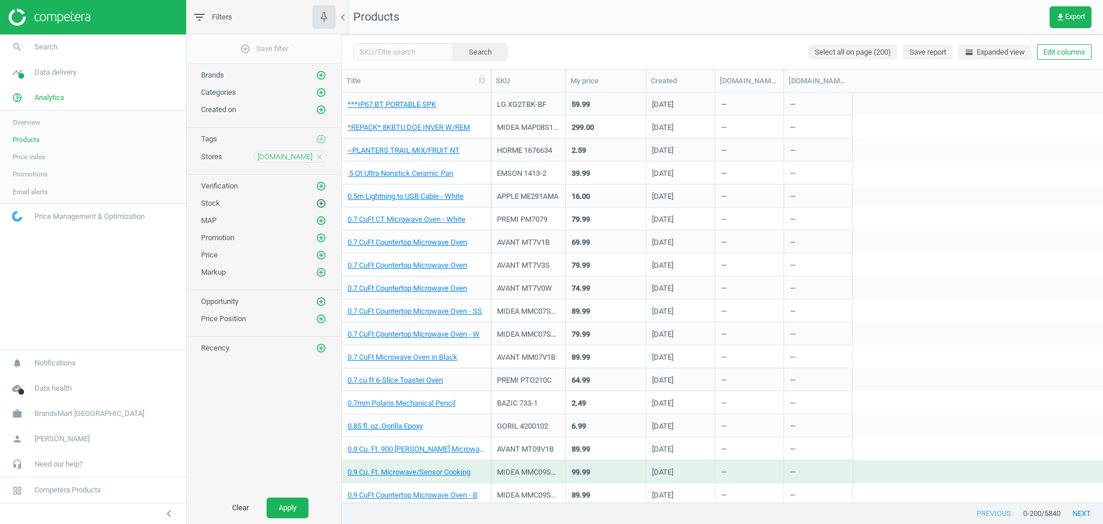
click at [324, 205] on icon "add_circle_outline" at bounding box center [321, 203] width 10 height 10
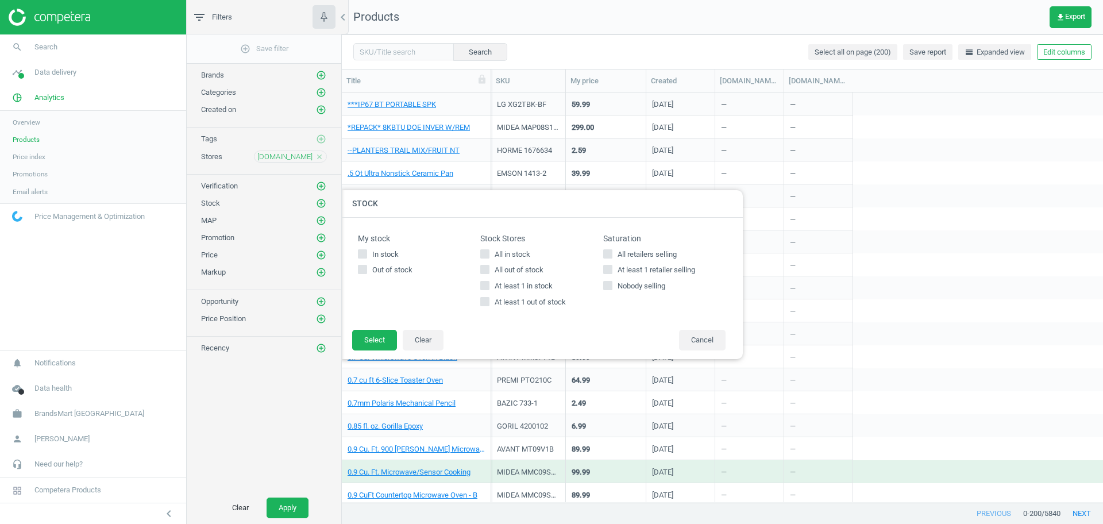
click at [483, 254] on input "All in stock" at bounding box center [484, 253] width 7 height 7
checkbox input "true"
click at [357, 337] on button "Select" at bounding box center [374, 340] width 45 height 21
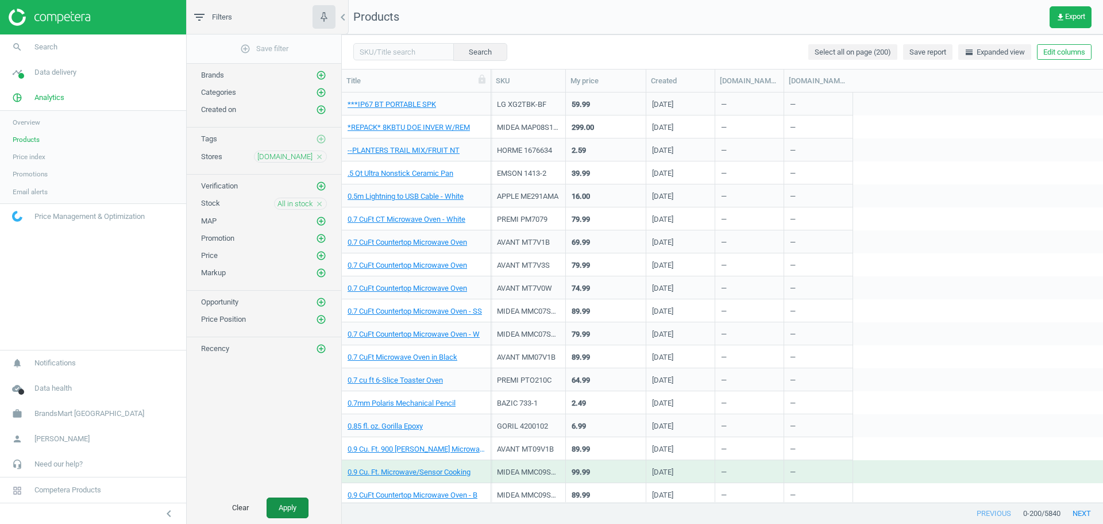
click at [298, 501] on button "Apply" at bounding box center [288, 508] width 42 height 21
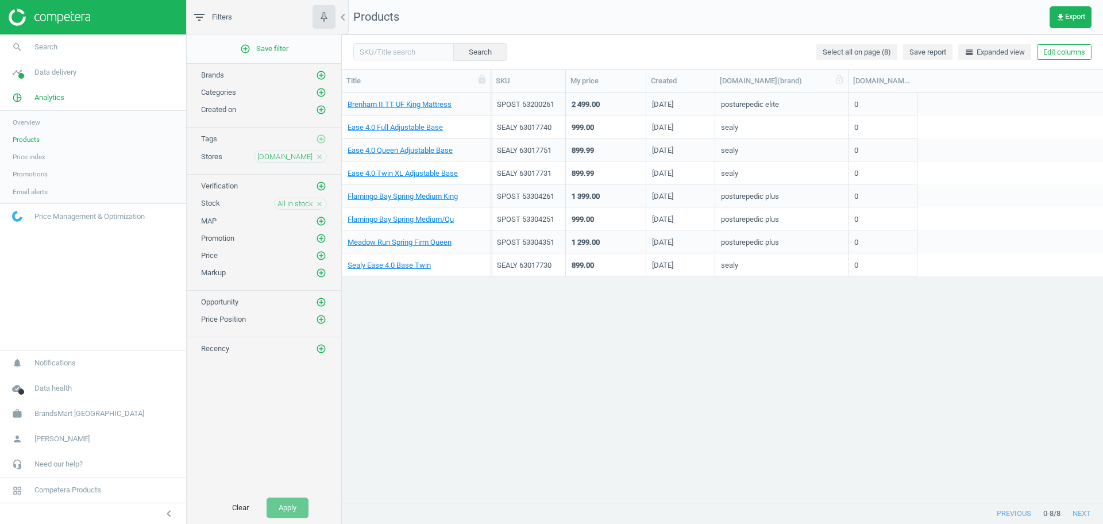
drag, startPoint x: 784, startPoint y: 80, endPoint x: 818, endPoint y: 80, distance: 34.5
click at [842, 80] on div at bounding box center [847, 81] width 11 height 22
click at [885, 82] on div "roomstogo.com(shipping_cost)" at bounding box center [853, 81] width 69 height 22
click at [402, 126] on link "Ease 4.0 Full Adjustable Base" at bounding box center [395, 127] width 95 height 10
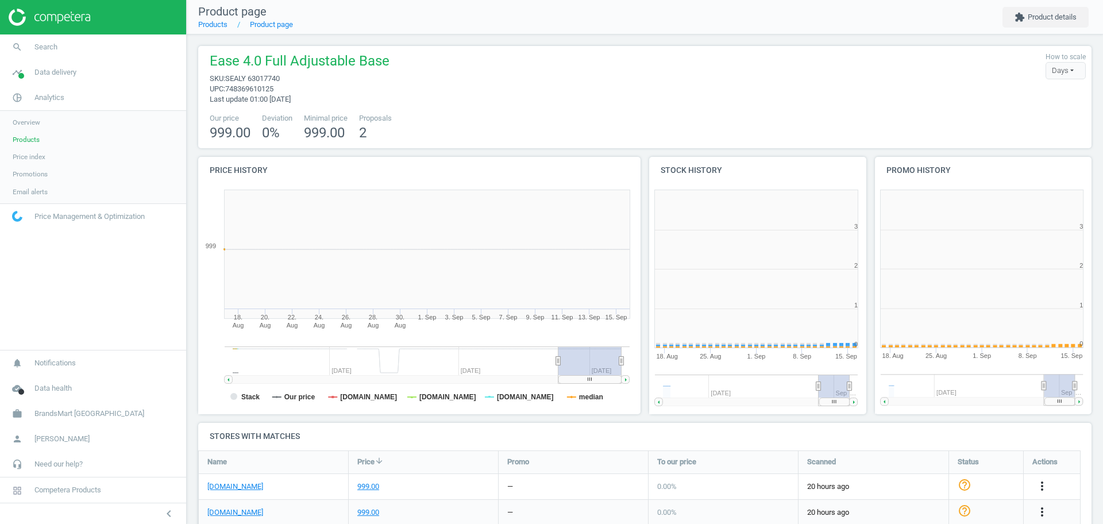
scroll to position [6, 6]
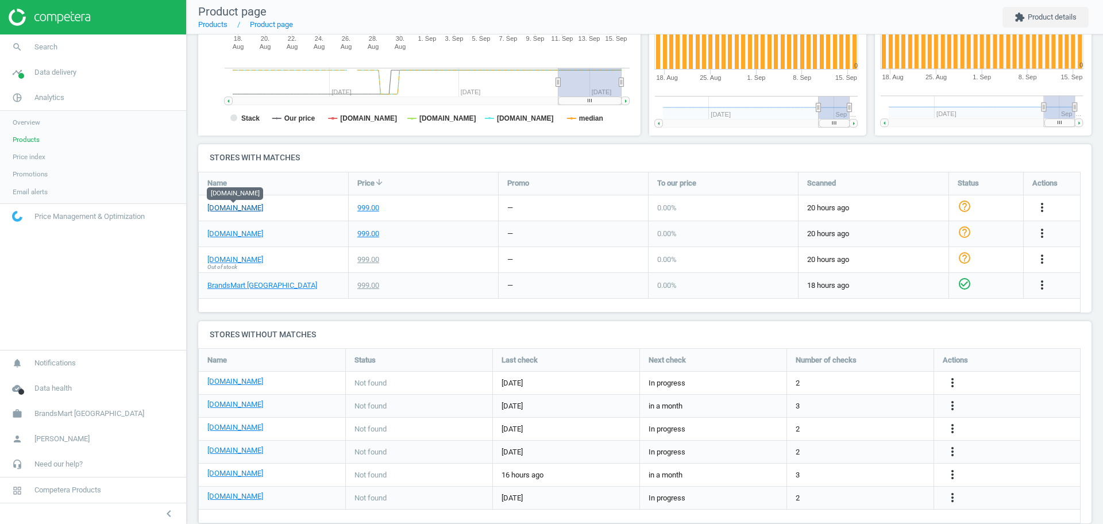
click at [244, 210] on link "roomstogo.com" at bounding box center [235, 208] width 56 height 10
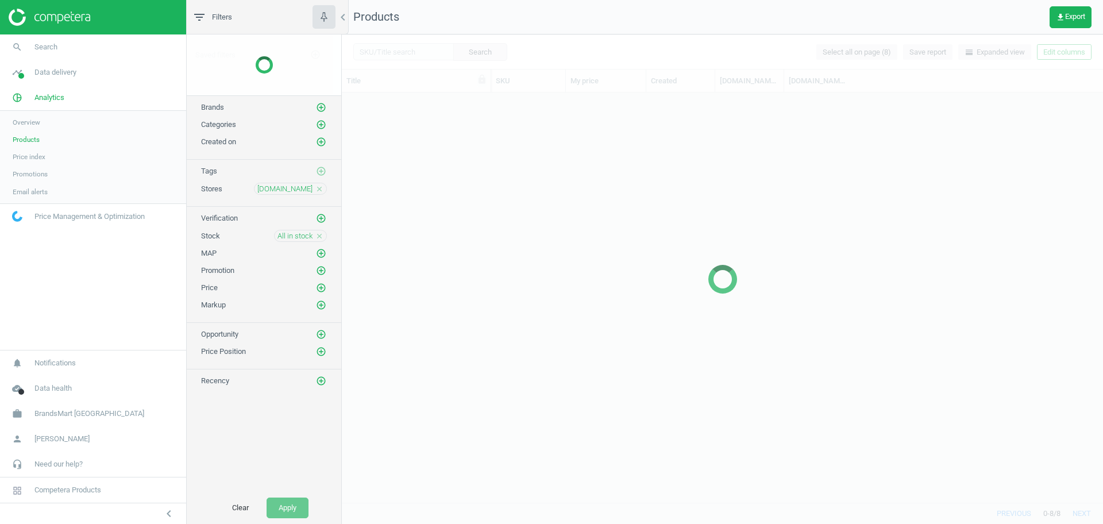
scroll to position [399, 750]
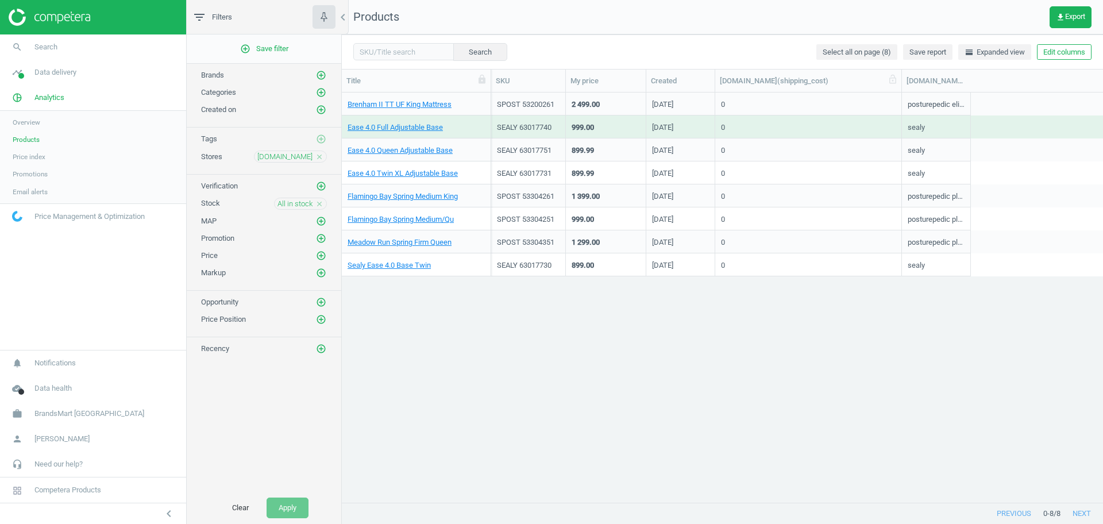
drag, startPoint x: 783, startPoint y: 84, endPoint x: 869, endPoint y: 88, distance: 86.3
click at [896, 88] on div at bounding box center [901, 81] width 11 height 22
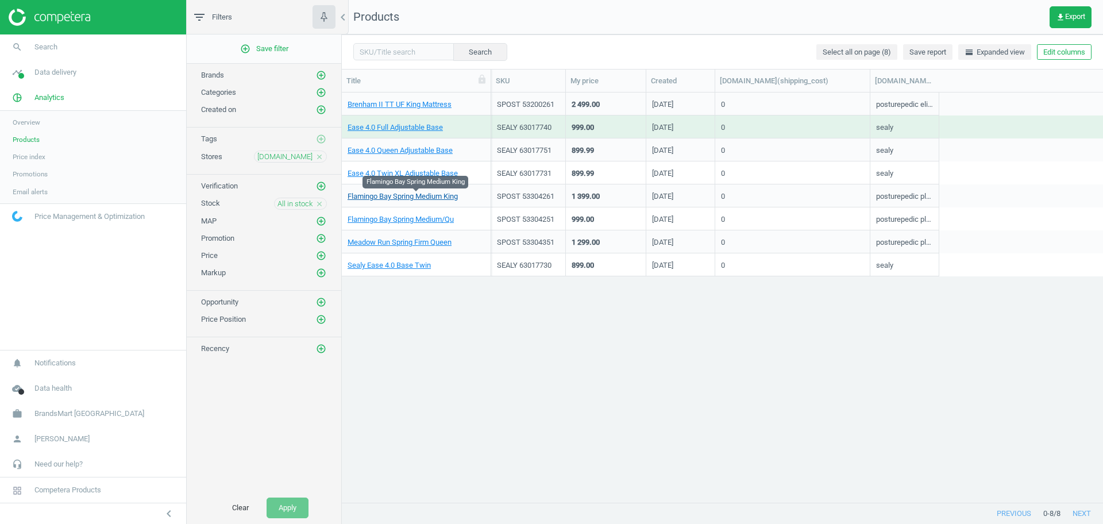
click at [402, 198] on link "Flamingo Bay Spring Medium King" at bounding box center [403, 196] width 110 height 10
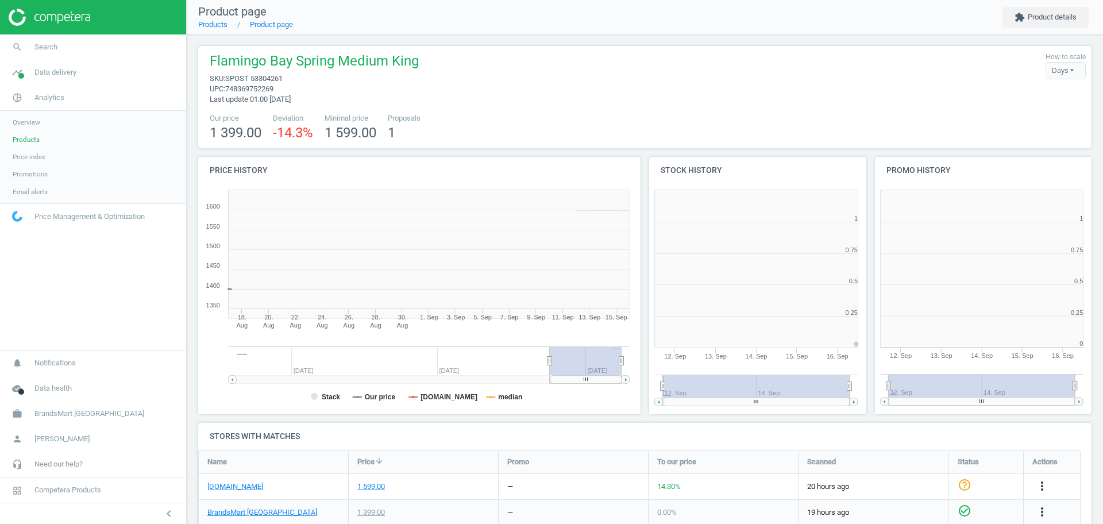
scroll to position [6, 6]
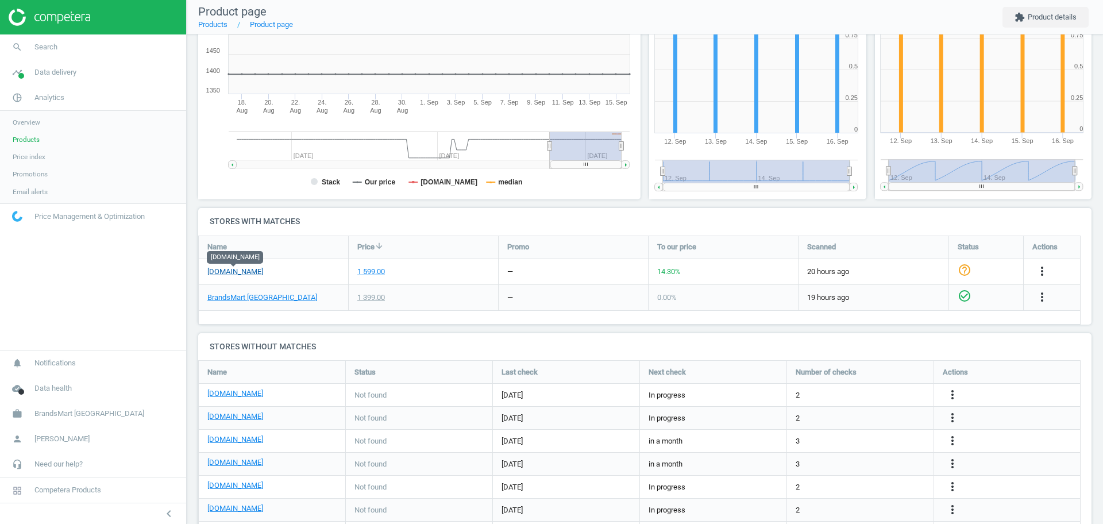
click at [255, 270] on link "roomstogo.com" at bounding box center [235, 272] width 56 height 10
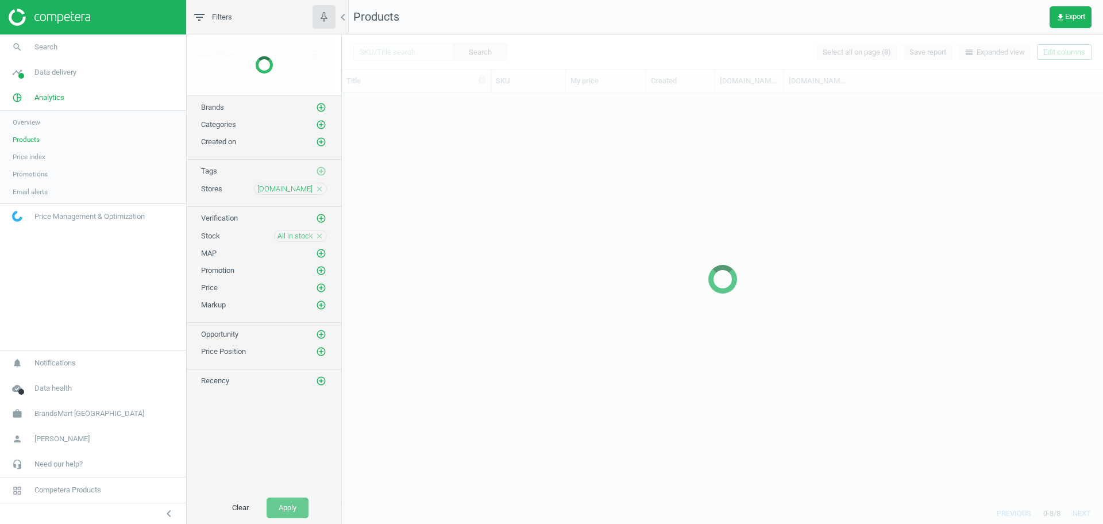
scroll to position [399, 750]
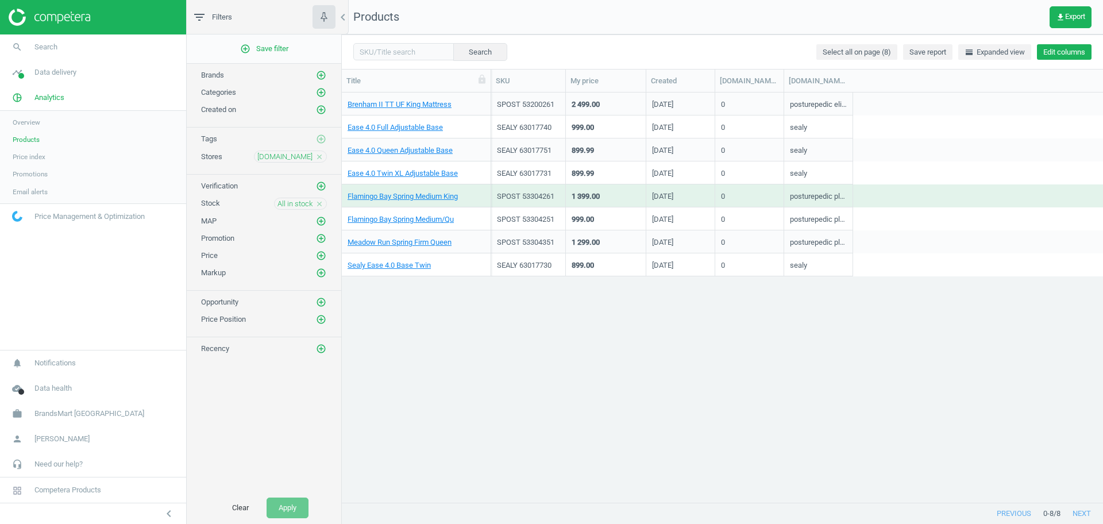
click at [1047, 56] on button "Edit columns" at bounding box center [1064, 52] width 55 height 16
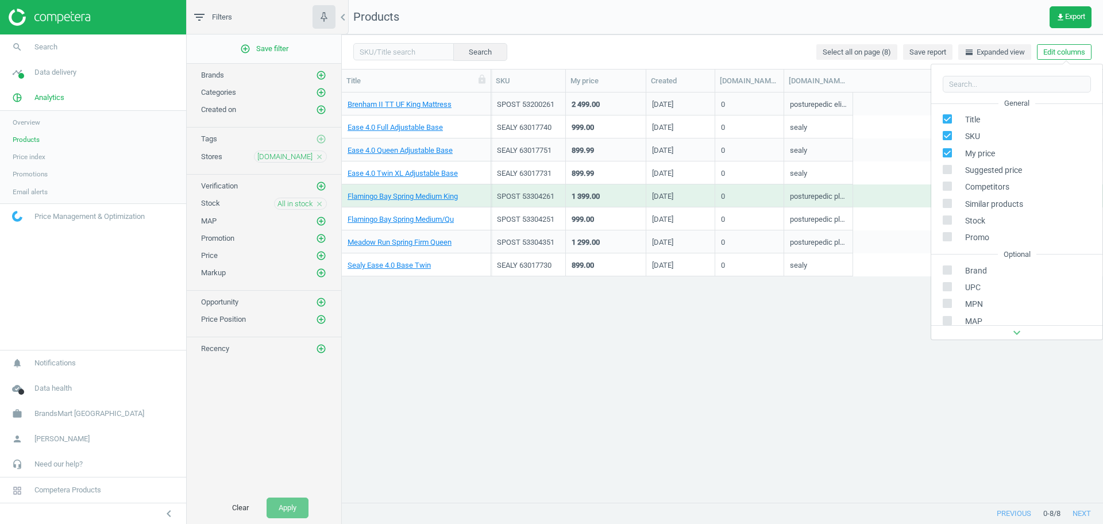
scroll to position [182, 0]
click at [989, 232] on div "Stores custom fields" at bounding box center [989, 237] width 70 height 10
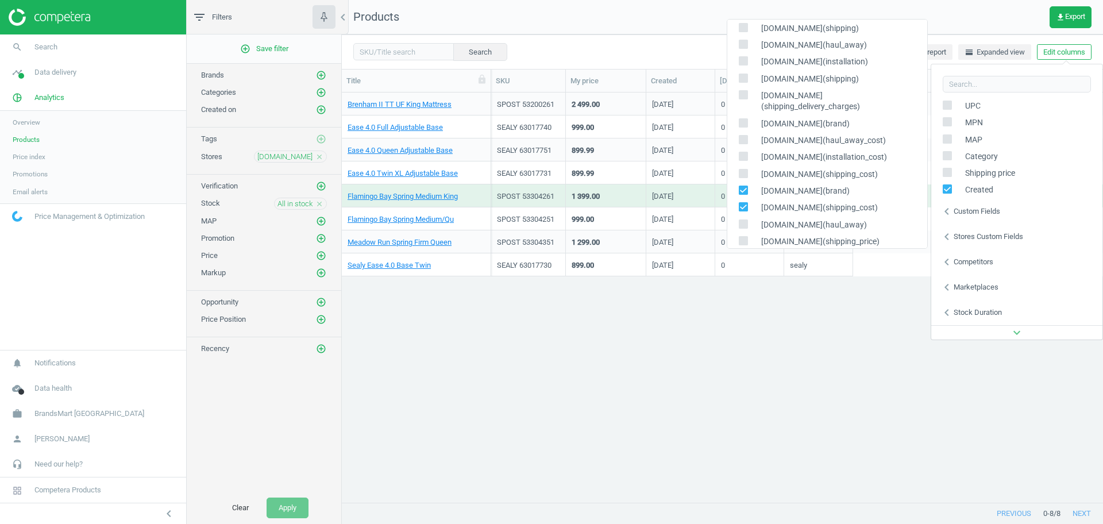
scroll to position [46, 0]
click at [819, 381] on div "Brenham II TT UF King Mattress SPOST 53200261 2 499.00 Apr 8 2025 0 posturepedi…" at bounding box center [722, 298] width 761 height 410
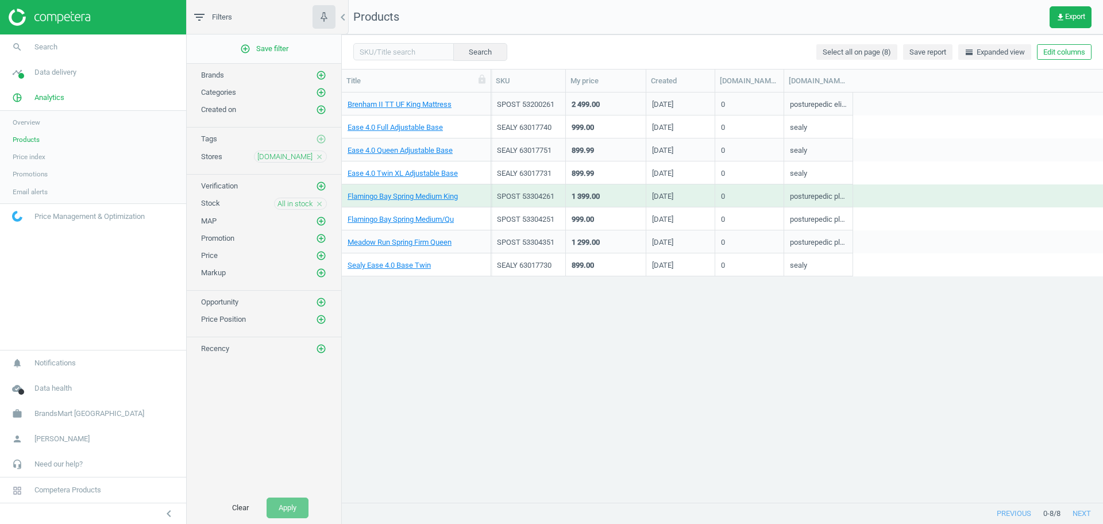
click at [321, 206] on icon "close" at bounding box center [319, 204] width 8 height 8
click at [321, 157] on icon "close" at bounding box center [319, 157] width 8 height 8
click at [321, 157] on icon "add_circle_outline" at bounding box center [321, 156] width 10 height 10
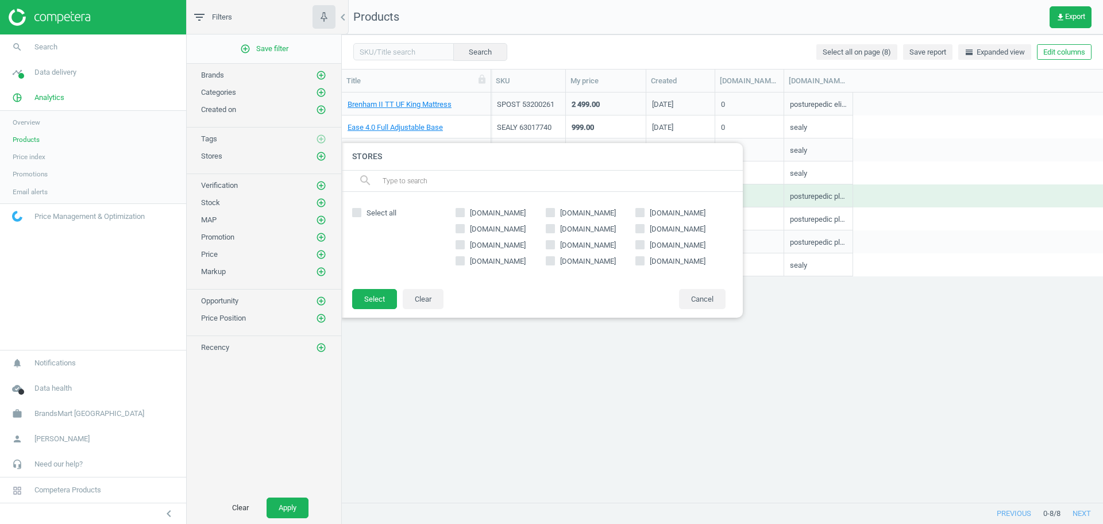
click at [575, 249] on span "samsclub.com" at bounding box center [588, 245] width 60 height 10
click at [554, 248] on input "samsclub.com" at bounding box center [549, 244] width 7 height 7
checkbox input "true"
click at [377, 306] on button "Select" at bounding box center [374, 299] width 45 height 21
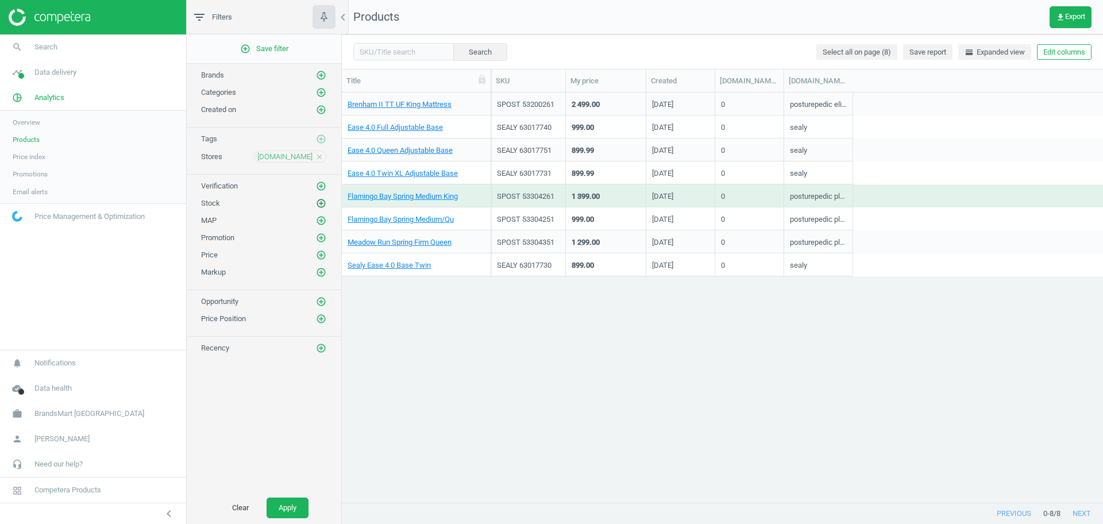
click at [319, 205] on icon "add_circle_outline" at bounding box center [321, 203] width 10 height 10
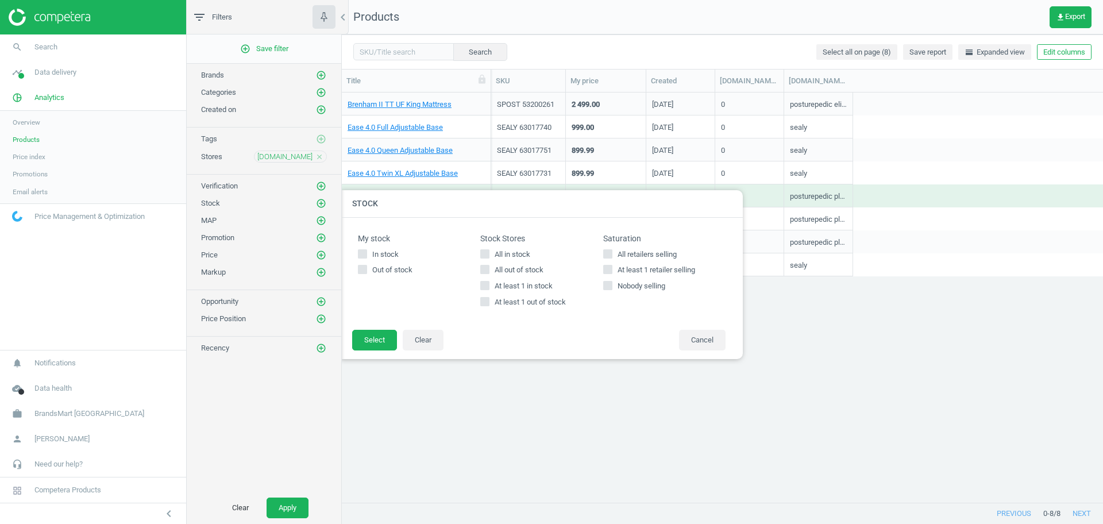
click at [525, 255] on span "All in stock" at bounding box center [512, 254] width 40 height 10
click at [489, 255] on input "All in stock" at bounding box center [484, 253] width 7 height 7
checkbox input "true"
click at [376, 341] on button "Select" at bounding box center [374, 340] width 45 height 21
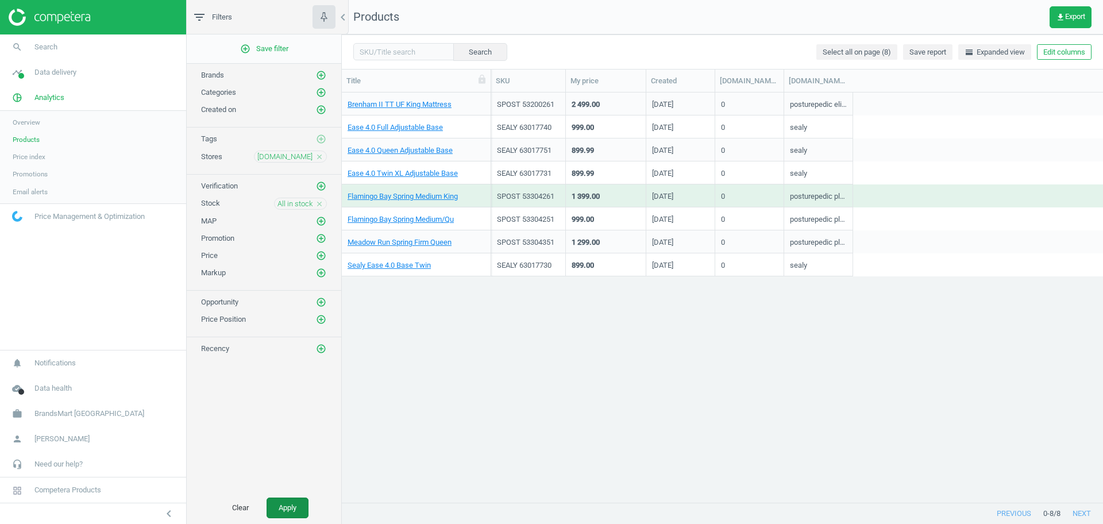
click at [281, 507] on button "Apply" at bounding box center [288, 508] width 42 height 21
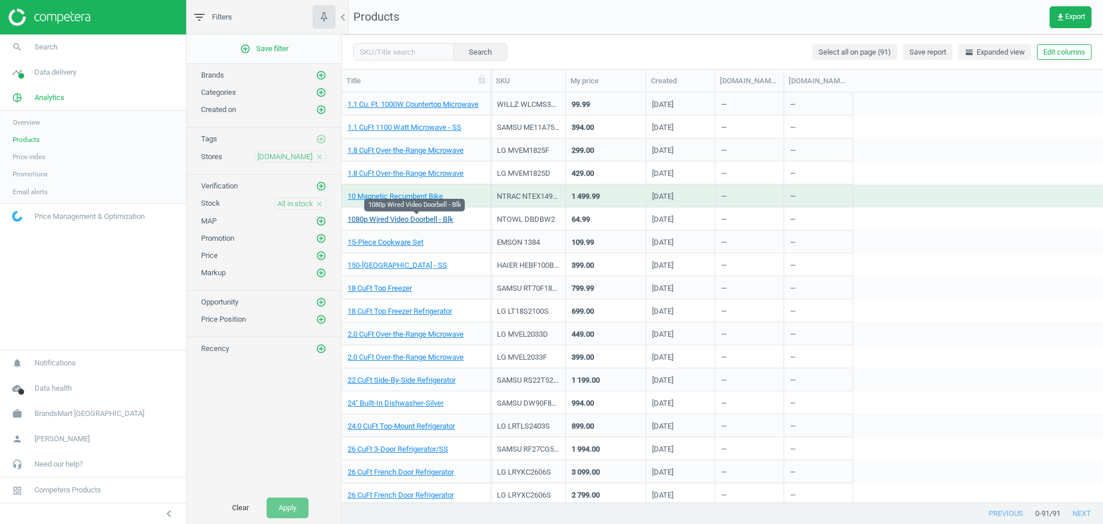
click at [425, 215] on link "1080p Wired Video Doorbell - Blk" at bounding box center [401, 219] width 106 height 10
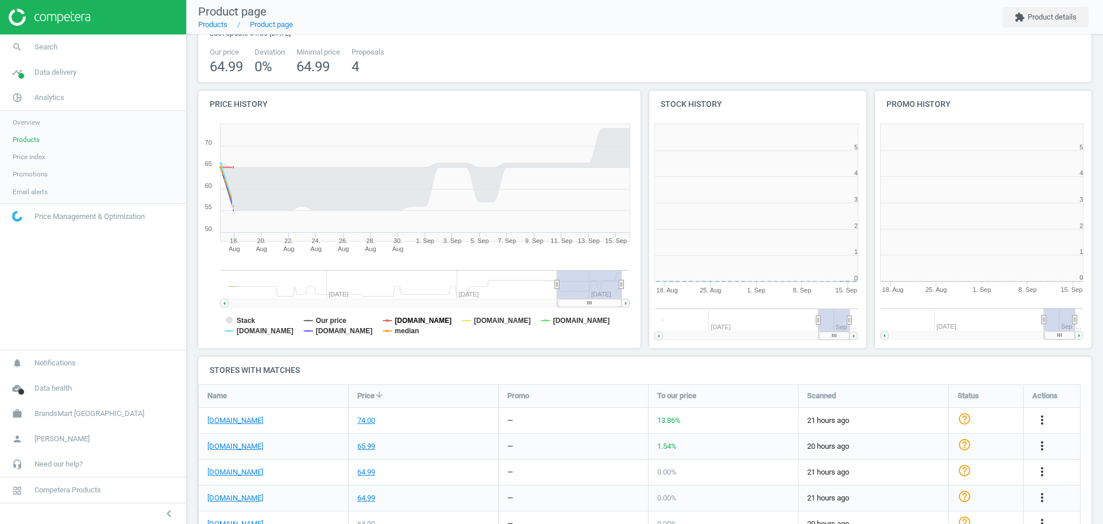
scroll to position [252, 237]
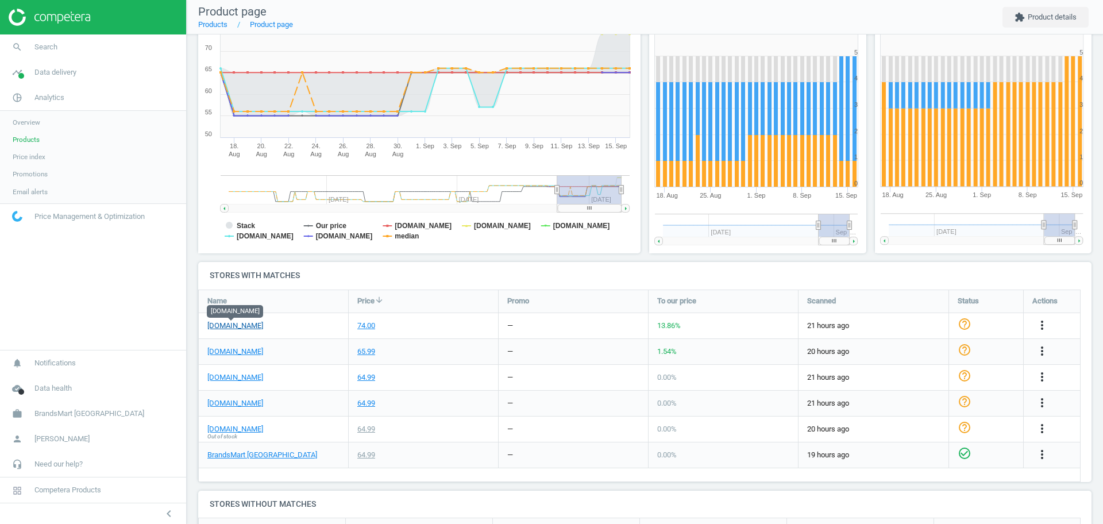
click at [231, 320] on body "Group 2 Created with Sketch. ic/cloud_download/grey600 Created with Sketch. gra…" at bounding box center [551, 262] width 1103 height 524
click at [244, 322] on link "samsclub.com" at bounding box center [235, 326] width 56 height 10
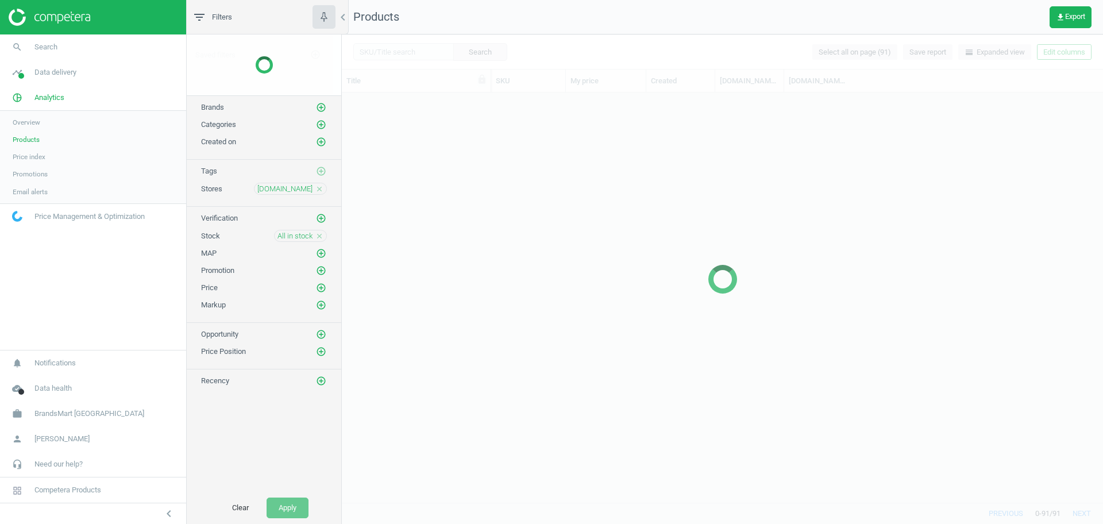
scroll to position [399, 750]
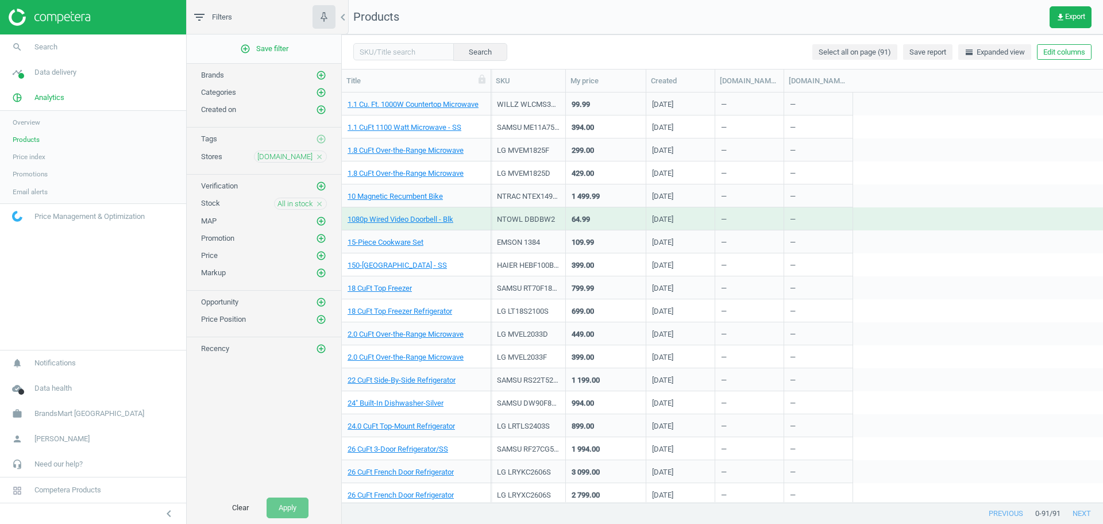
click at [321, 207] on icon "close" at bounding box center [319, 204] width 8 height 8
click at [324, 203] on icon "add_circle_outline" at bounding box center [321, 203] width 10 height 10
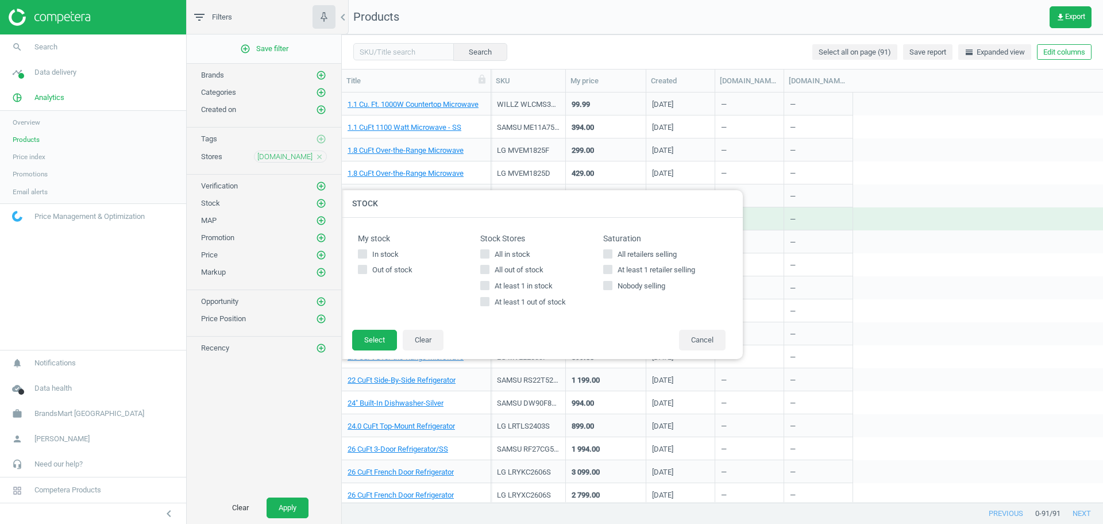
click at [510, 275] on span "All out of stock" at bounding box center [518, 270] width 53 height 10
click at [489, 273] on input "All out of stock" at bounding box center [484, 269] width 7 height 7
checkbox input "true"
click at [382, 338] on button "Select" at bounding box center [374, 340] width 45 height 21
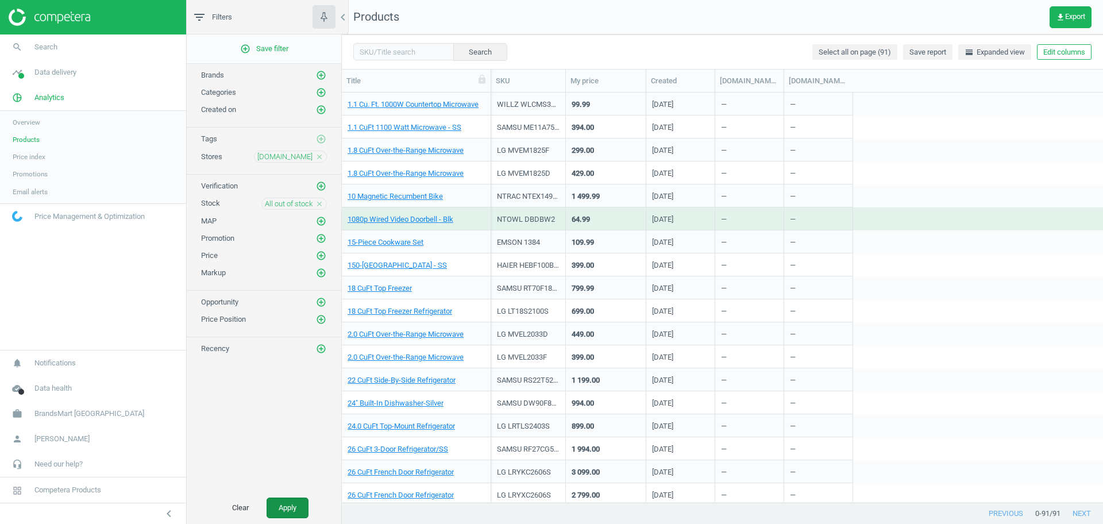
click at [274, 503] on button "Apply" at bounding box center [288, 508] width 42 height 21
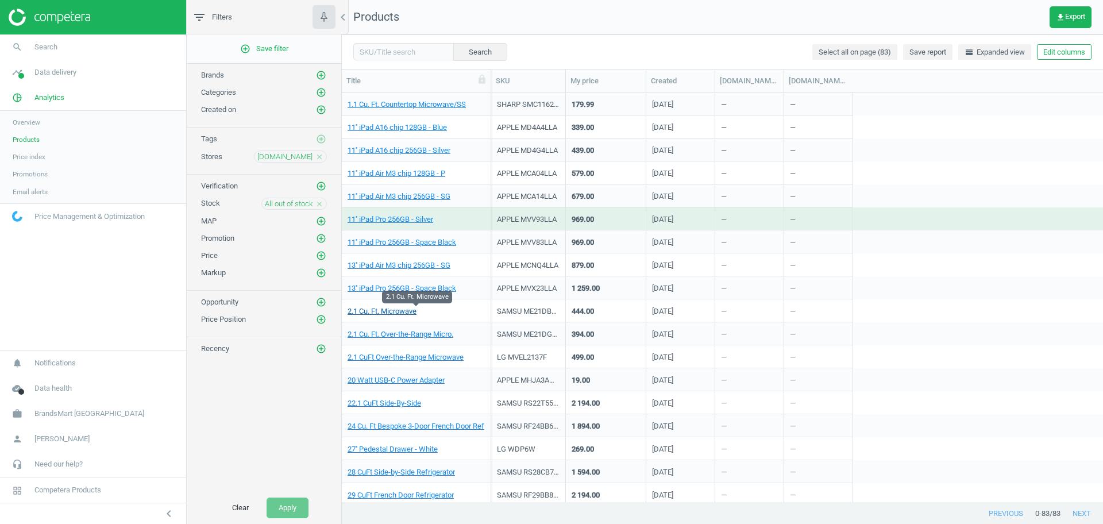
click at [386, 315] on link "2.1 Cu. Ft. Microwave" at bounding box center [382, 311] width 69 height 10
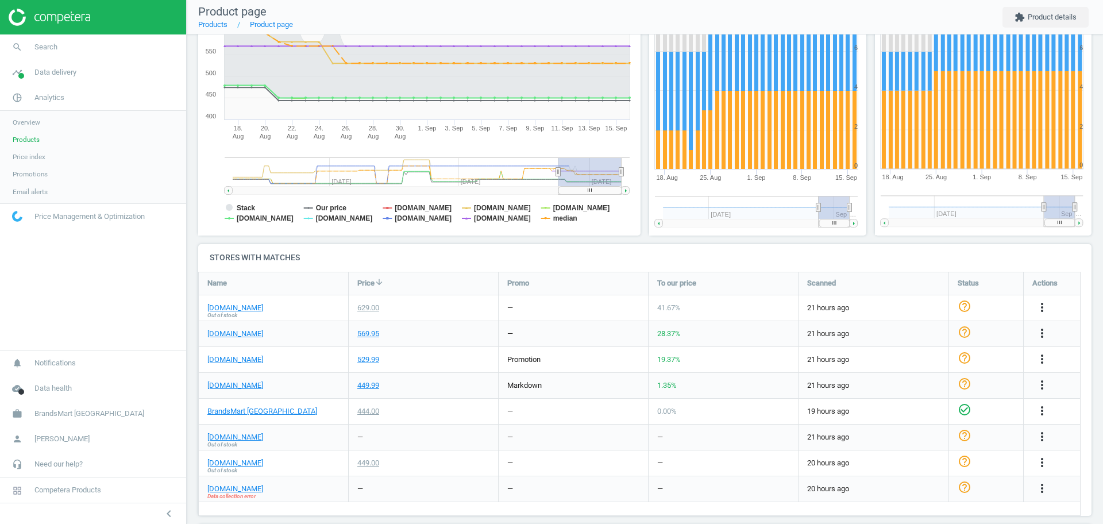
scroll to position [216, 0]
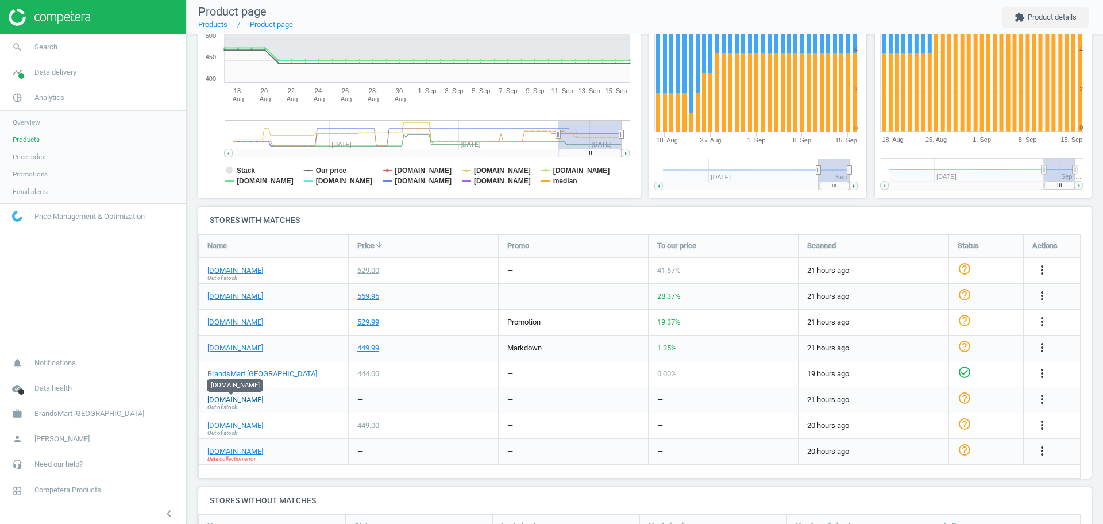
click at [233, 398] on link "samsclub.com" at bounding box center [235, 400] width 56 height 10
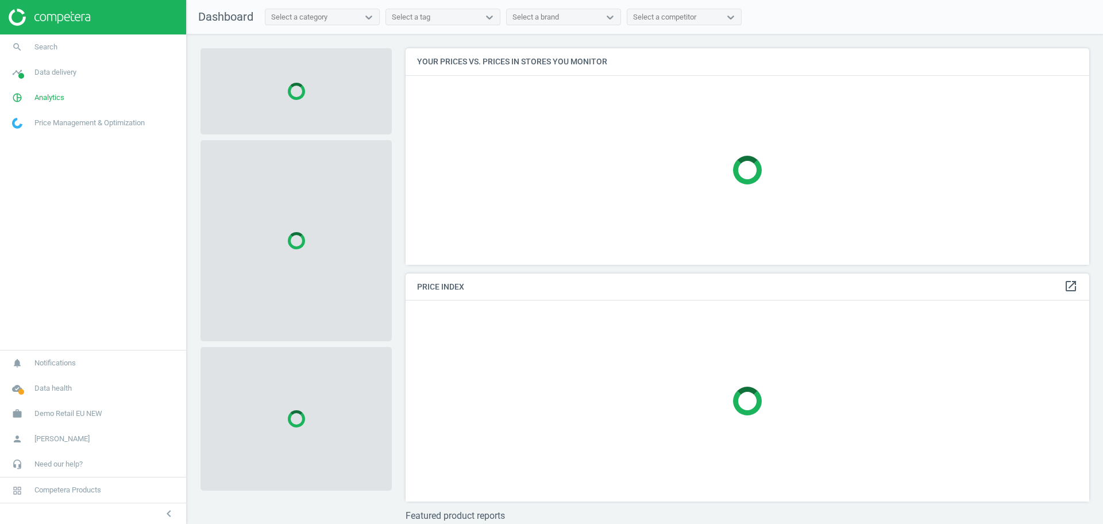
scroll to position [238, 695]
click at [96, 421] on link "work Demo Retail EU NEW" at bounding box center [93, 413] width 186 height 25
click at [43, 383] on span "Switch campaign" at bounding box center [38, 379] width 51 height 9
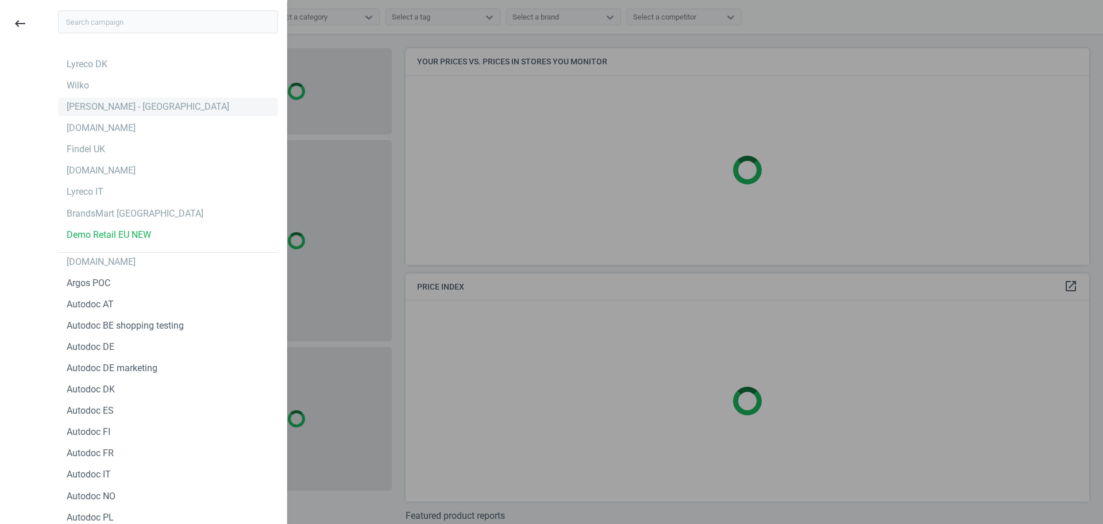
click at [184, 107] on div "[PERSON_NAME] - [GEOGRAPHIC_DATA]" at bounding box center [168, 107] width 220 height 18
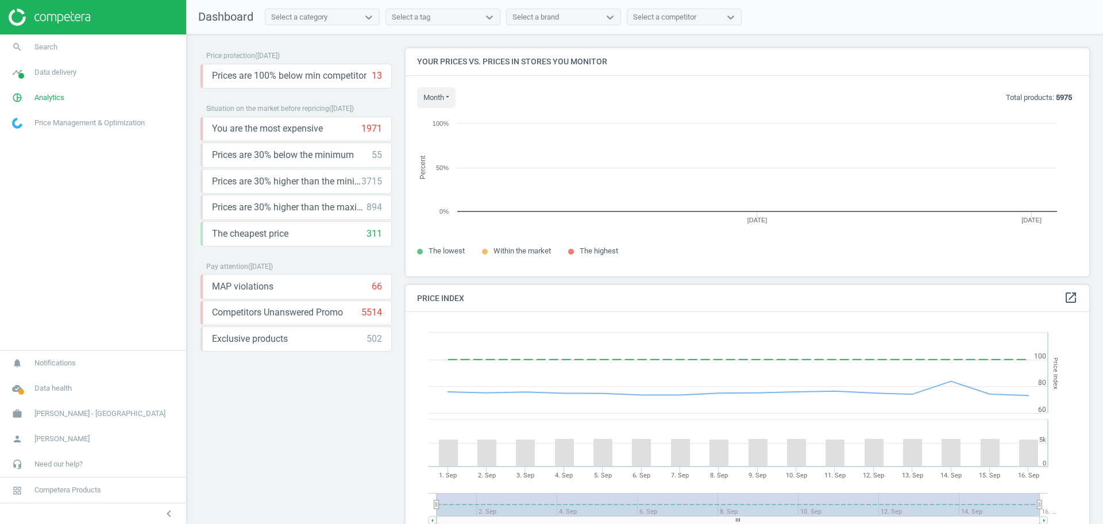
scroll to position [250, 695]
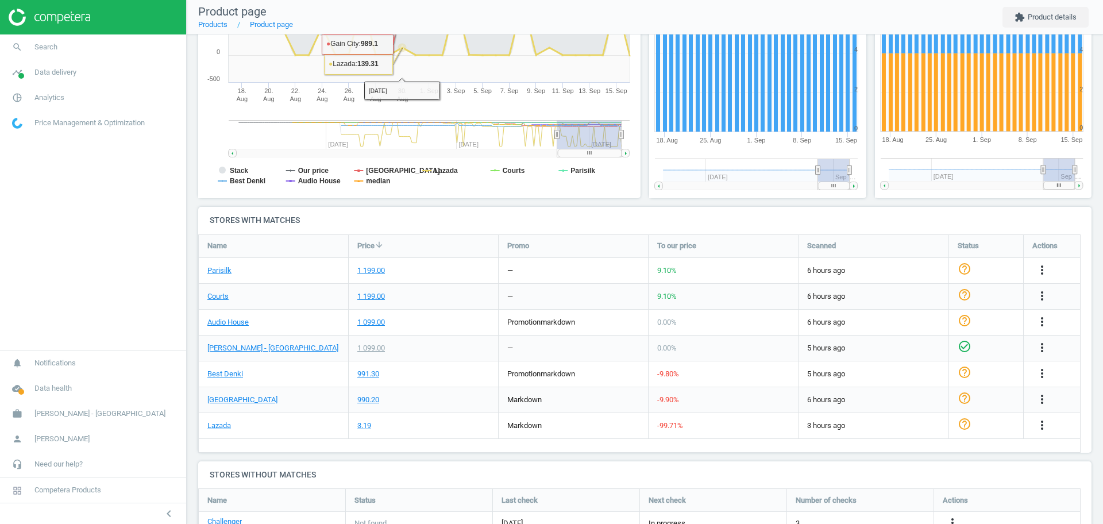
scroll to position [230, 0]
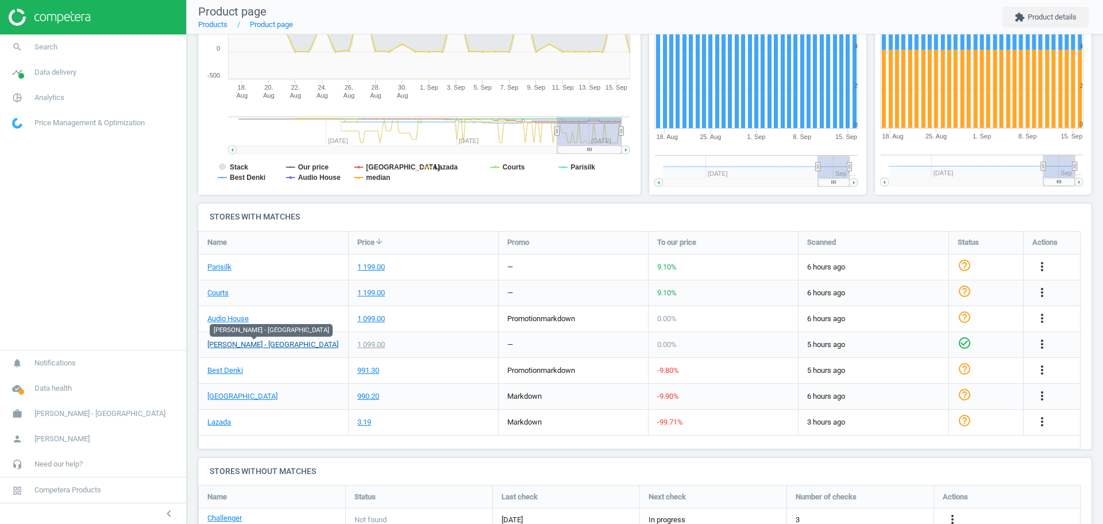
click at [288, 346] on link "Harvey Norman - Singapore" at bounding box center [272, 345] width 131 height 10
click at [225, 371] on link "Best Denki" at bounding box center [225, 370] width 36 height 10
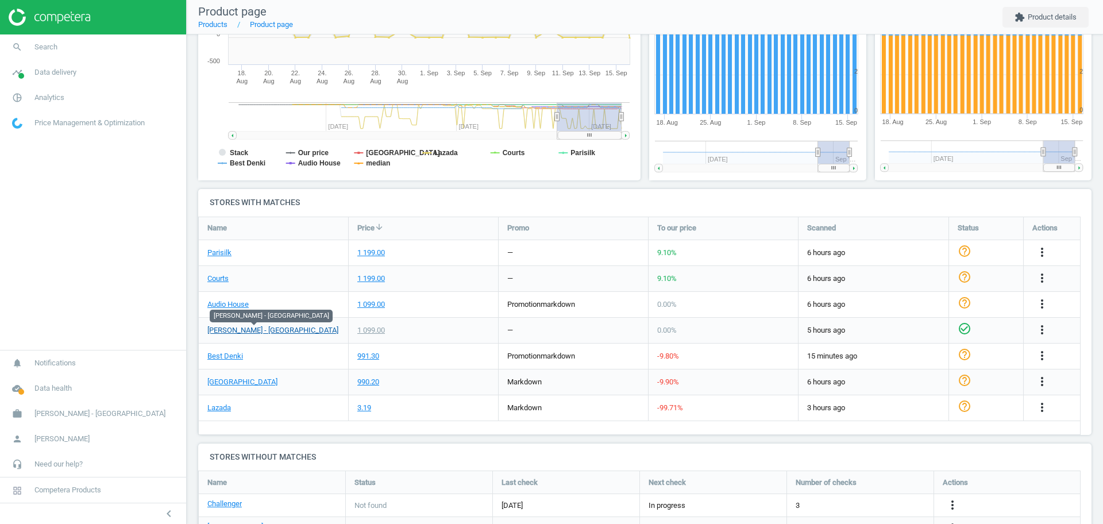
click at [255, 331] on link "[PERSON_NAME] - [GEOGRAPHIC_DATA]" at bounding box center [272, 330] width 131 height 10
click at [238, 353] on link "Best Denki" at bounding box center [225, 356] width 36 height 10
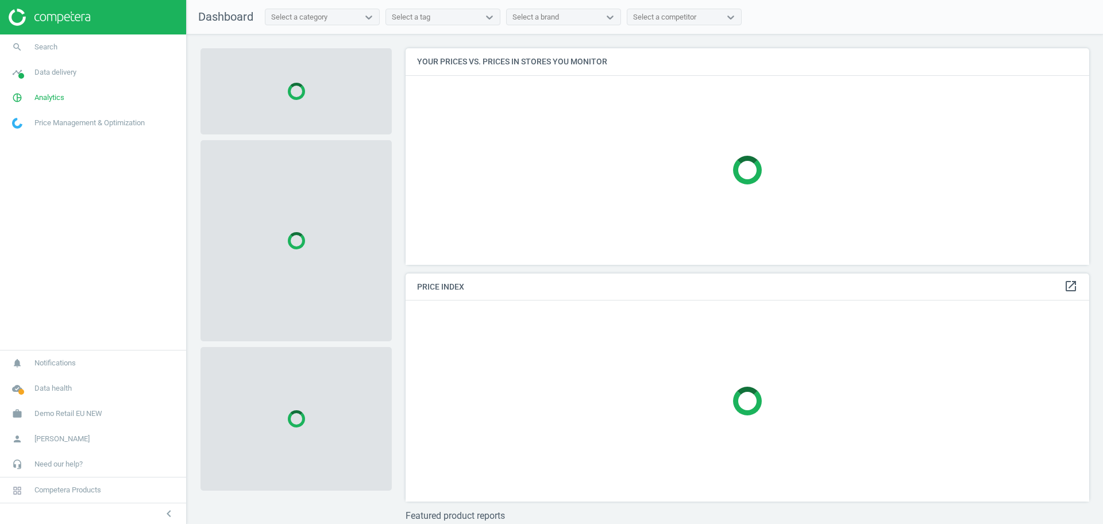
scroll to position [238, 695]
click at [48, 413] on span "Demo Retail EU NEW" at bounding box center [68, 414] width 68 height 10
click at [41, 380] on span "Switch campaign" at bounding box center [38, 379] width 51 height 9
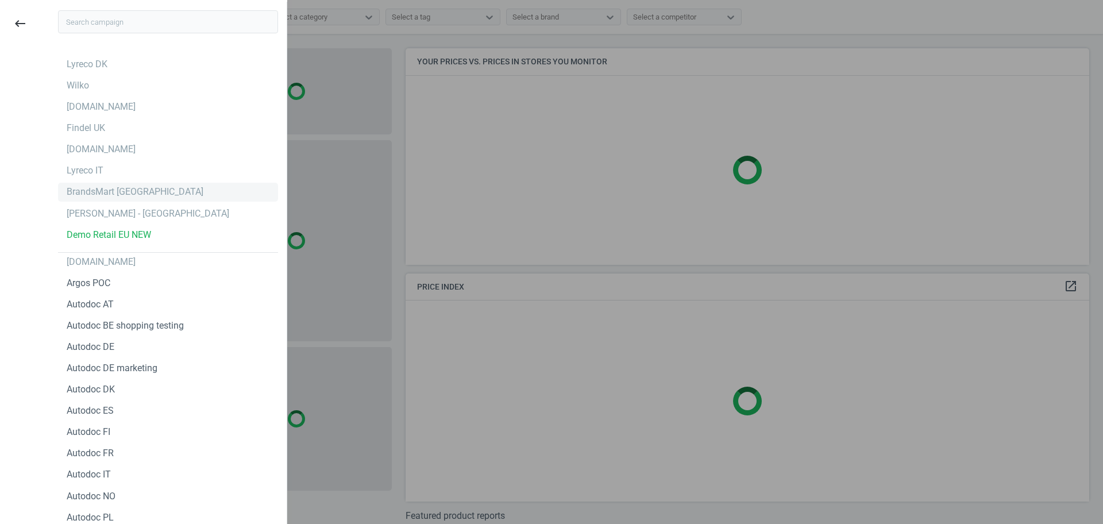
click at [128, 190] on div "BrandsMart [GEOGRAPHIC_DATA]" at bounding box center [135, 192] width 137 height 13
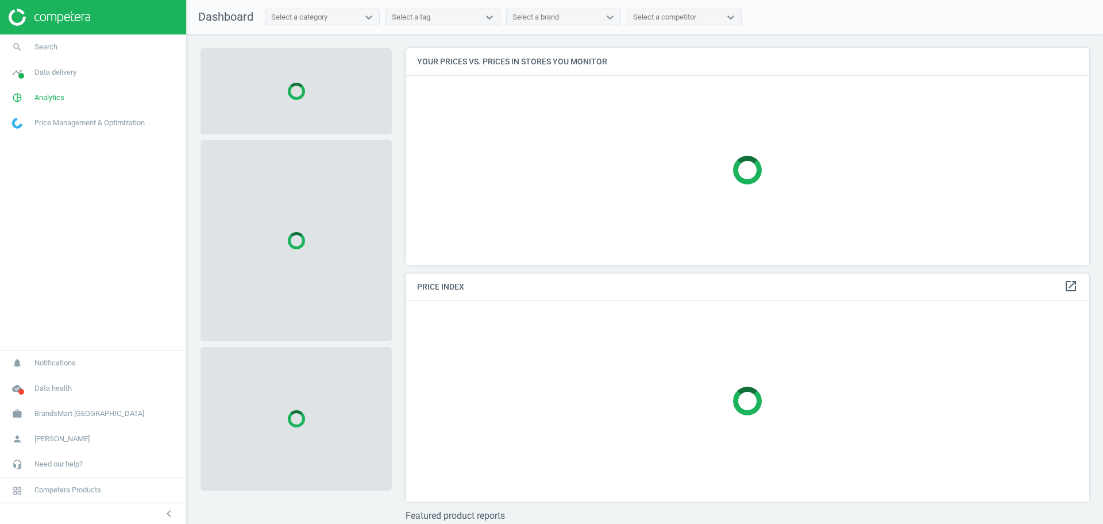
scroll to position [238, 695]
click at [62, 98] on span "Analytics" at bounding box center [49, 98] width 30 height 10
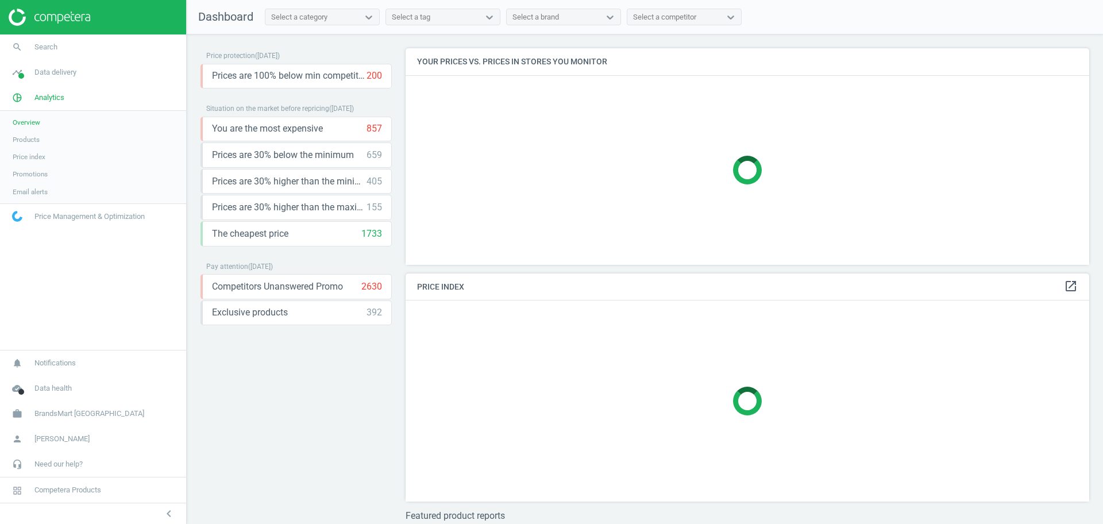
click at [32, 137] on span "Products" at bounding box center [26, 139] width 27 height 9
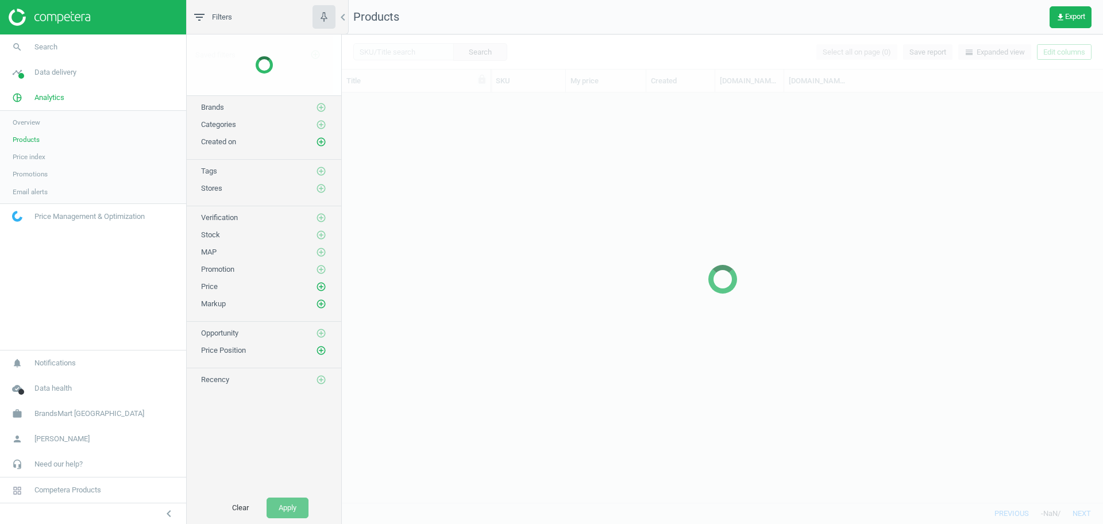
scroll to position [399, 750]
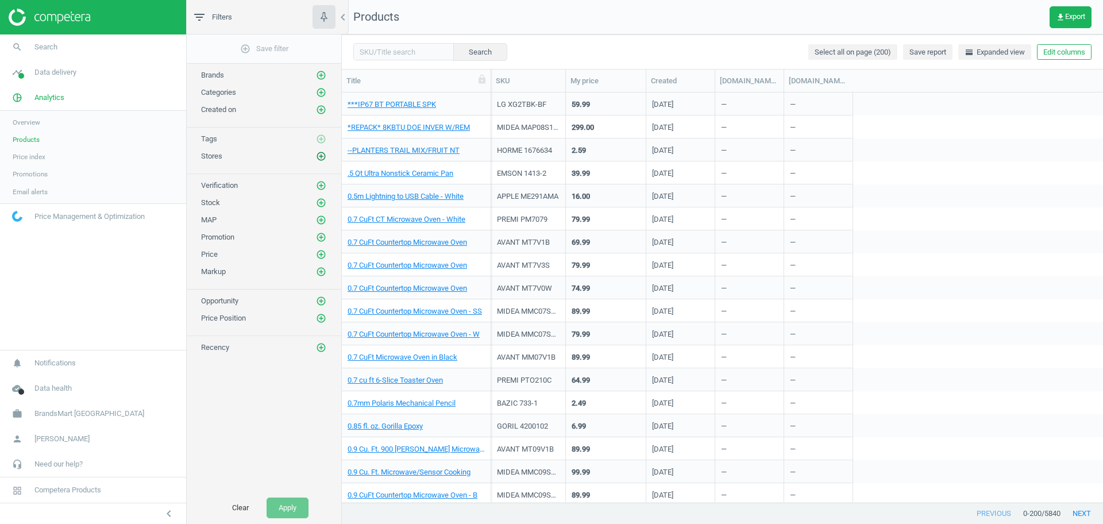
click at [321, 159] on icon "add_circle_outline" at bounding box center [321, 156] width 10 height 10
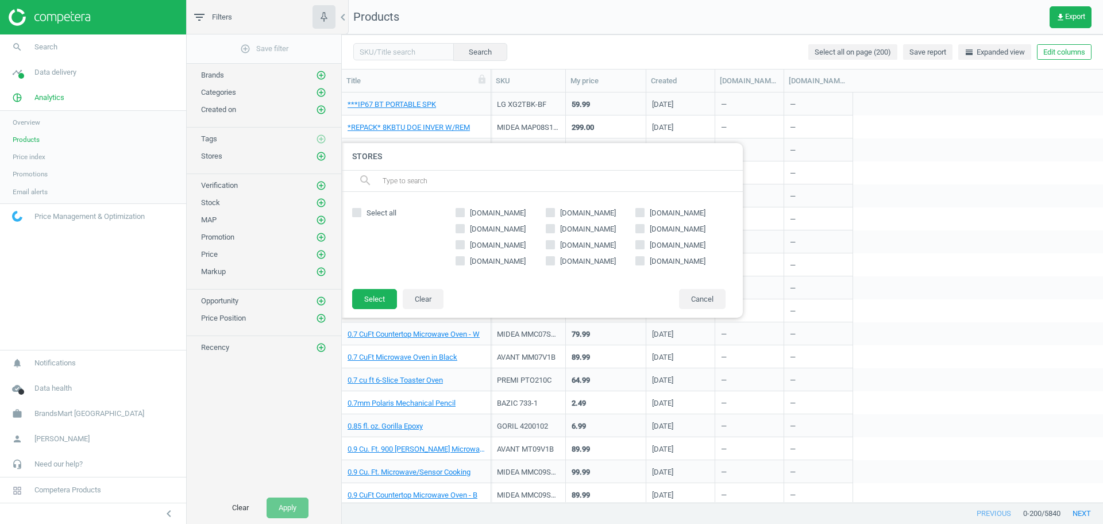
click at [596, 244] on span "[DOMAIN_NAME]" at bounding box center [588, 245] width 60 height 10
click at [554, 244] on input "[DOMAIN_NAME]" at bounding box center [549, 244] width 7 height 7
checkbox input "true"
click at [367, 299] on button "Select" at bounding box center [374, 299] width 45 height 21
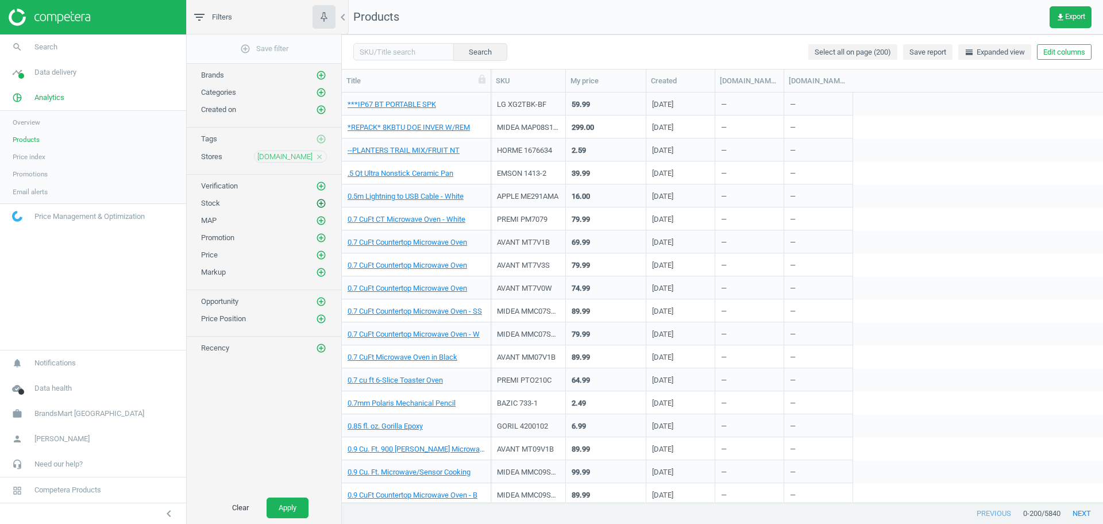
click at [321, 202] on icon "add_circle_outline" at bounding box center [321, 203] width 10 height 10
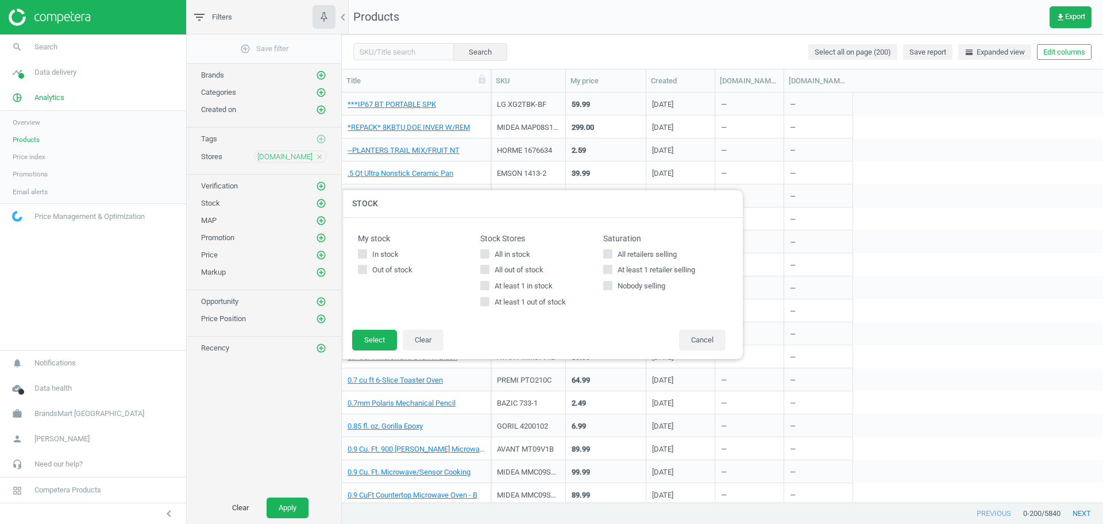
click at [515, 268] on span "All out of stock" at bounding box center [518, 270] width 53 height 10
click at [489, 268] on input "All out of stock" at bounding box center [484, 269] width 7 height 7
checkbox input "true"
click at [377, 340] on button "Select" at bounding box center [374, 340] width 45 height 21
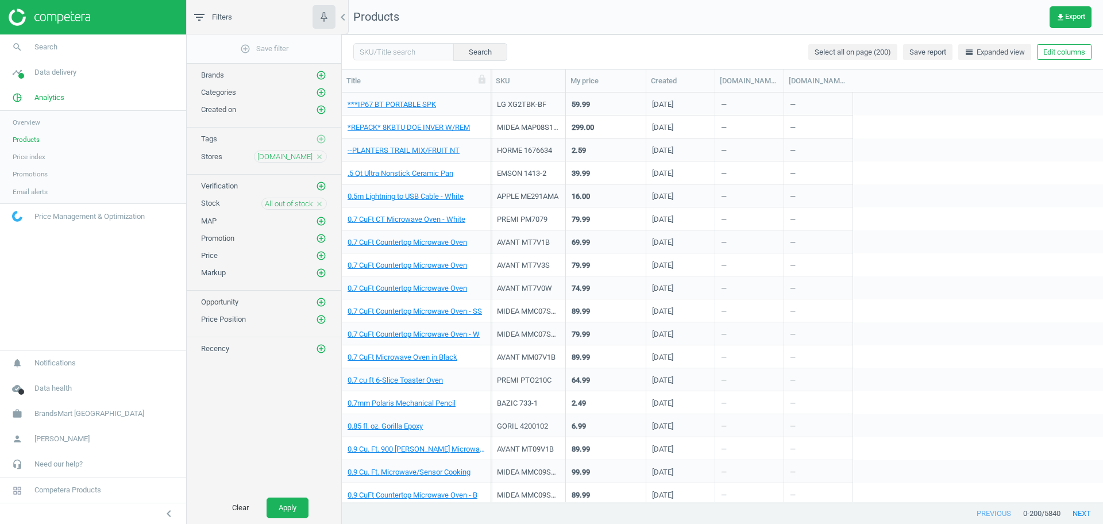
click at [291, 495] on div "Clear Apply" at bounding box center [264, 508] width 155 height 32
click at [291, 504] on button "Apply" at bounding box center [288, 508] width 42 height 21
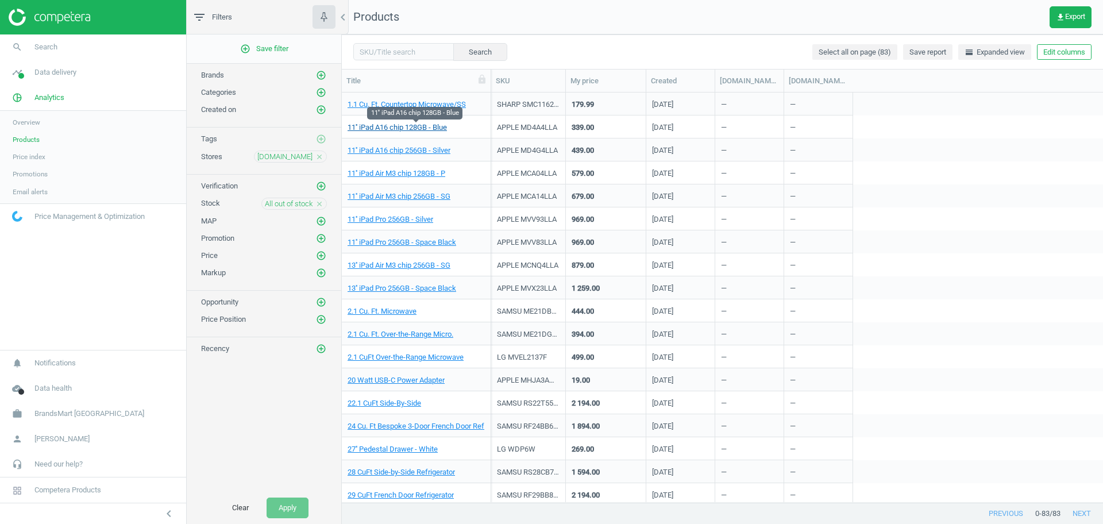
click at [393, 130] on link "11'' iPad A16 chip 128GB - Blue" at bounding box center [397, 127] width 99 height 10
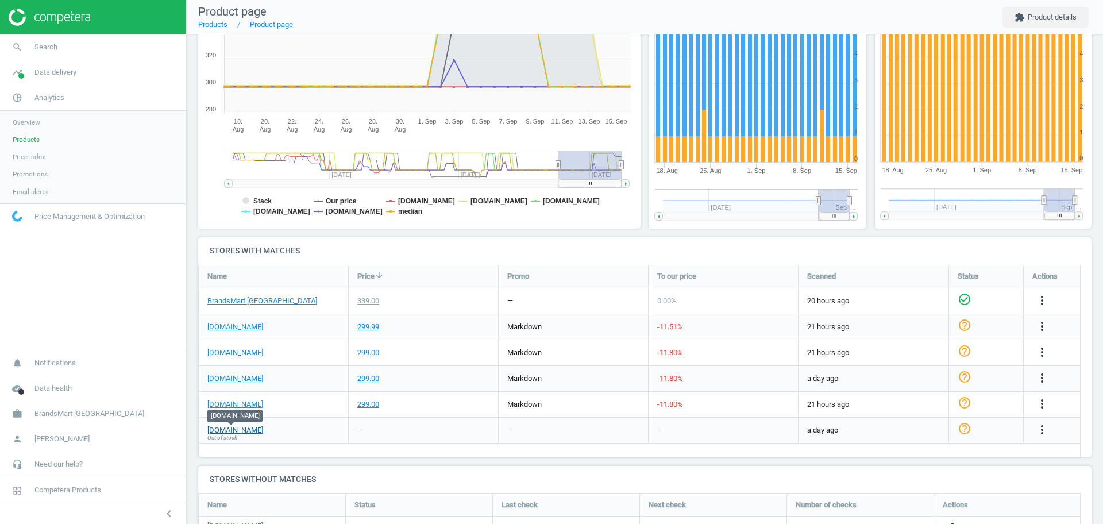
click at [241, 431] on link "[DOMAIN_NAME]" at bounding box center [235, 430] width 56 height 10
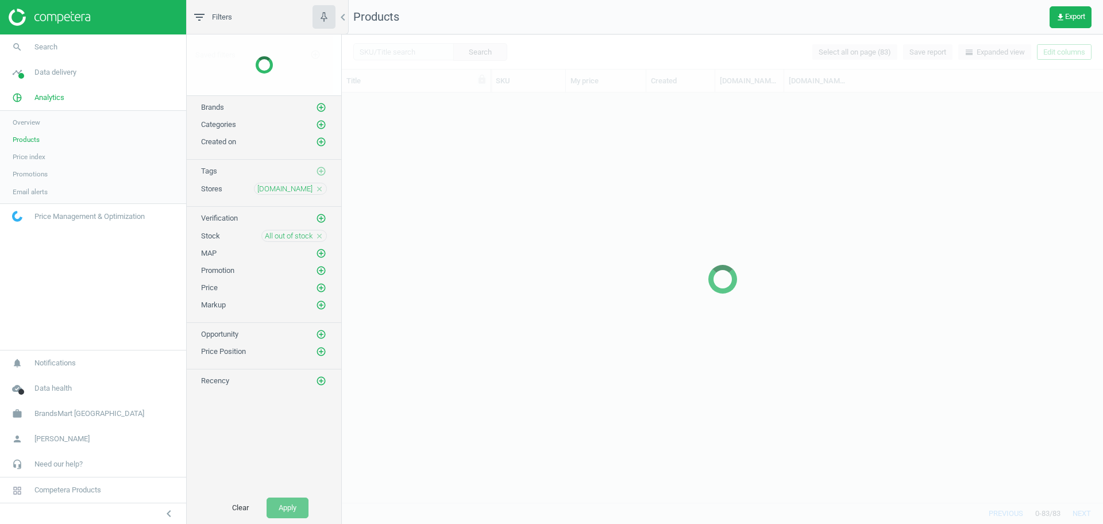
scroll to position [399, 750]
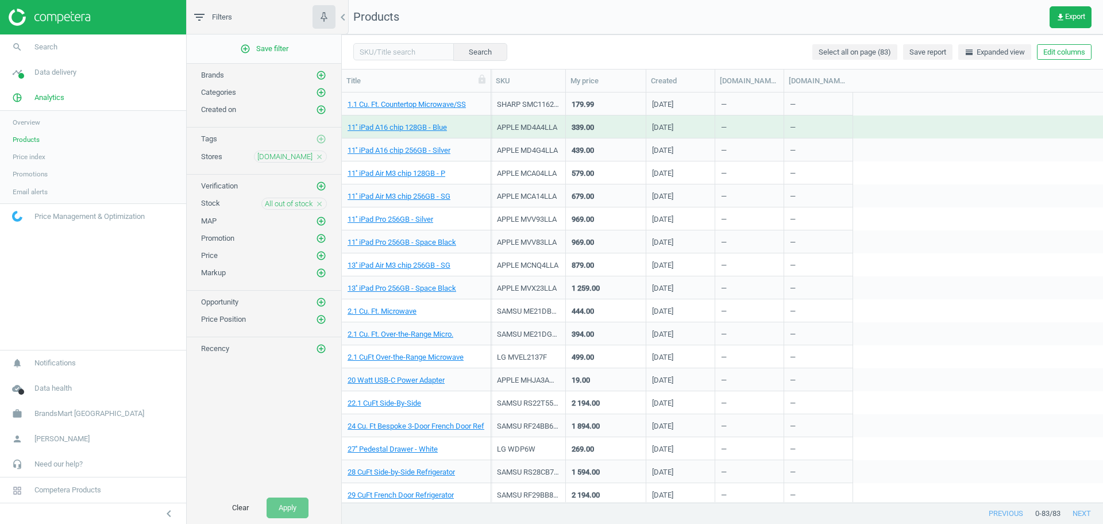
click at [320, 206] on icon "close" at bounding box center [319, 204] width 8 height 8
click at [322, 236] on icon "add_circle_outline" at bounding box center [321, 238] width 10 height 10
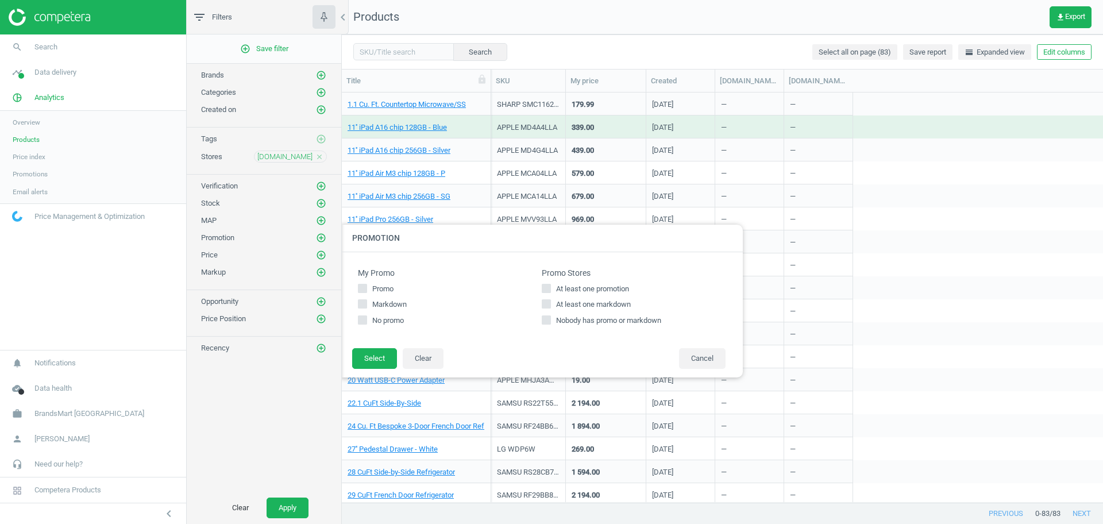
click at [568, 288] on span "At least one promotion" at bounding box center [593, 289] width 78 height 10
click at [550, 288] on input "At least one promotion" at bounding box center [546, 287] width 7 height 7
checkbox input "true"
click at [372, 352] on button "Select" at bounding box center [374, 358] width 45 height 21
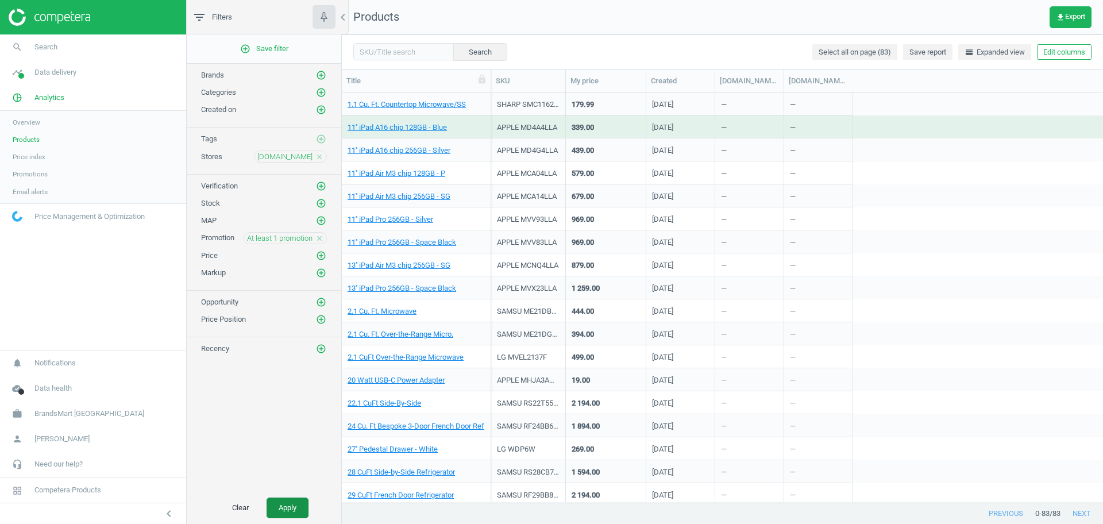
click at [276, 506] on button "Apply" at bounding box center [288, 508] width 42 height 21
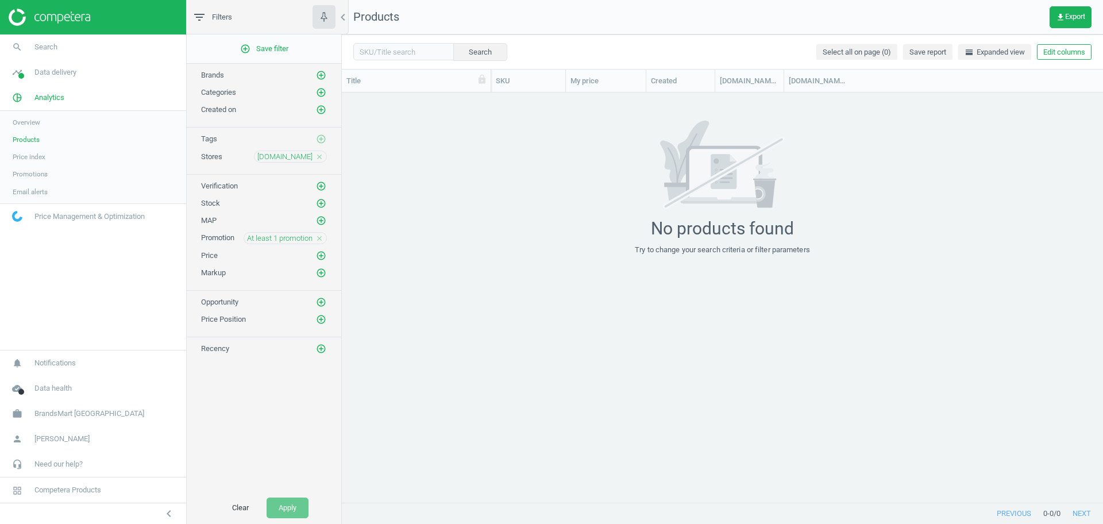
click at [319, 240] on icon "close" at bounding box center [319, 238] width 8 height 8
click at [283, 502] on button "Apply" at bounding box center [288, 508] width 42 height 21
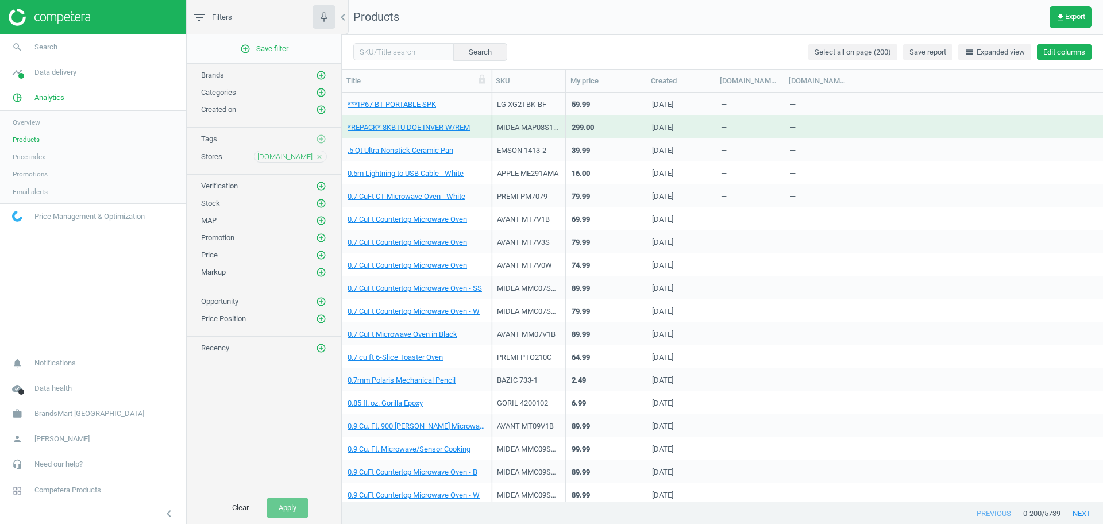
click at [1061, 46] on button "Edit columns" at bounding box center [1064, 52] width 55 height 16
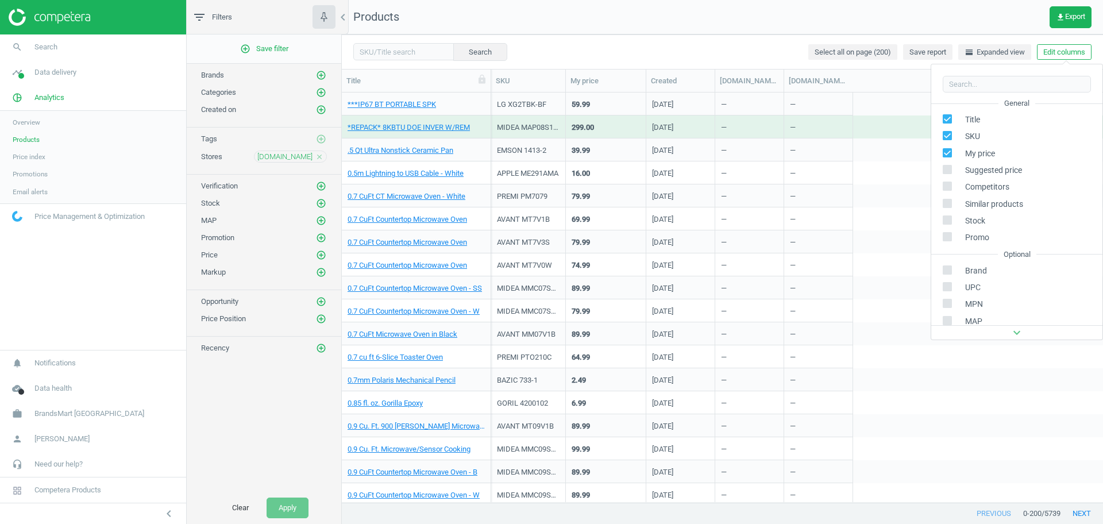
scroll to position [182, 0]
click at [983, 233] on div "Stores custom fields" at bounding box center [989, 237] width 70 height 10
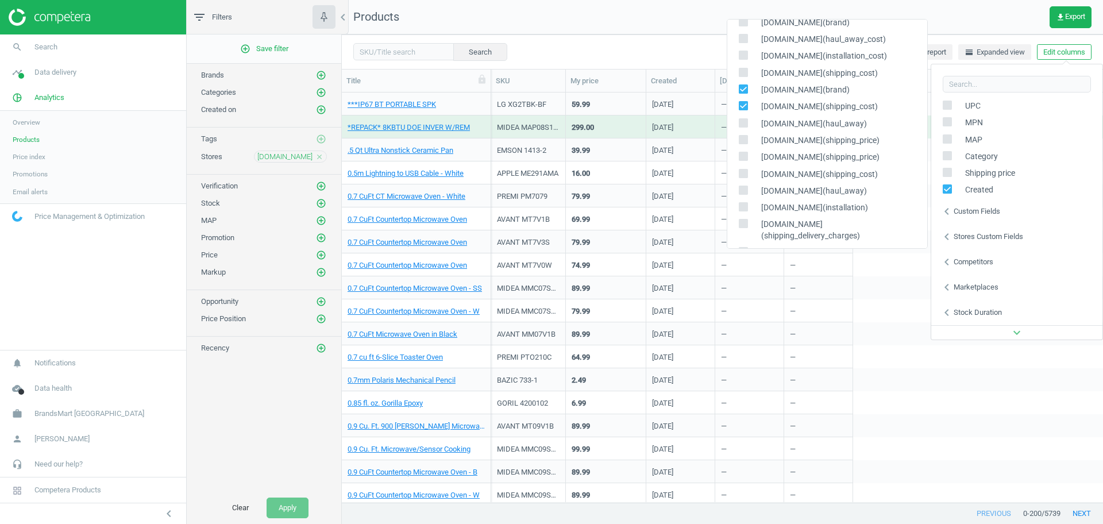
scroll to position [149, 0]
click at [743, 81] on icon at bounding box center [743, 85] width 9 height 9
click at [743, 82] on input "checkbox" at bounding box center [742, 85] width 7 height 7
checkbox input "false"
click at [744, 99] on input "checkbox" at bounding box center [742, 102] width 7 height 7
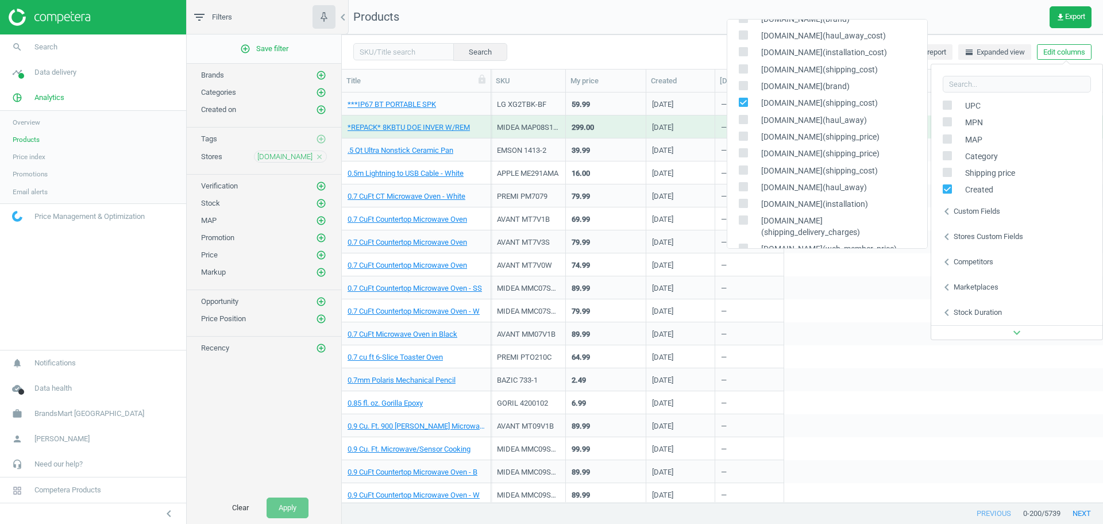
checkbox input "false"
click at [745, 115] on input "checkbox" at bounding box center [742, 118] width 7 height 7
checkbox input "true"
click at [744, 132] on input "checkbox" at bounding box center [742, 135] width 7 height 7
checkbox input "true"
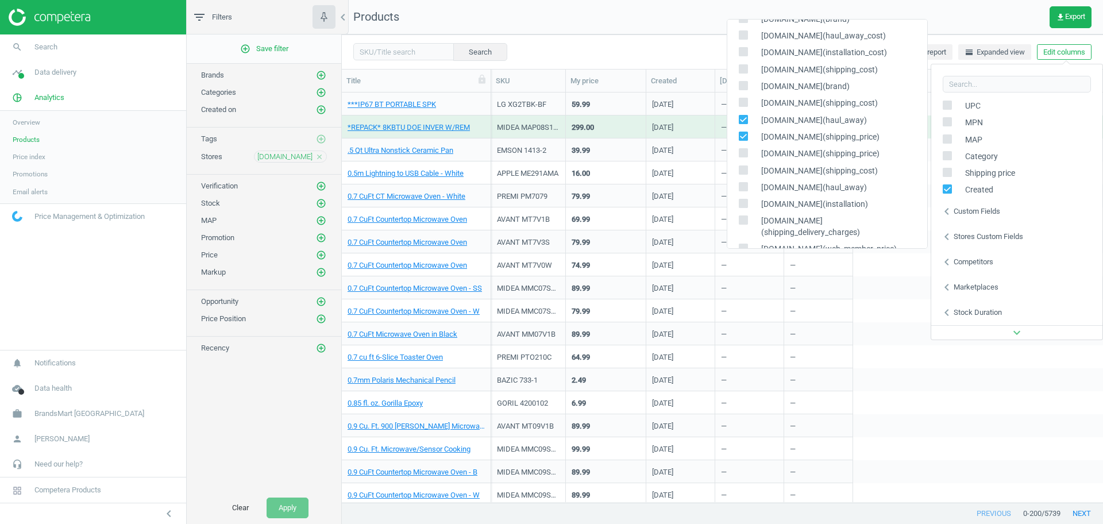
click at [627, 46] on div "Search Select all on page (200) Save report horizontal_split Expanded view Edit…" at bounding box center [722, 51] width 761 height 34
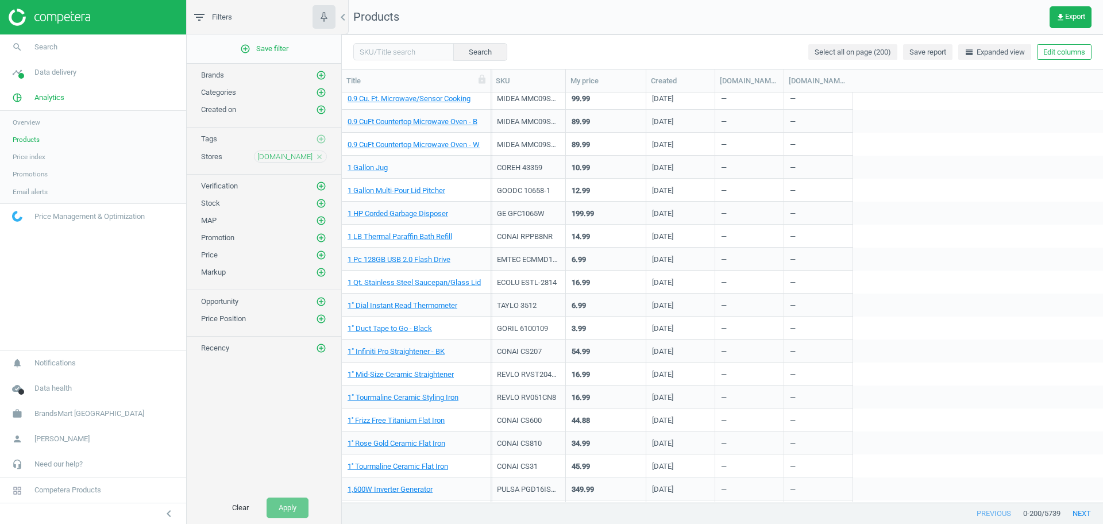
scroll to position [0, 0]
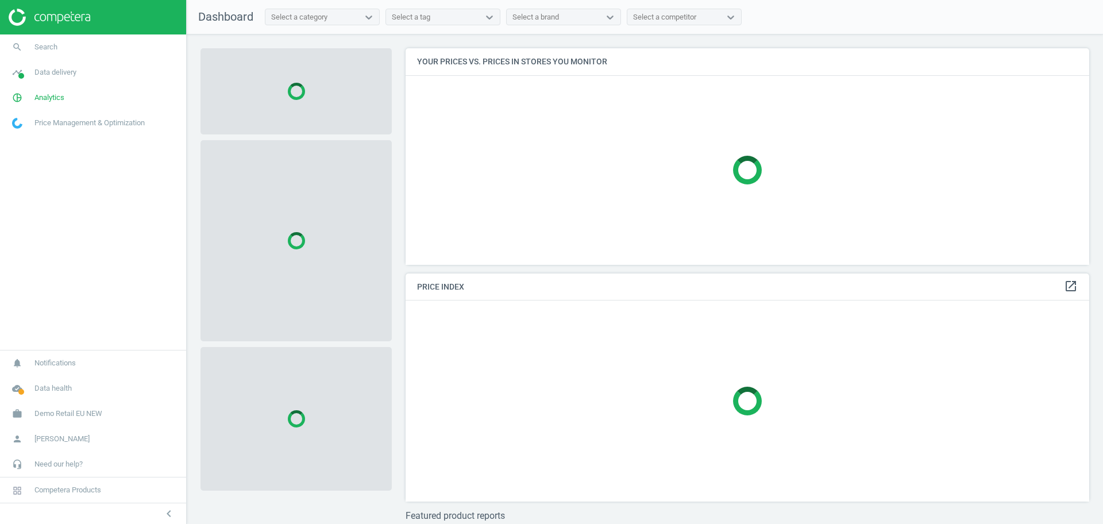
scroll to position [238, 695]
click at [90, 406] on link "work Demo Retail EU NEW" at bounding box center [93, 413] width 186 height 25
click at [29, 380] on span "Switch campaign" at bounding box center [38, 379] width 51 height 9
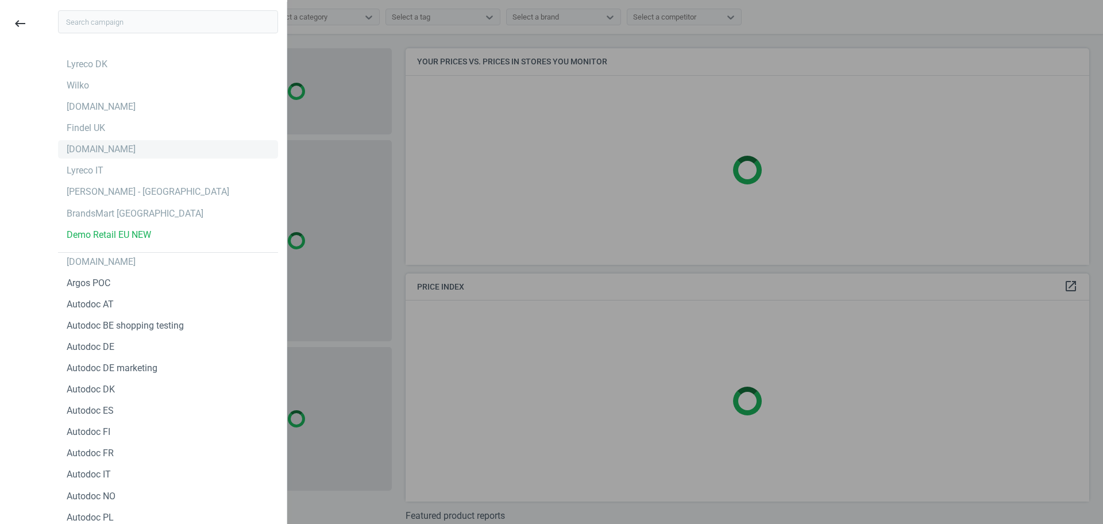
click at [83, 151] on div "[DOMAIN_NAME]" at bounding box center [101, 149] width 69 height 13
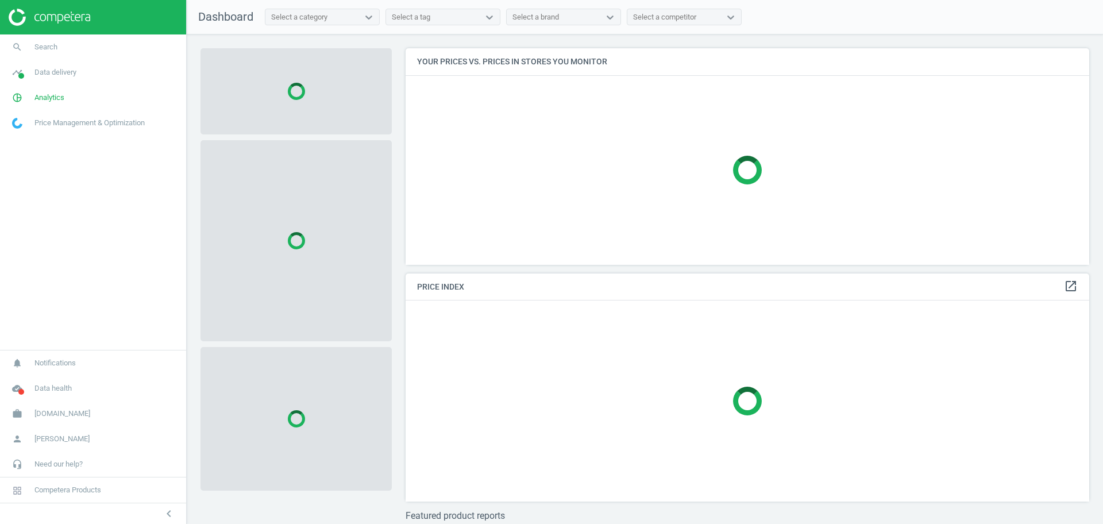
scroll to position [238, 695]
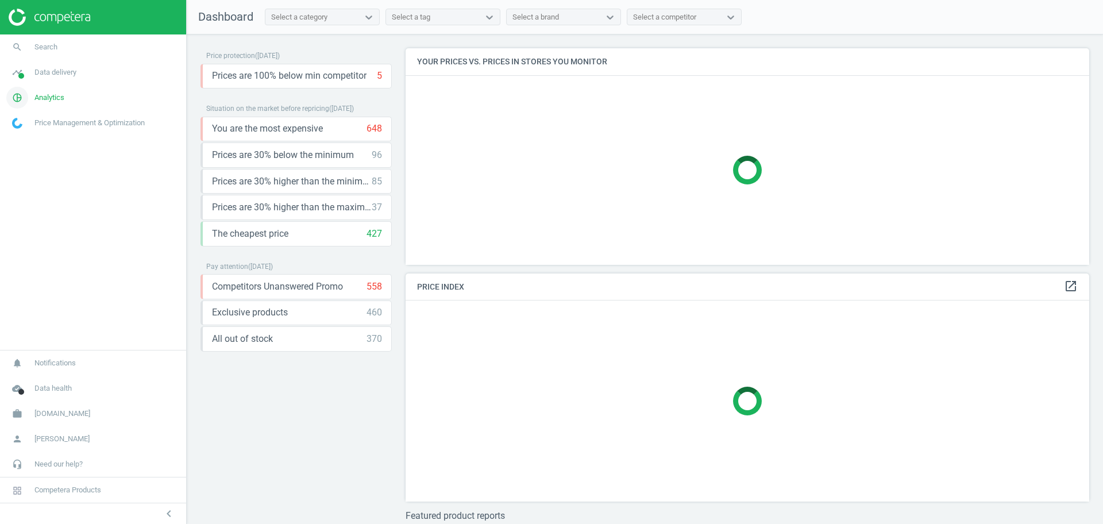
click at [67, 97] on link "pie_chart_outlined Analytics" at bounding box center [93, 97] width 186 height 25
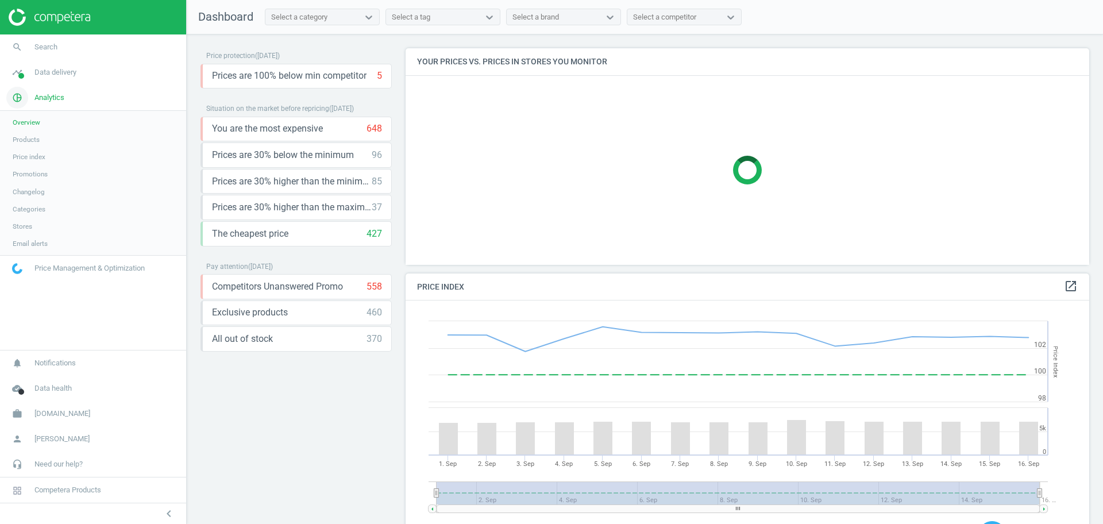
scroll to position [287, 695]
click at [44, 95] on span "Analytics" at bounding box center [49, 98] width 30 height 10
click at [59, 82] on link "timeline Data delivery" at bounding box center [93, 72] width 186 height 25
click at [22, 167] on span "Stores" at bounding box center [23, 166] width 20 height 9
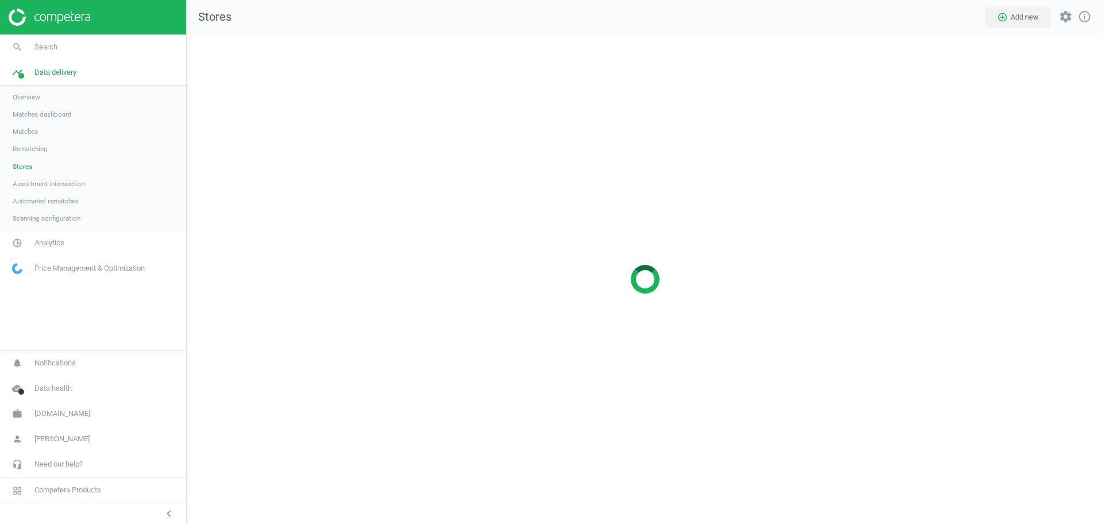
scroll to position [512, 939]
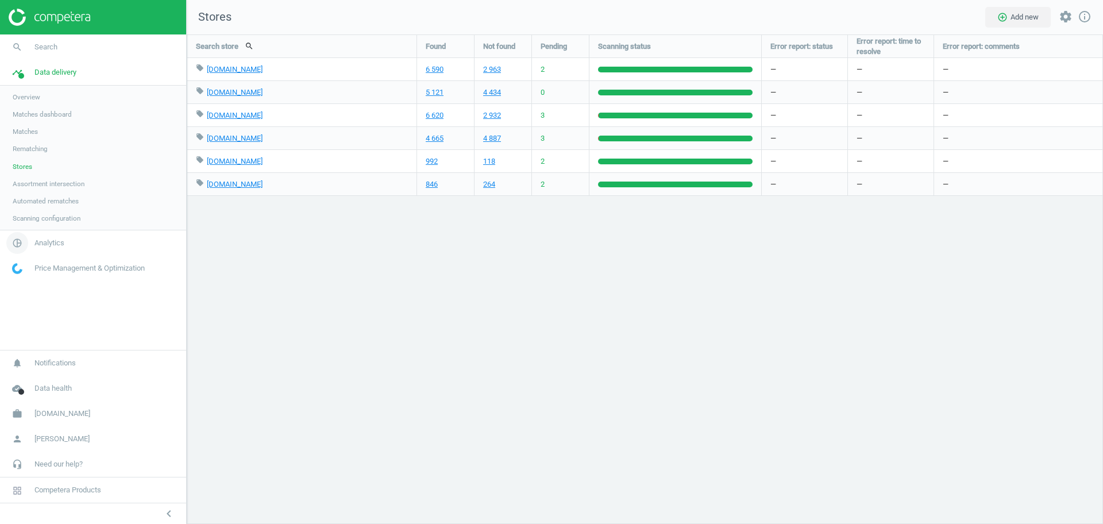
click at [48, 235] on link "pie_chart_outlined Analytics" at bounding box center [93, 242] width 186 height 25
click at [22, 139] on span "Products" at bounding box center [26, 139] width 27 height 9
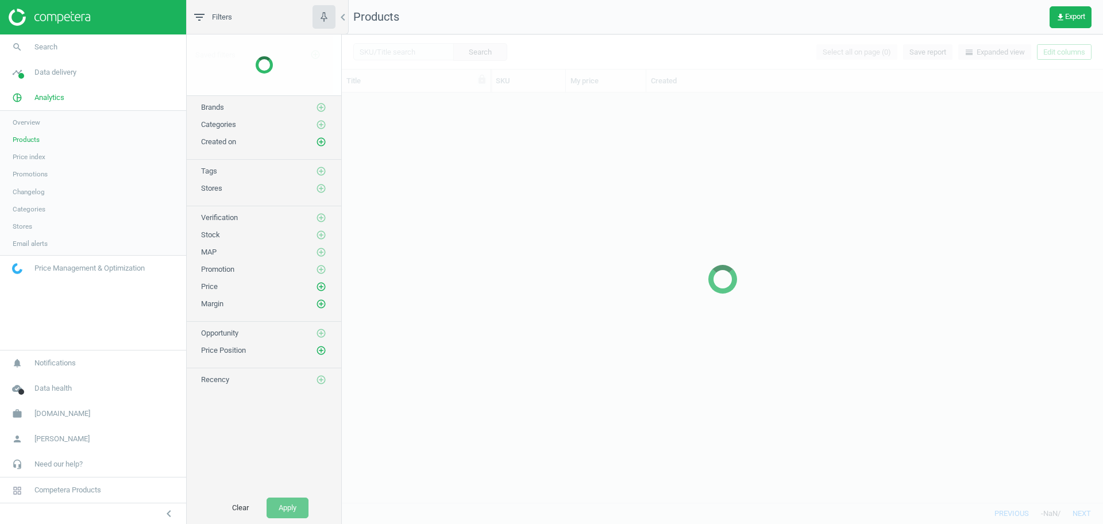
scroll to position [399, 750]
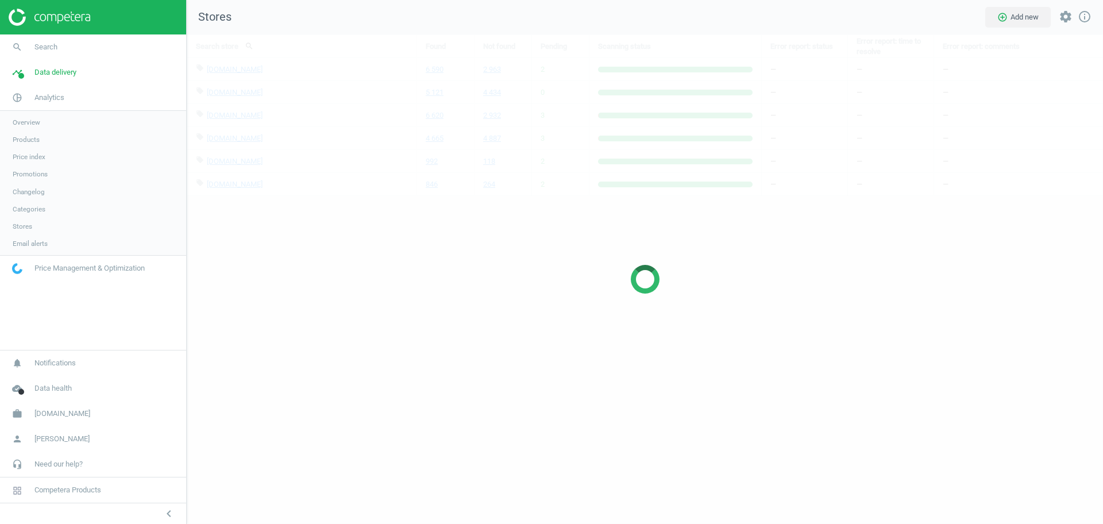
scroll to position [512, 939]
